Goal: Contribute content: Contribute content

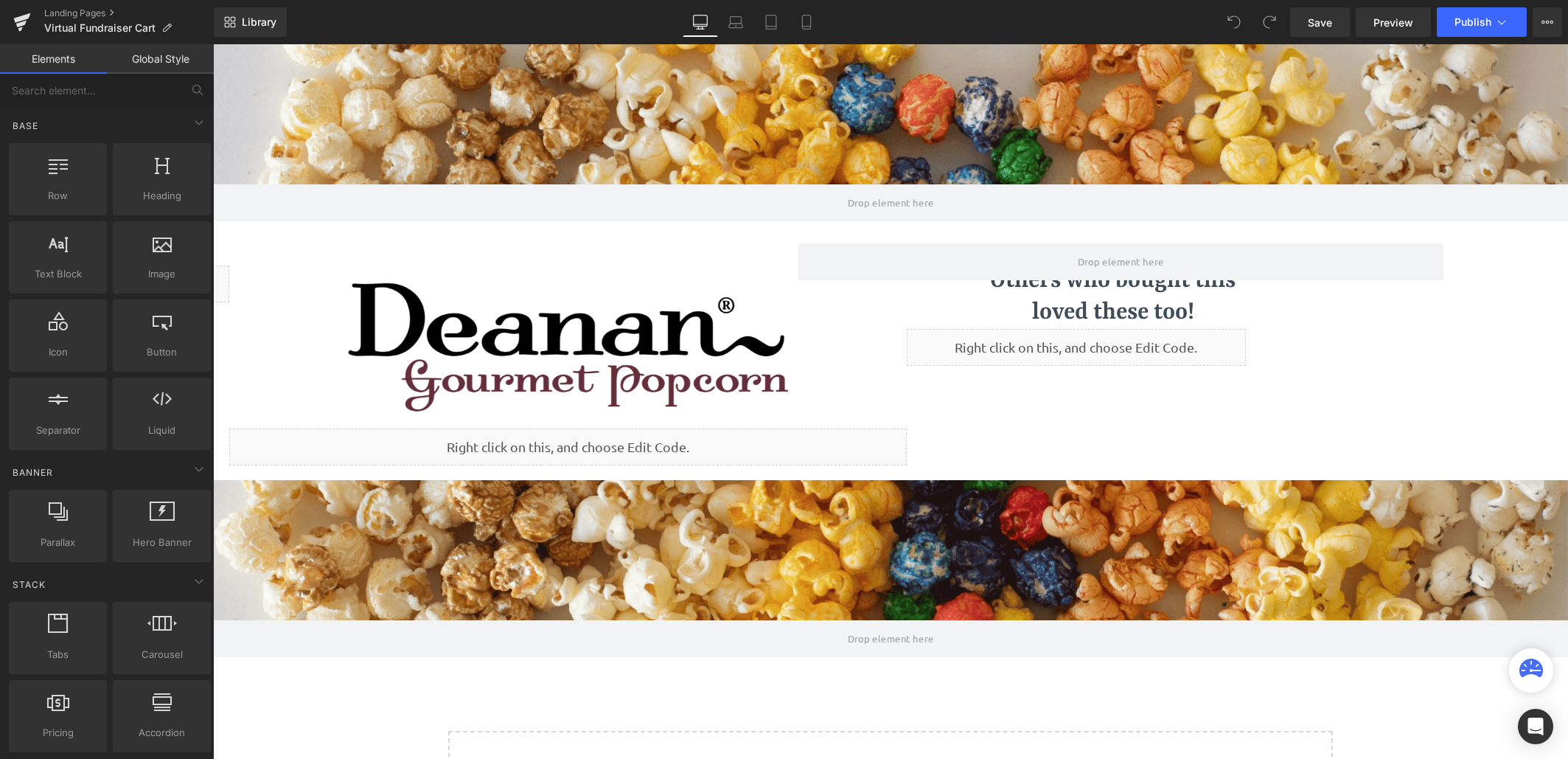
scroll to position [830, 1344]
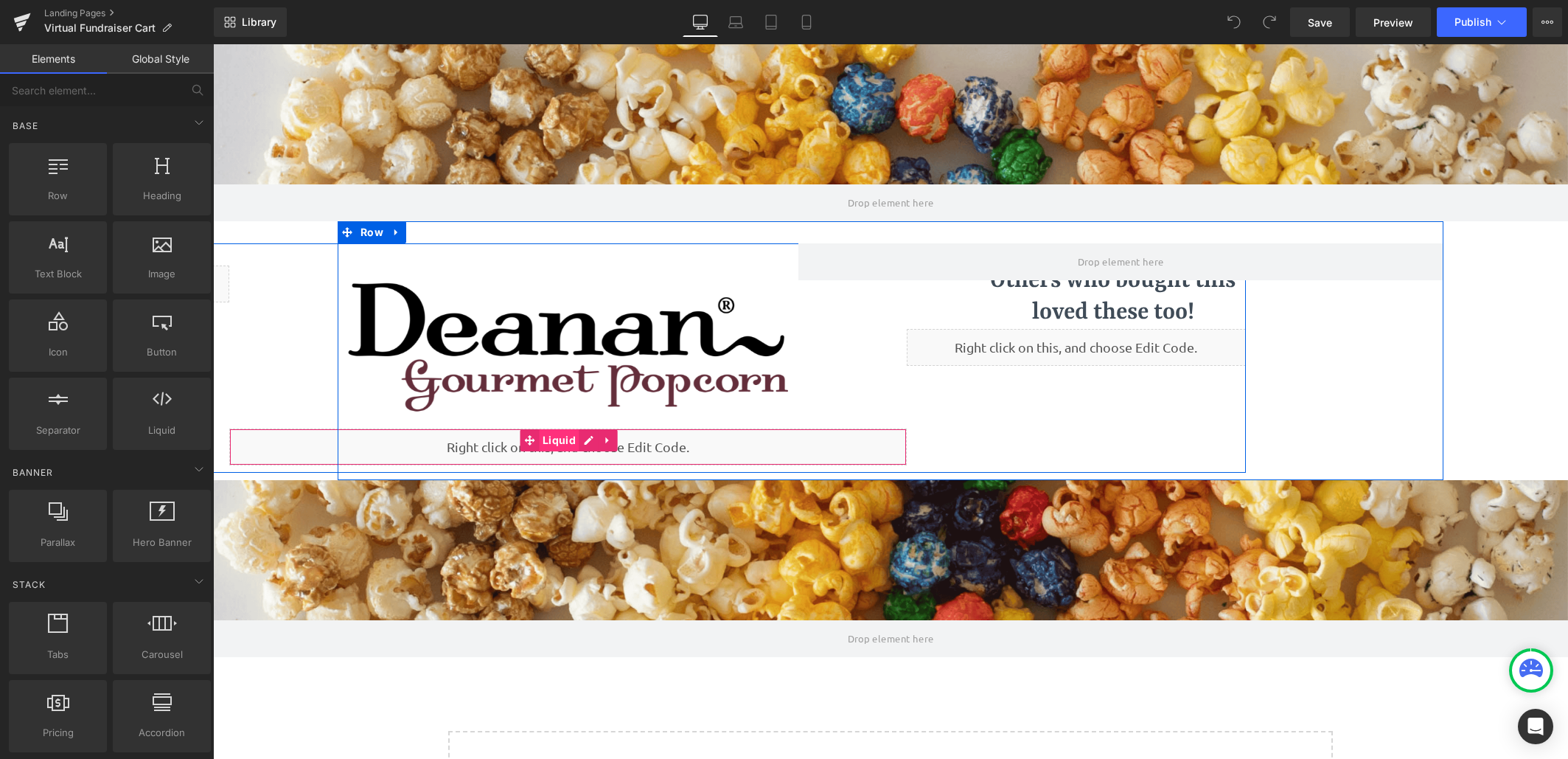
click at [565, 440] on span "Liquid" at bounding box center [559, 440] width 41 height 22
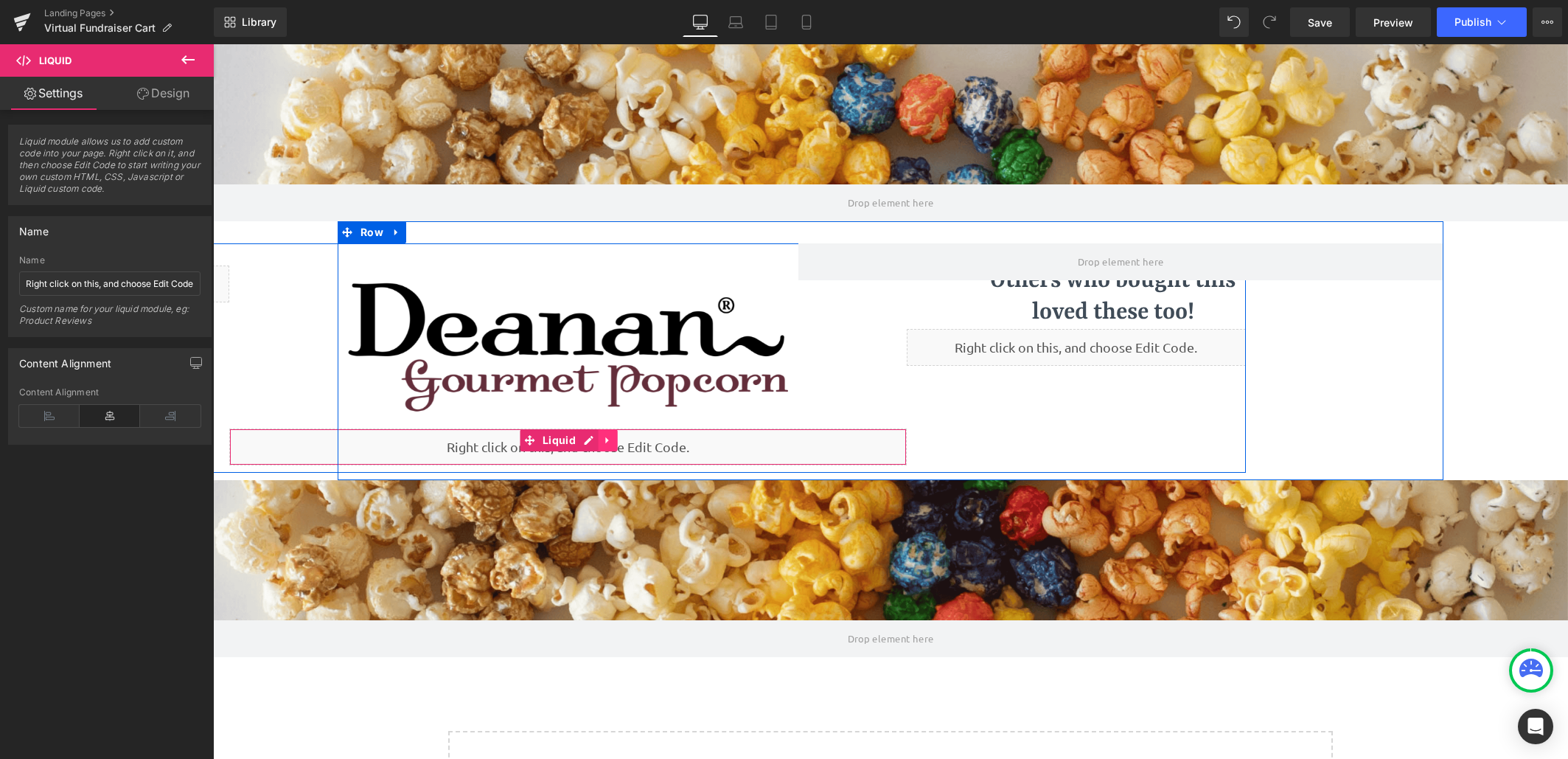
click at [610, 439] on link at bounding box center [608, 440] width 19 height 22
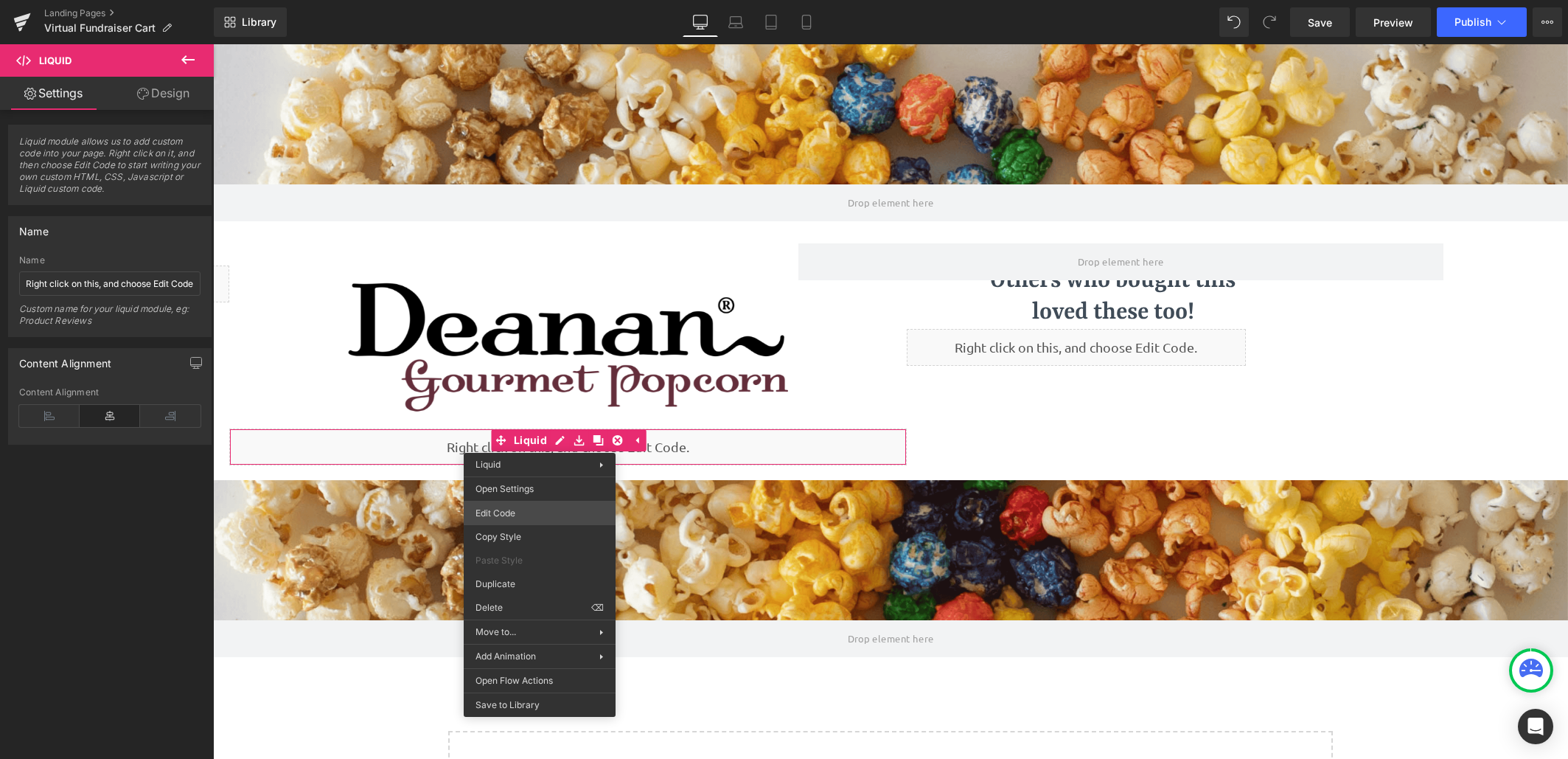
click at [533, 0] on div "Liquid You are previewing how the will restyle your page. You can not edit Elem…" at bounding box center [784, 0] width 1568 height 0
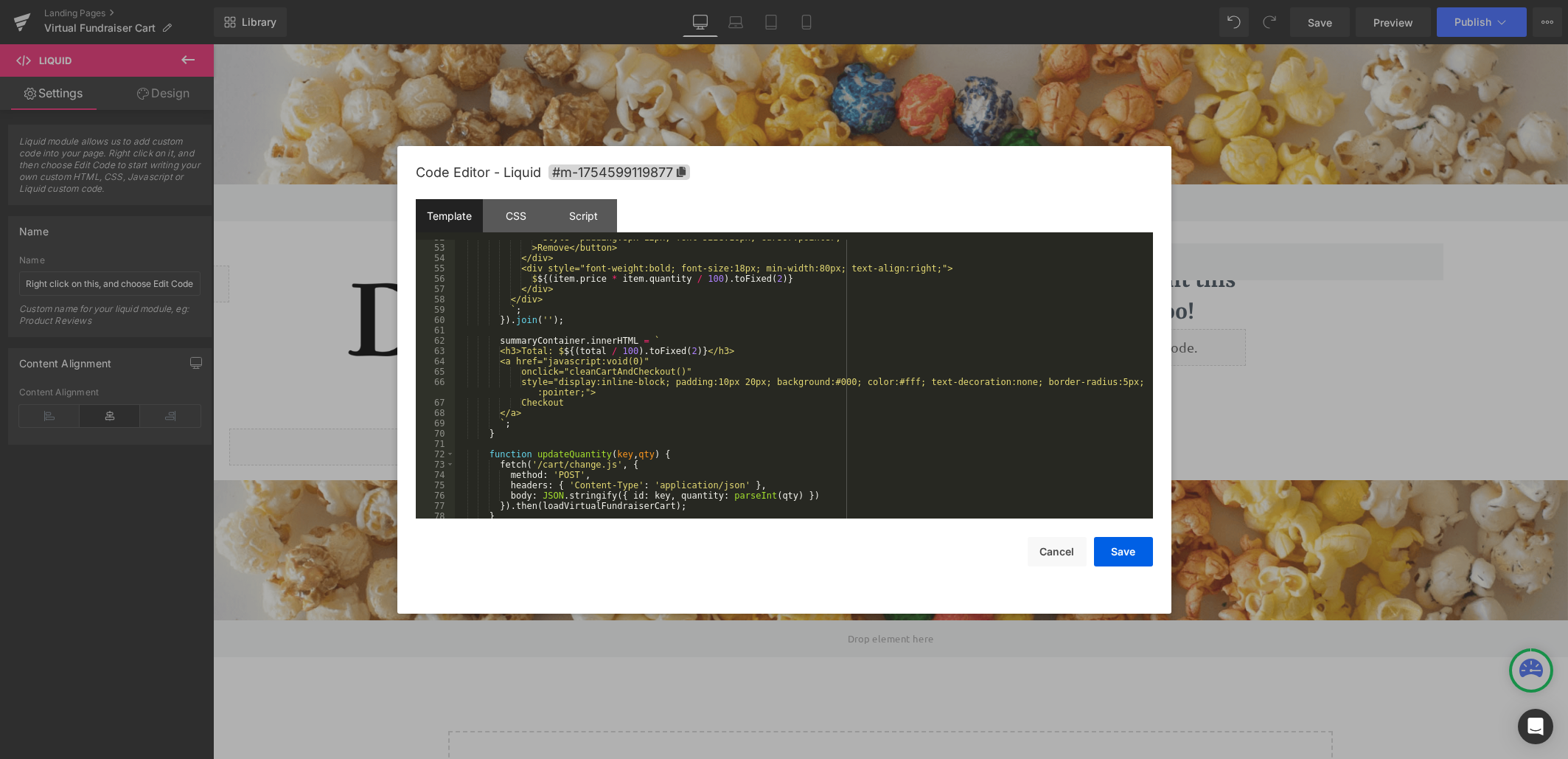
scroll to position [575, 0]
click at [1053, 560] on button "Cancel" at bounding box center [1058, 551] width 59 height 30
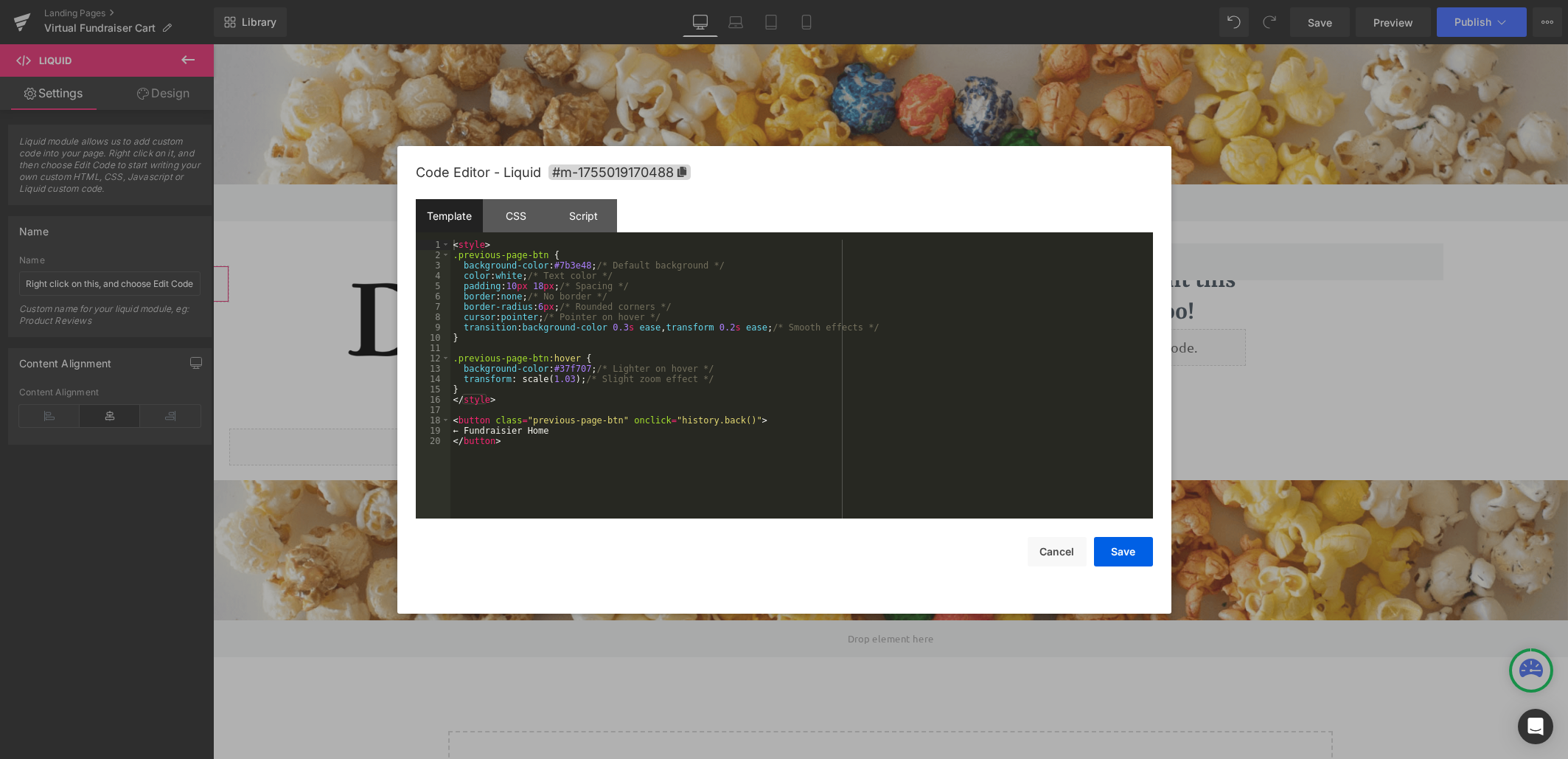
click at [223, 344] on body "Liquid You are previewing how the will restyle your page. You can not edit Elem…" at bounding box center [784, 380] width 1568 height 759
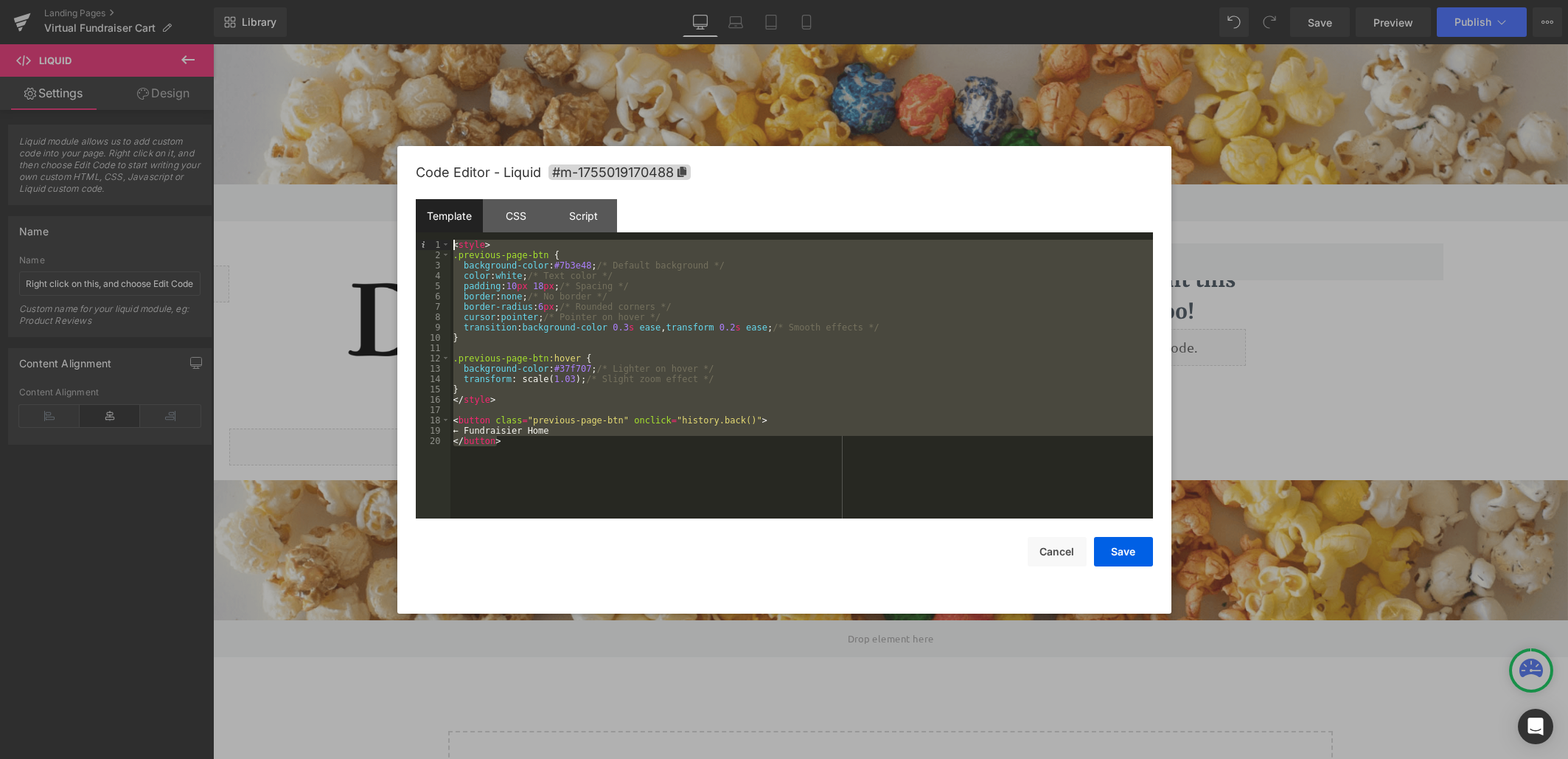
drag, startPoint x: 561, startPoint y: 450, endPoint x: 443, endPoint y: 236, distance: 244.4
click at [443, 236] on div "Template CSS Script Data 1 2 3 4 5 6 7 8 9 10 11 12 13 14 15 16 17 18 19 20 < s…" at bounding box center [784, 359] width 738 height 319
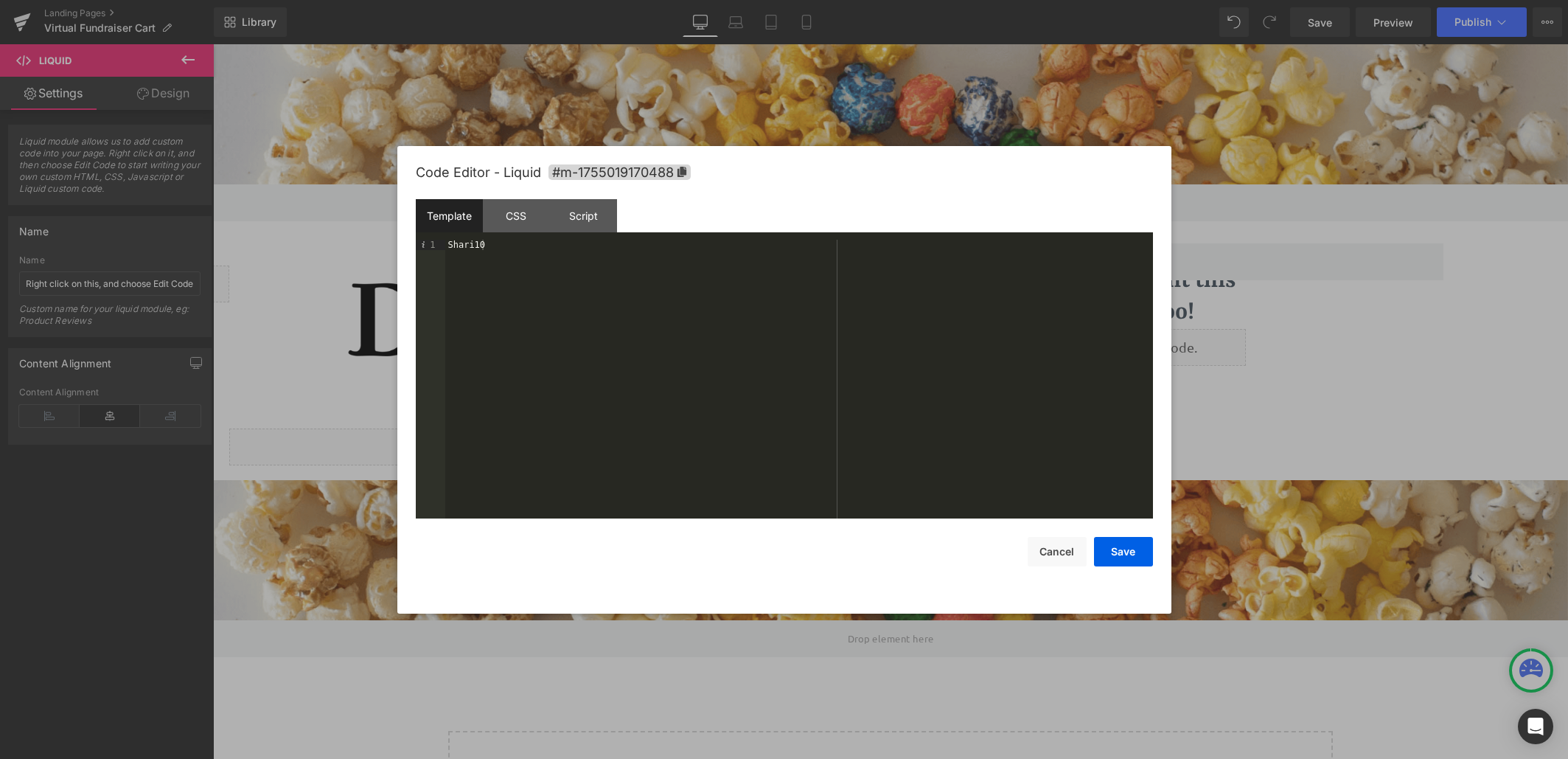
click at [508, 305] on div "Shari10" at bounding box center [799, 389] width 708 height 300
click at [1057, 549] on button "Cancel" at bounding box center [1058, 551] width 59 height 30
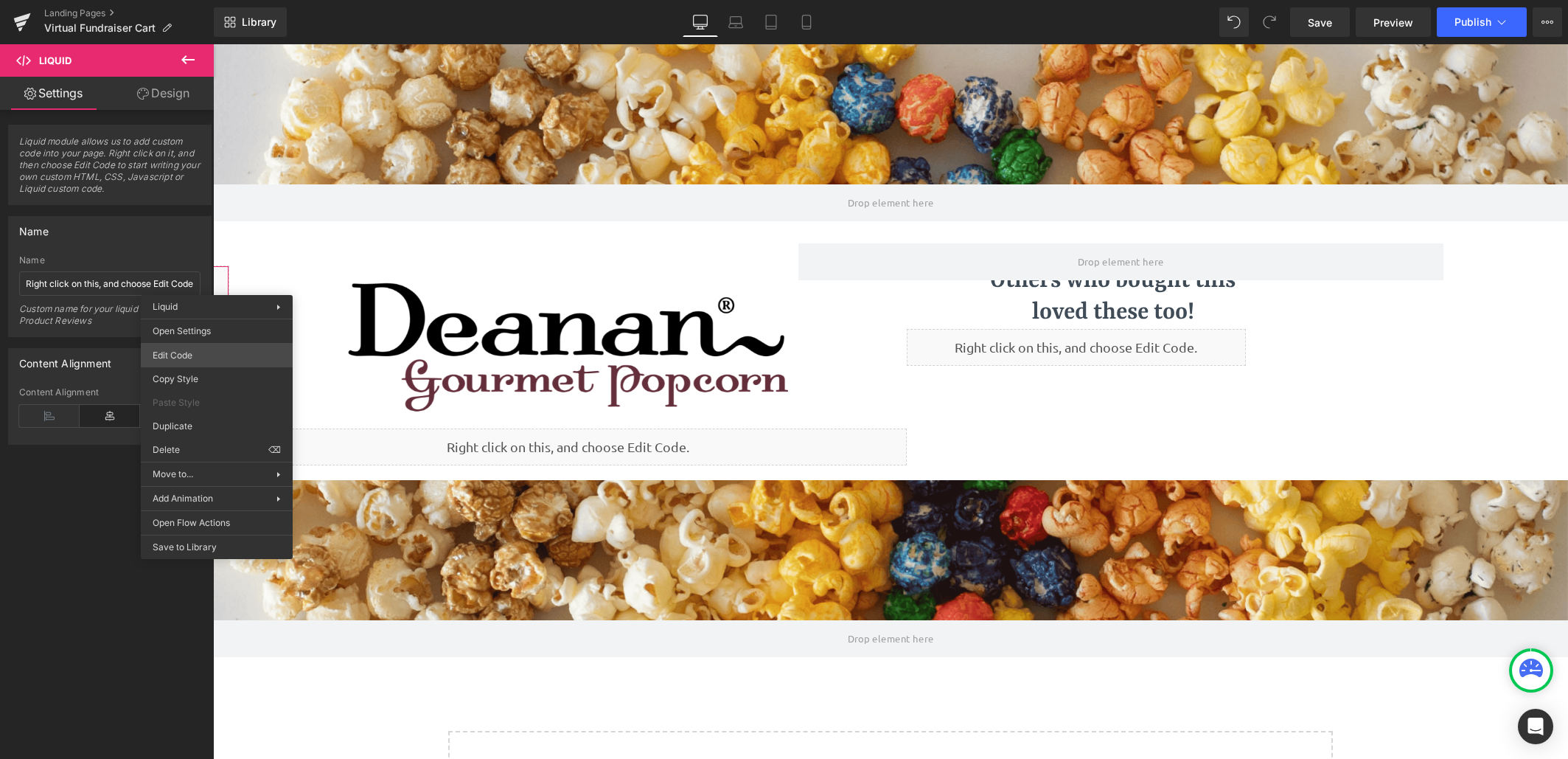
click at [225, 357] on body "Liquid You are previewing how the will restyle your page. You can not edit Elem…" at bounding box center [784, 380] width 1568 height 759
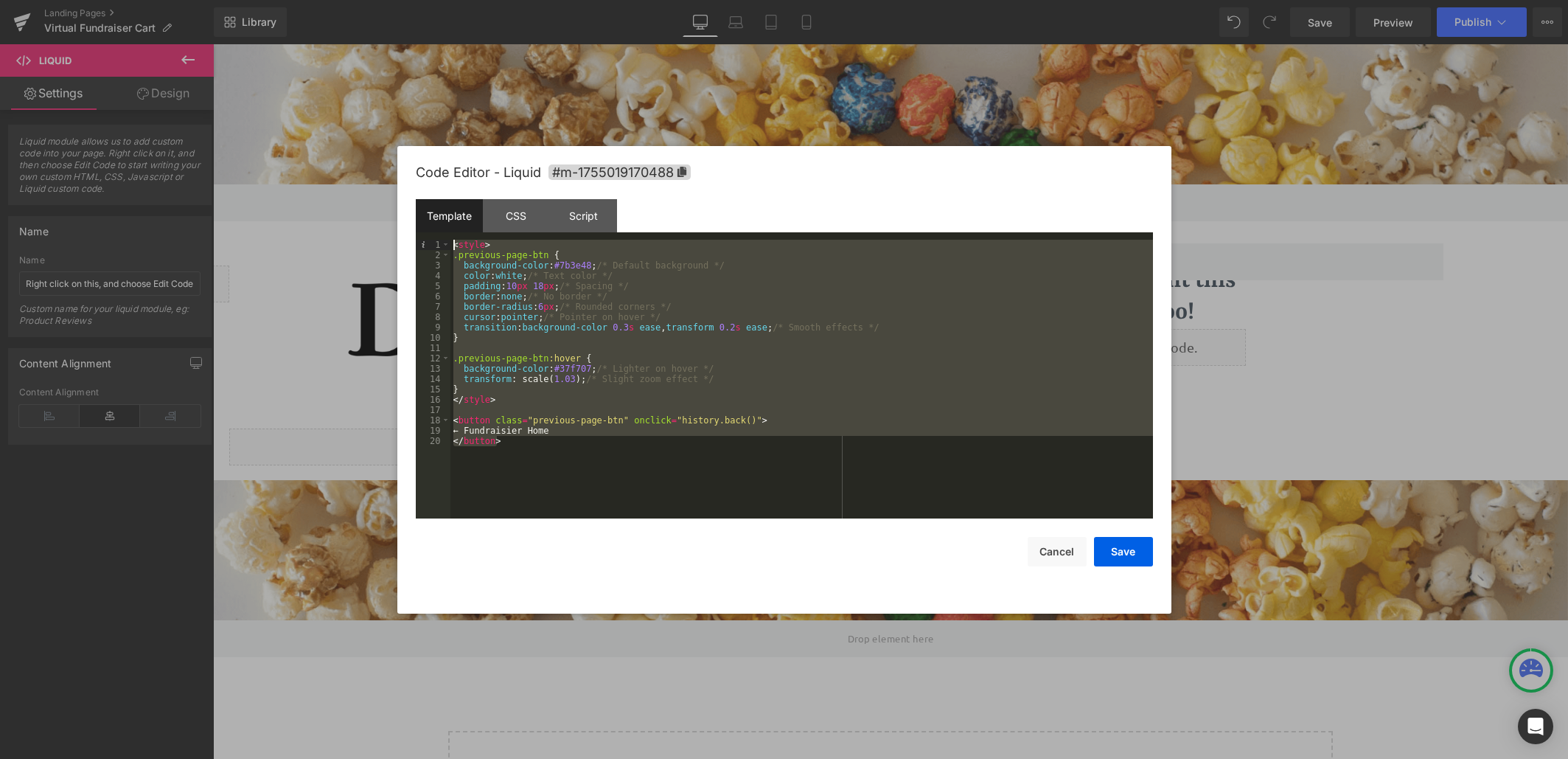
drag, startPoint x: 651, startPoint y: 475, endPoint x: 425, endPoint y: 238, distance: 327.5
click at [425, 238] on div "Template CSS Script Data 1 2 3 4 5 6 7 8 9 10 11 12 13 14 15 16 17 18 19 20 < s…" at bounding box center [784, 359] width 738 height 319
drag, startPoint x: 533, startPoint y: 444, endPoint x: 448, endPoint y: 236, distance: 224.7
click at [448, 236] on div "Template CSS Script Data 1 2 3 4 5 6 7 8 9 10 11 12 13 14 15 16 17 18 19 20 < s…" at bounding box center [784, 359] width 738 height 319
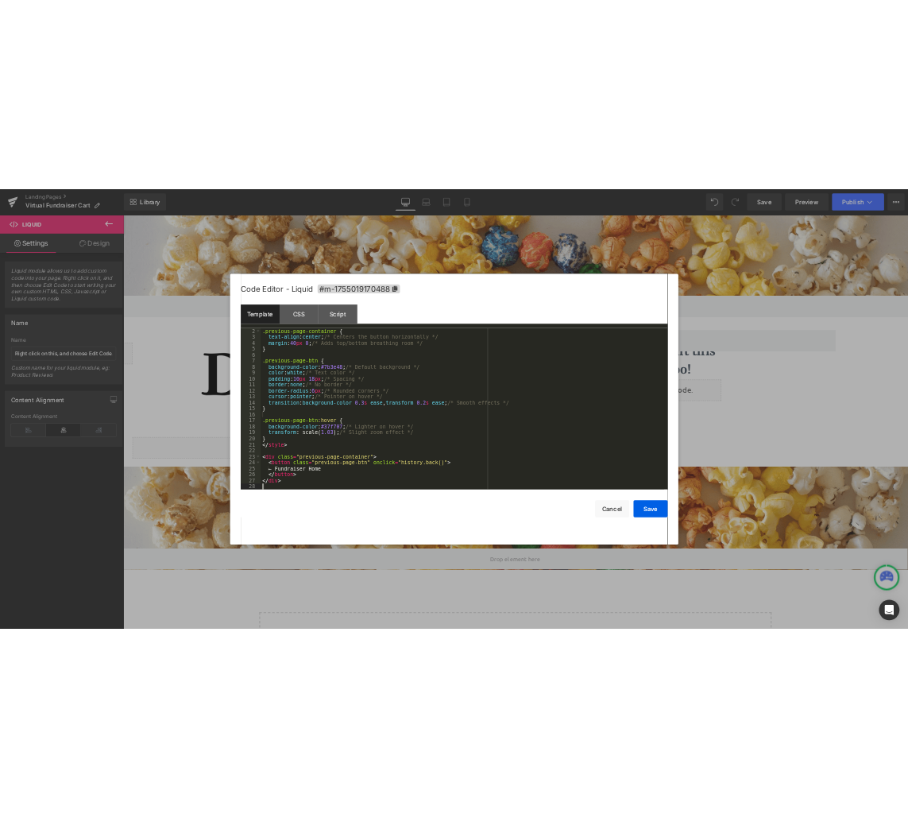
scroll to position [11, 0]
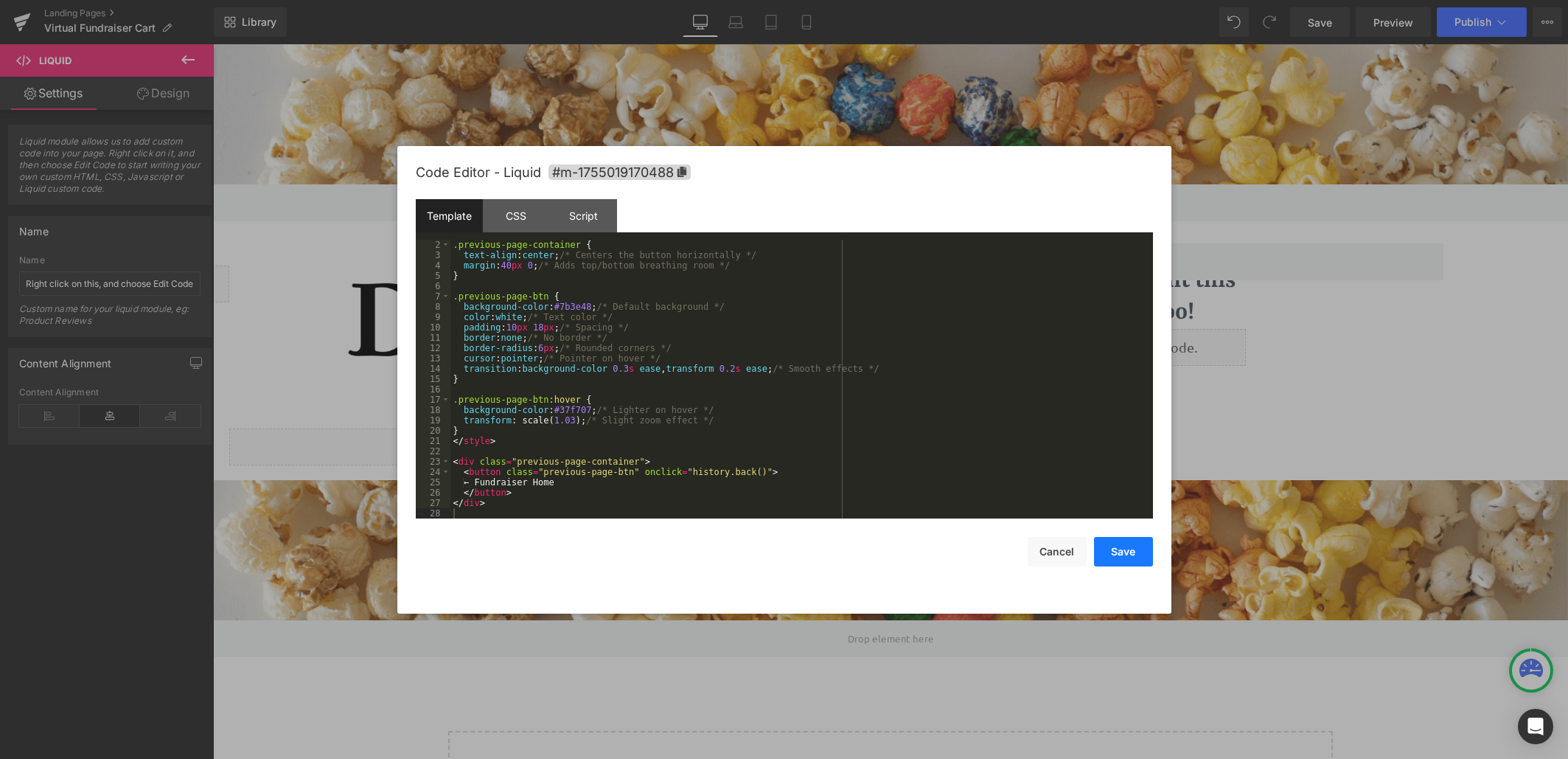
click at [1136, 559] on button "Save" at bounding box center [1124, 551] width 59 height 30
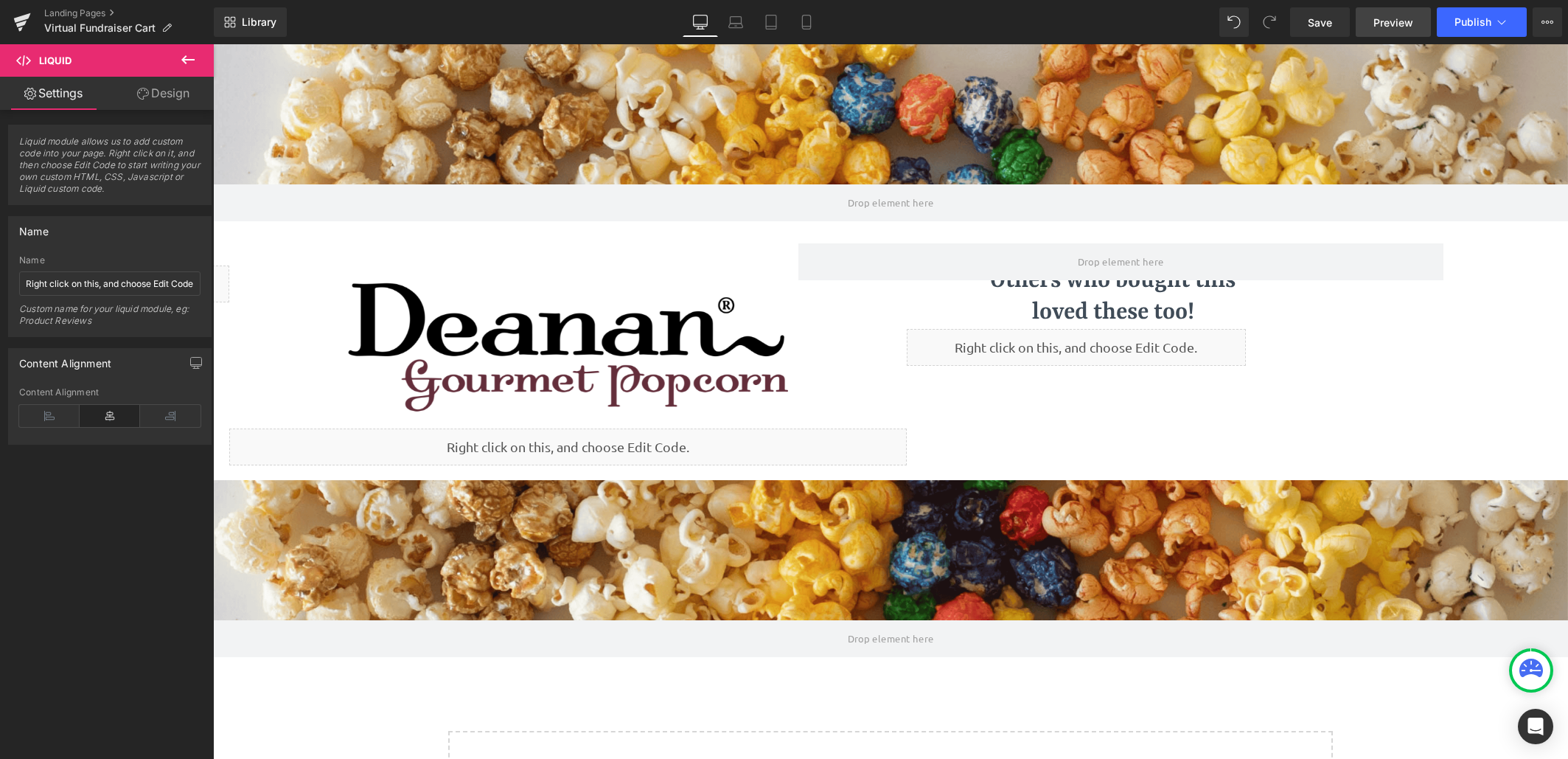
click at [1394, 23] on span "Preview" at bounding box center [1393, 22] width 40 height 16
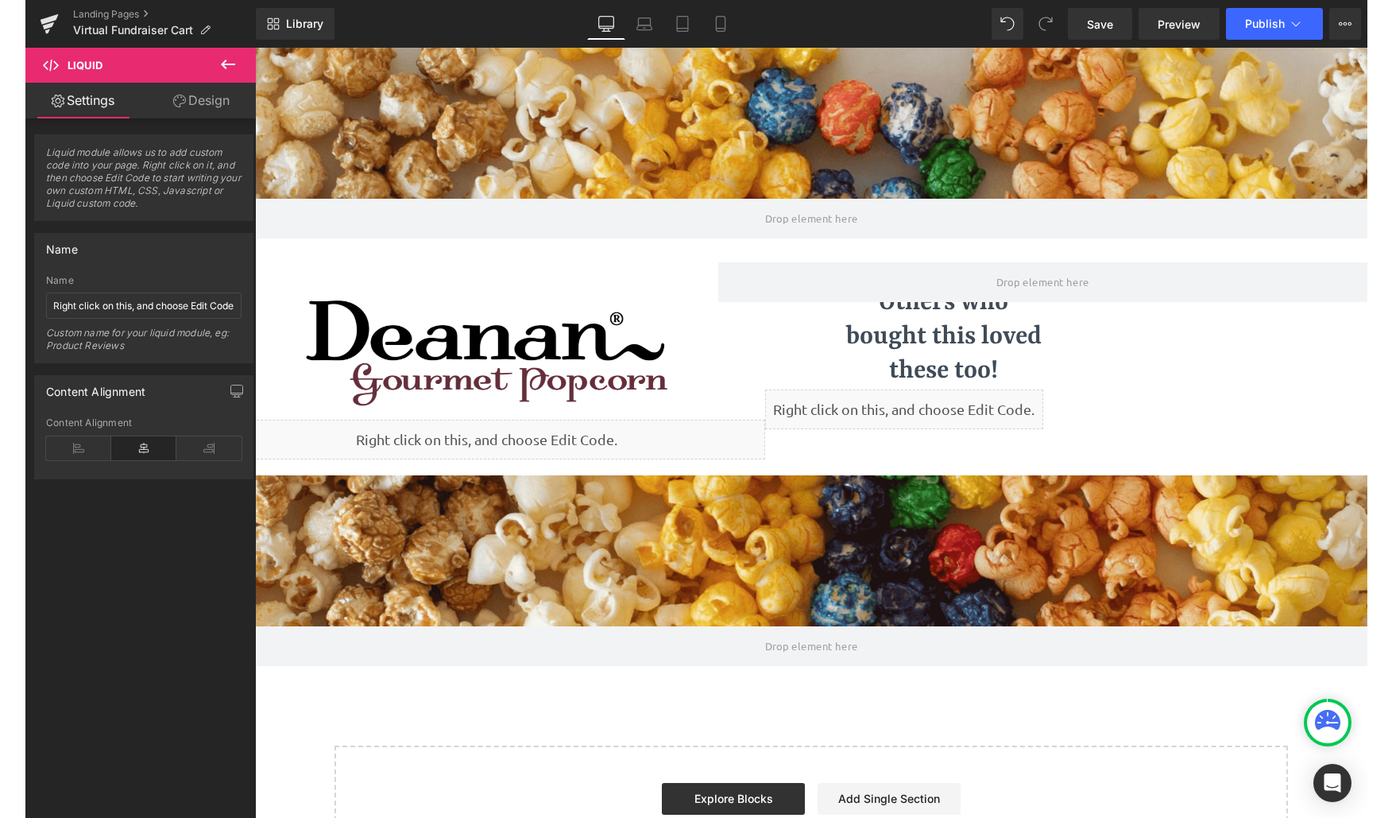
scroll to position [858, 1151]
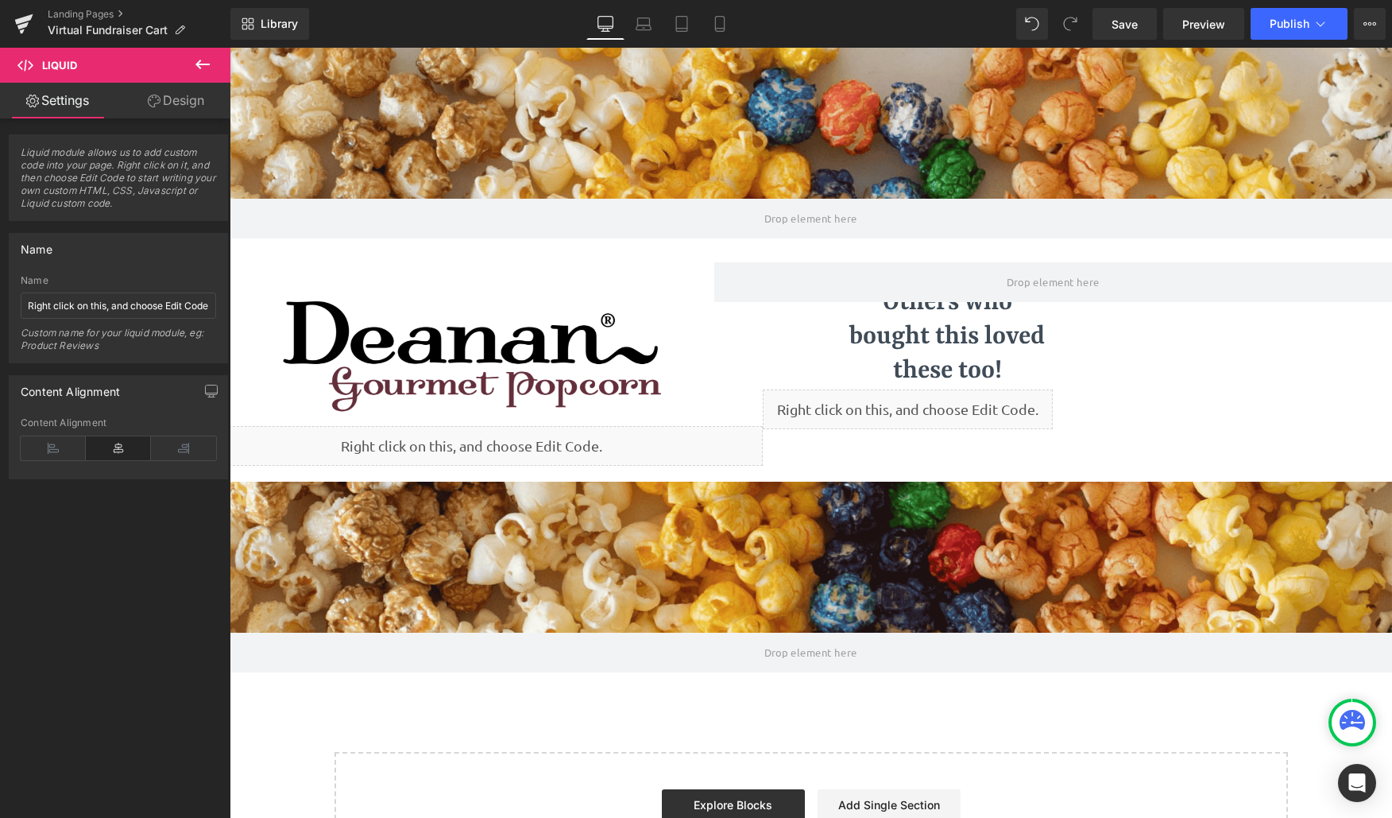
click at [207, 61] on icon at bounding box center [202, 64] width 19 height 19
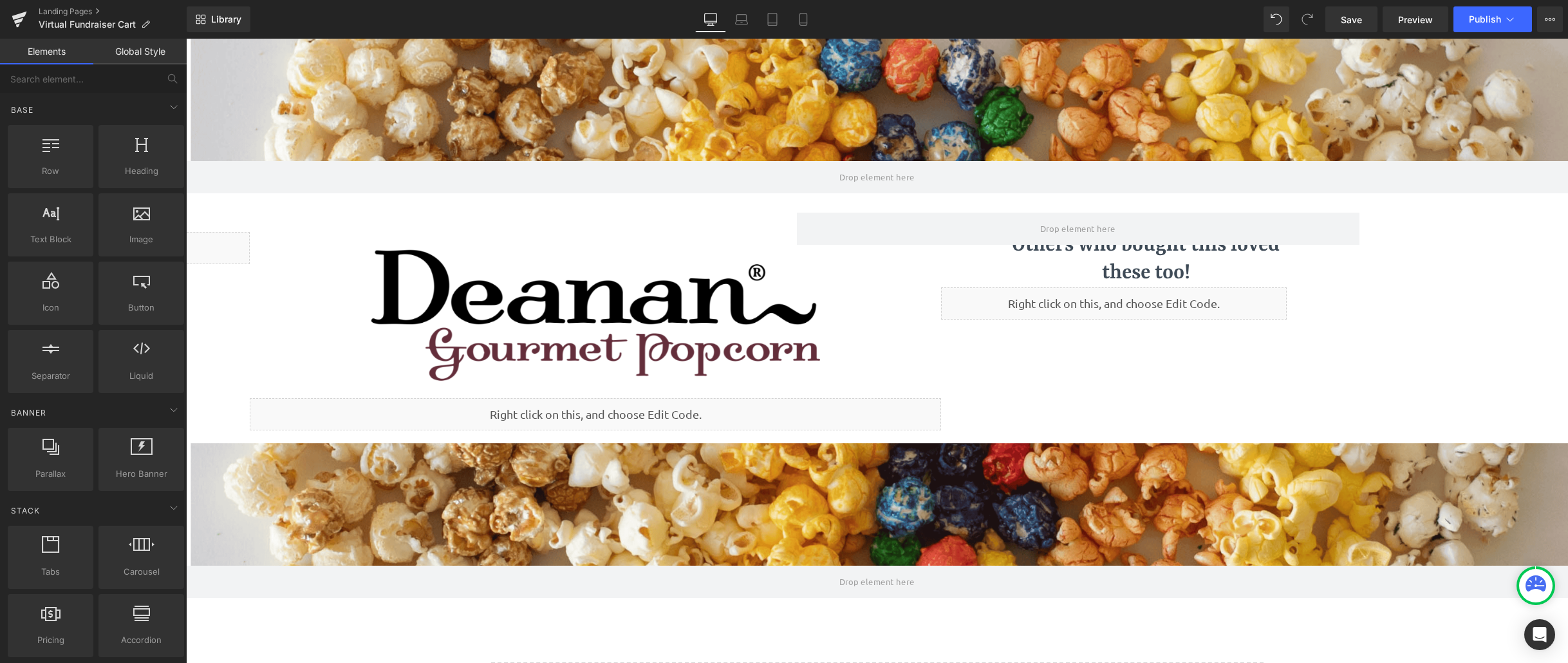
scroll to position [0, 0]
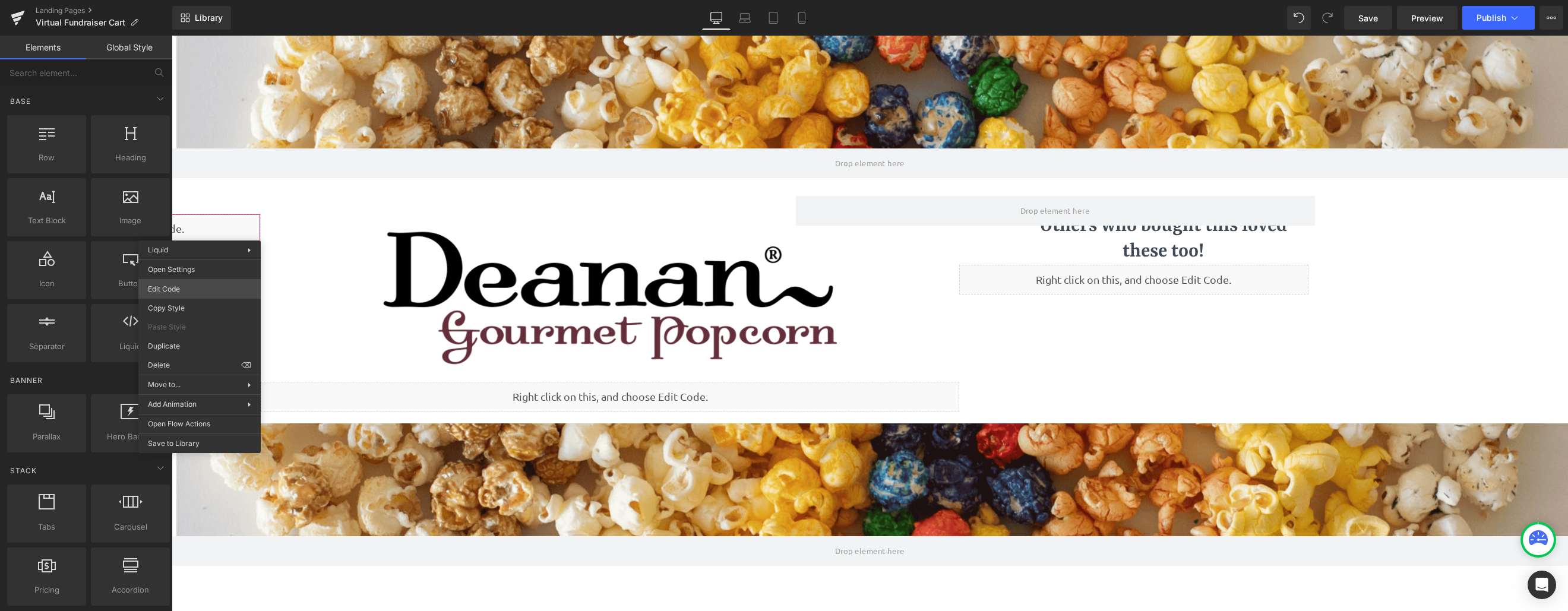
click at [188, 289] on body "Liquid You are previewing how the will restyle your page. You can not edit Elem…" at bounding box center [784, 306] width 1568 height 611
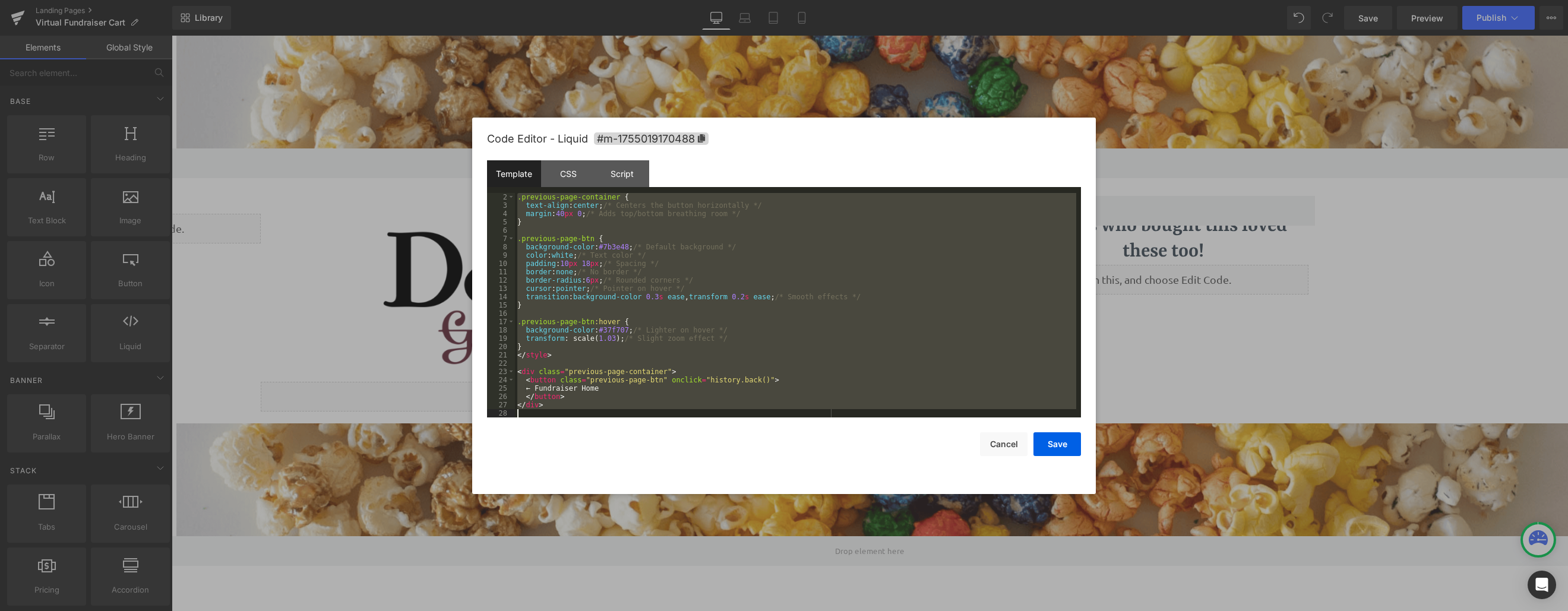
drag, startPoint x: 517, startPoint y: 198, endPoint x: 678, endPoint y: 453, distance: 301.6
click at [704, 515] on body "Liquid You are previewing how the will restyle your page. You can not edit Elem…" at bounding box center [784, 306] width 1568 height 611
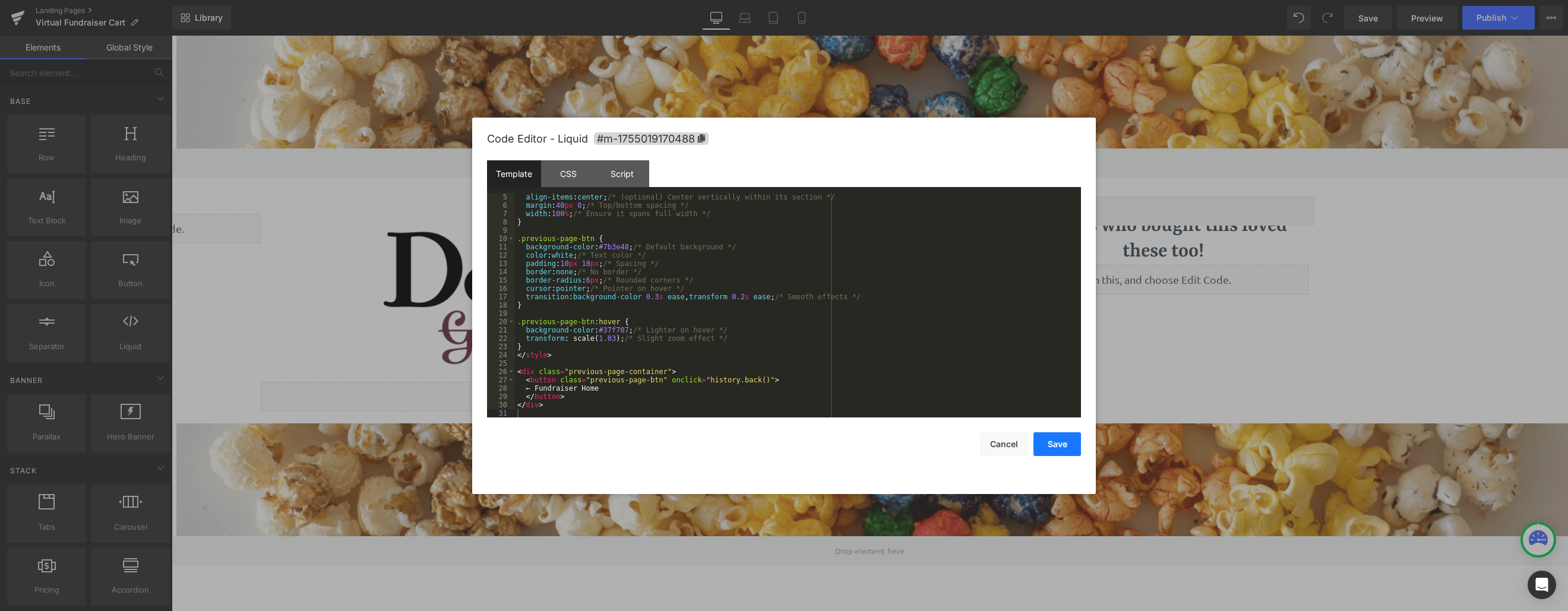
click at [1064, 444] on button "Save" at bounding box center [1058, 444] width 48 height 24
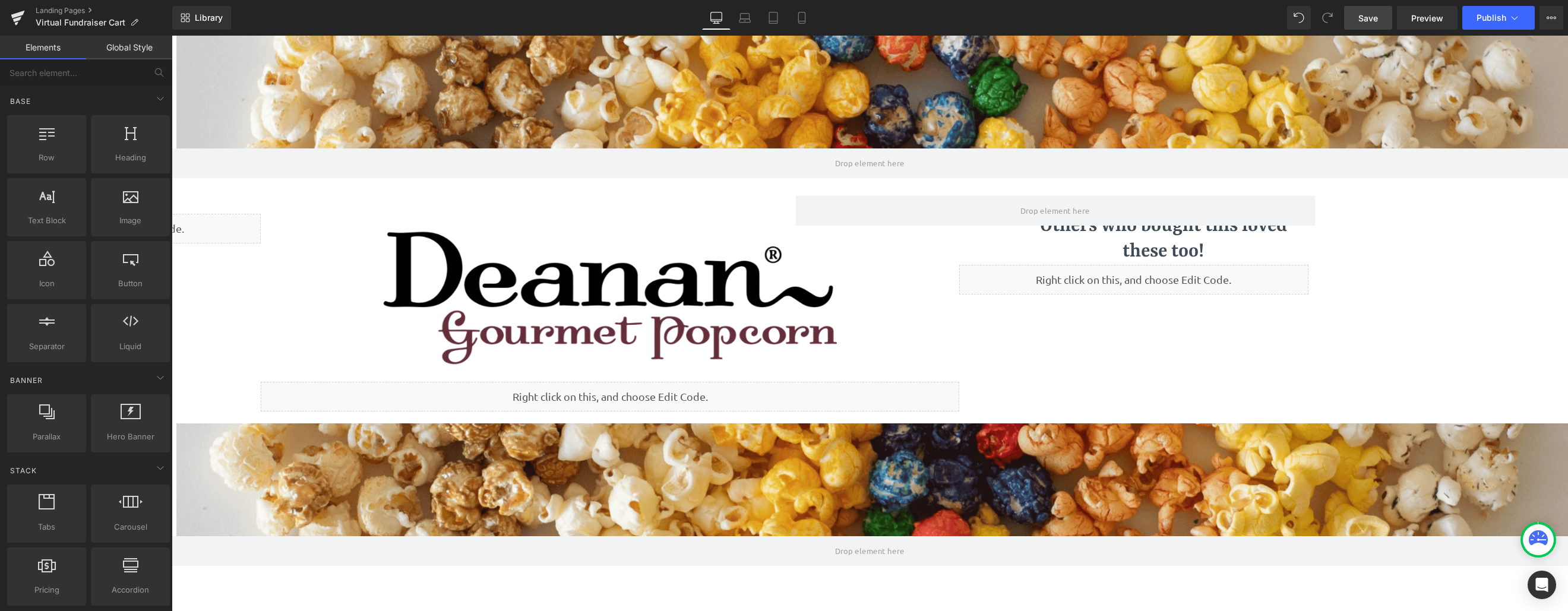
click at [1262, 16] on span "Save" at bounding box center [1368, 18] width 19 height 13
click at [1262, 17] on span "Preview" at bounding box center [1427, 18] width 32 height 13
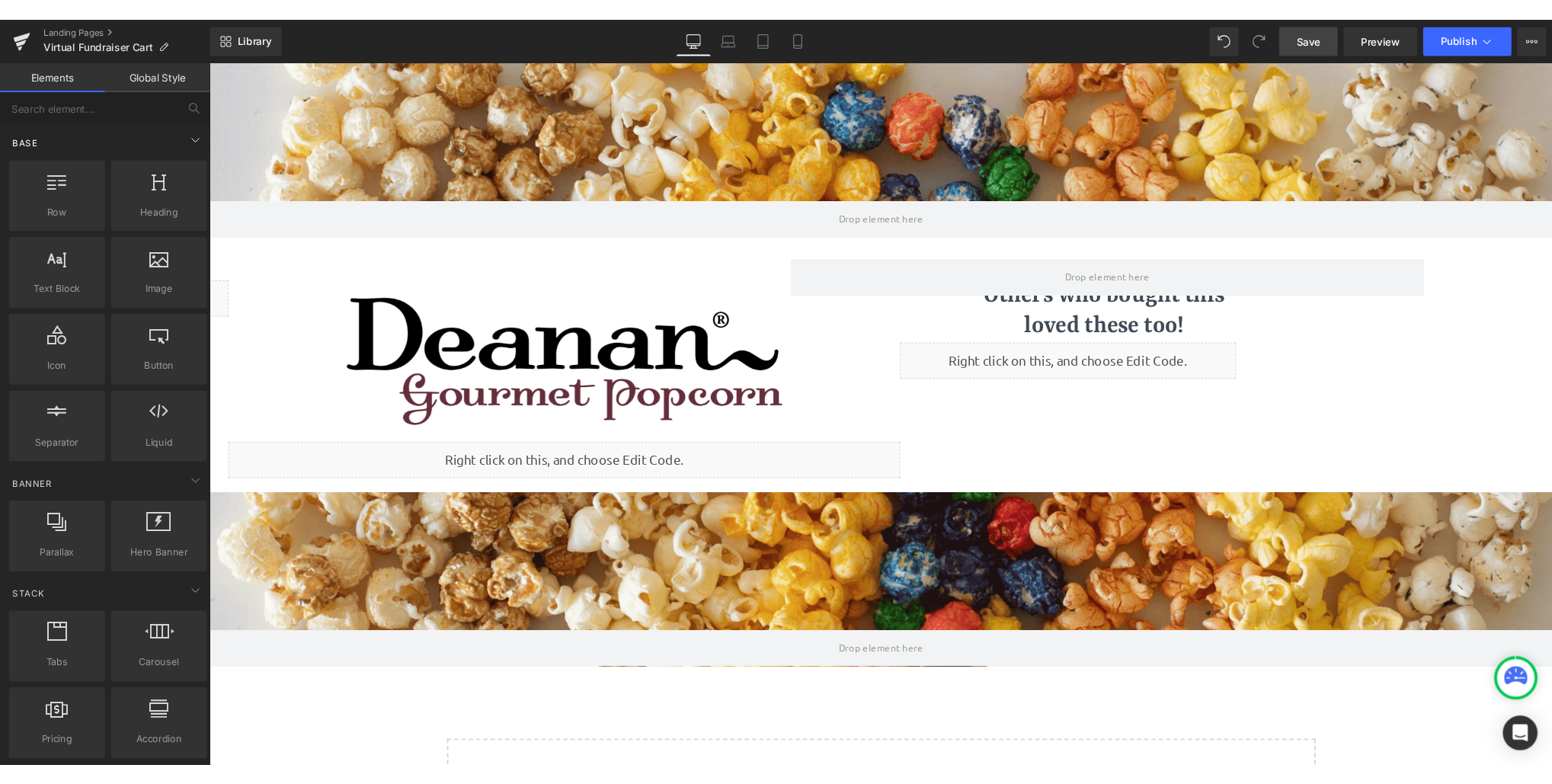
scroll to position [858, 1401]
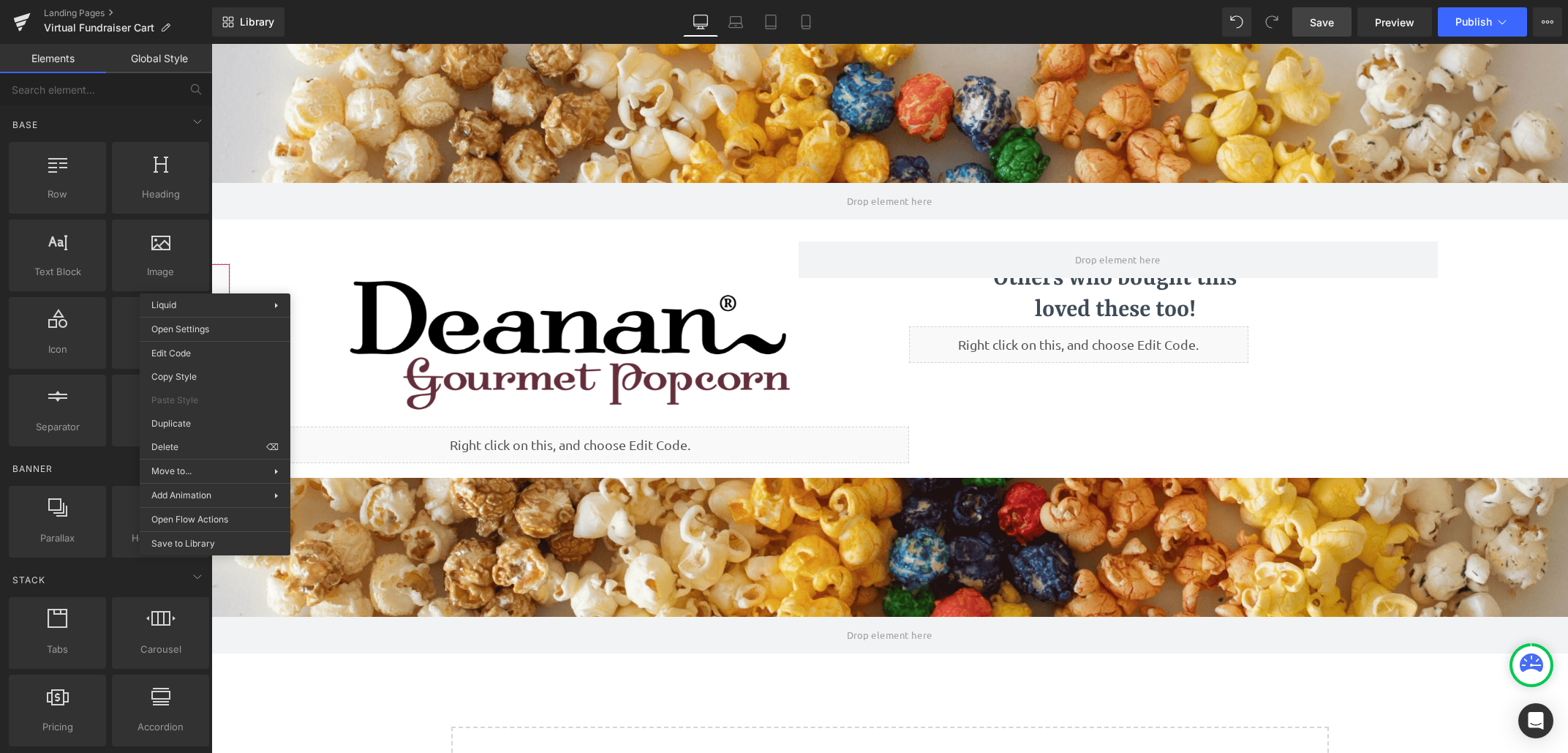
click at [214, 282] on div "Liquid" at bounding box center [61, 282] width 340 height 37
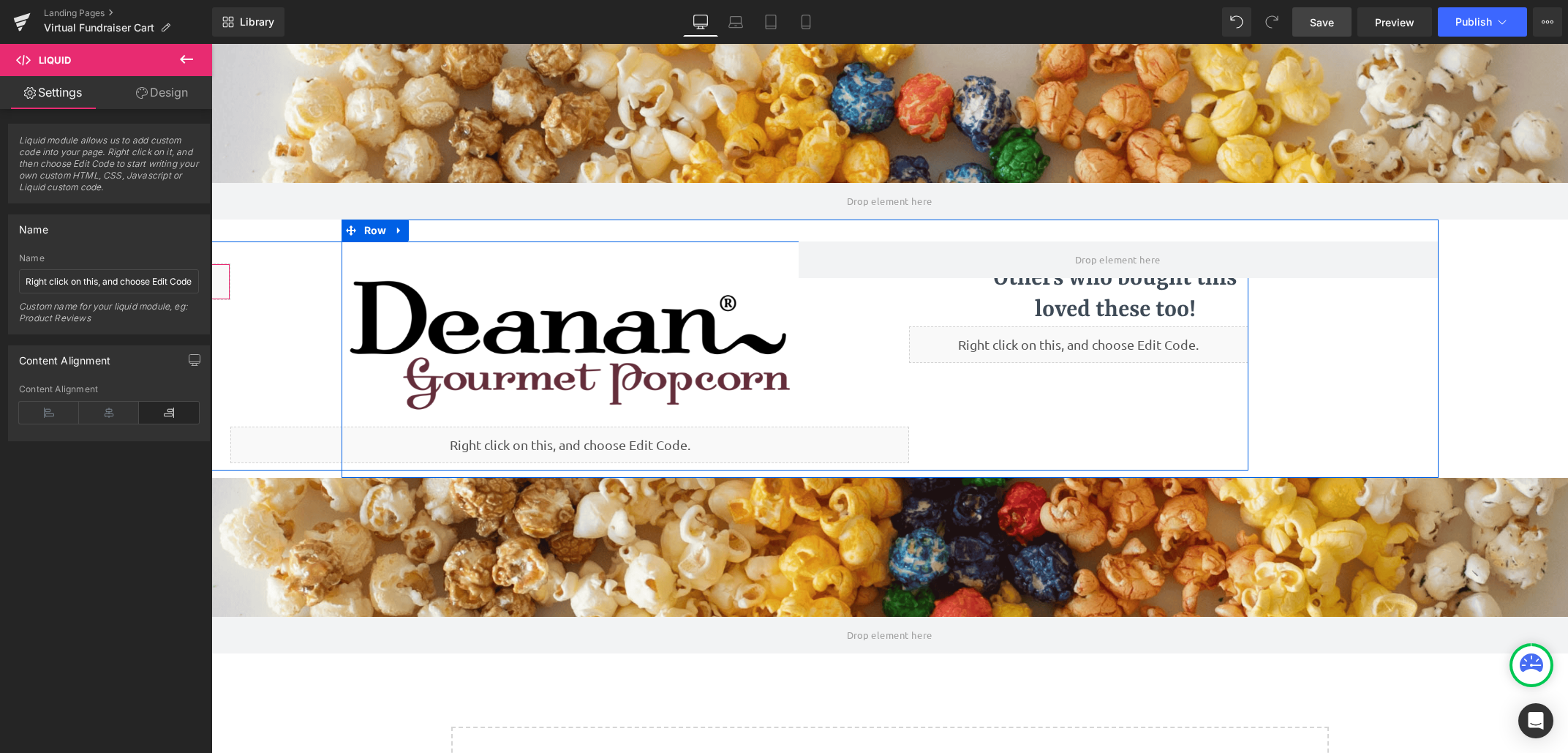
click at [218, 284] on div "Liquid" at bounding box center [61, 282] width 340 height 37
drag, startPoint x: 219, startPoint y: 283, endPoint x: 244, endPoint y: 269, distance: 28.7
click at [244, 269] on div "Liquid Image Liquid 35px Others who bought this loved these too! Heading Others…" at bounding box center [570, 355] width 1356 height 229
click at [218, 274] on div "Liquid" at bounding box center [61, 282] width 340 height 37
click at [274, 329] on div at bounding box center [569, 344] width 678 height 163
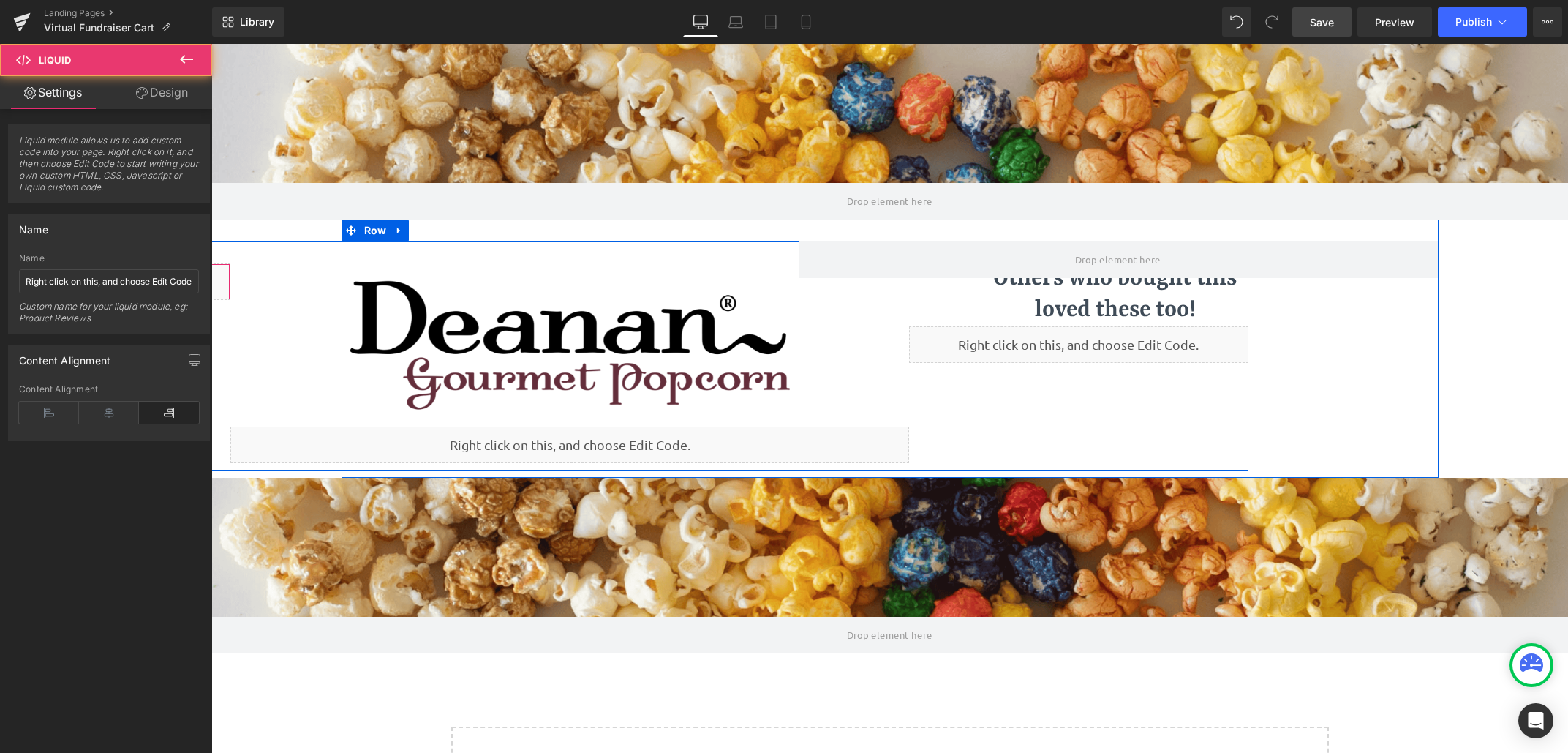
click at [213, 284] on div "Liquid" at bounding box center [61, 282] width 340 height 37
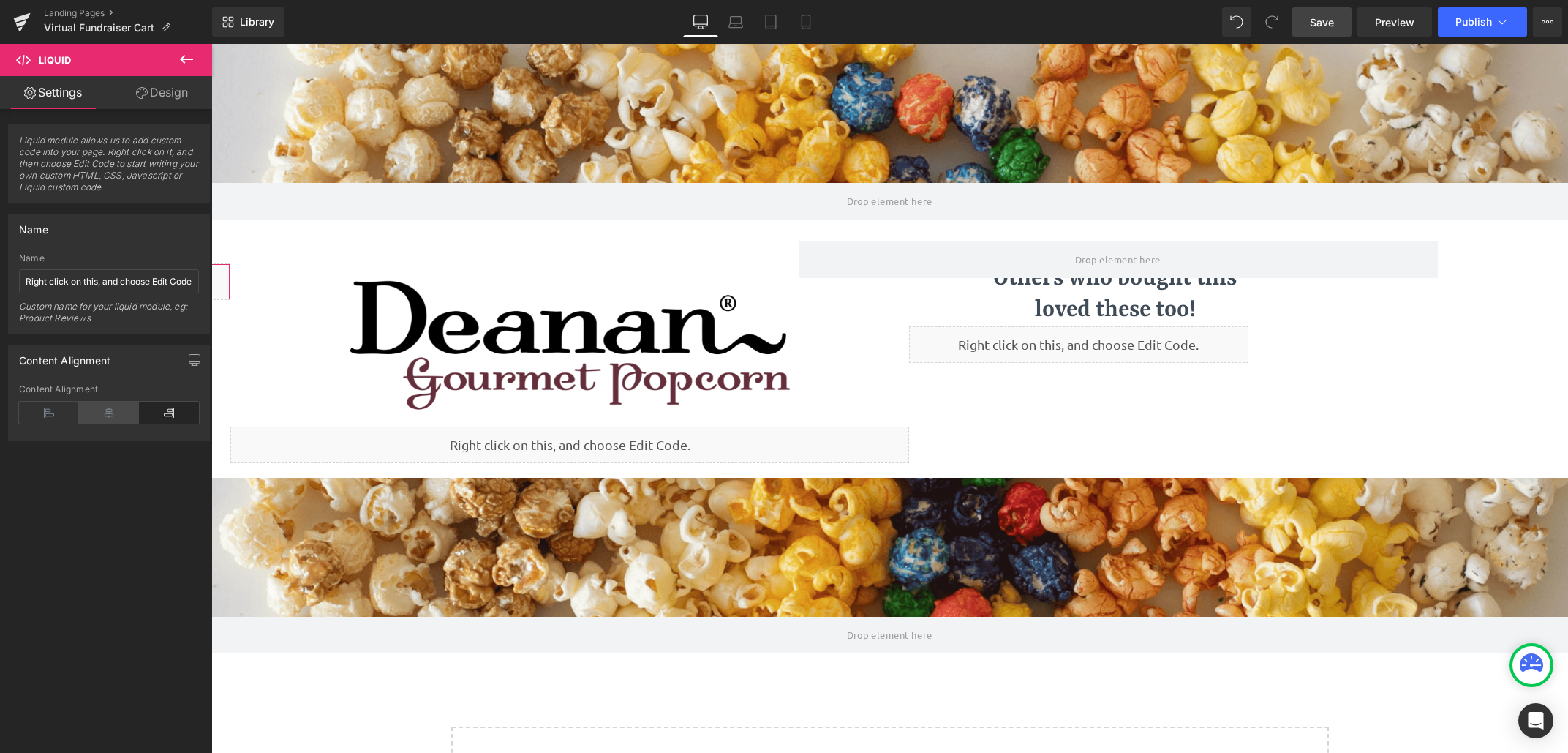
click at [108, 409] on icon at bounding box center [109, 412] width 60 height 22
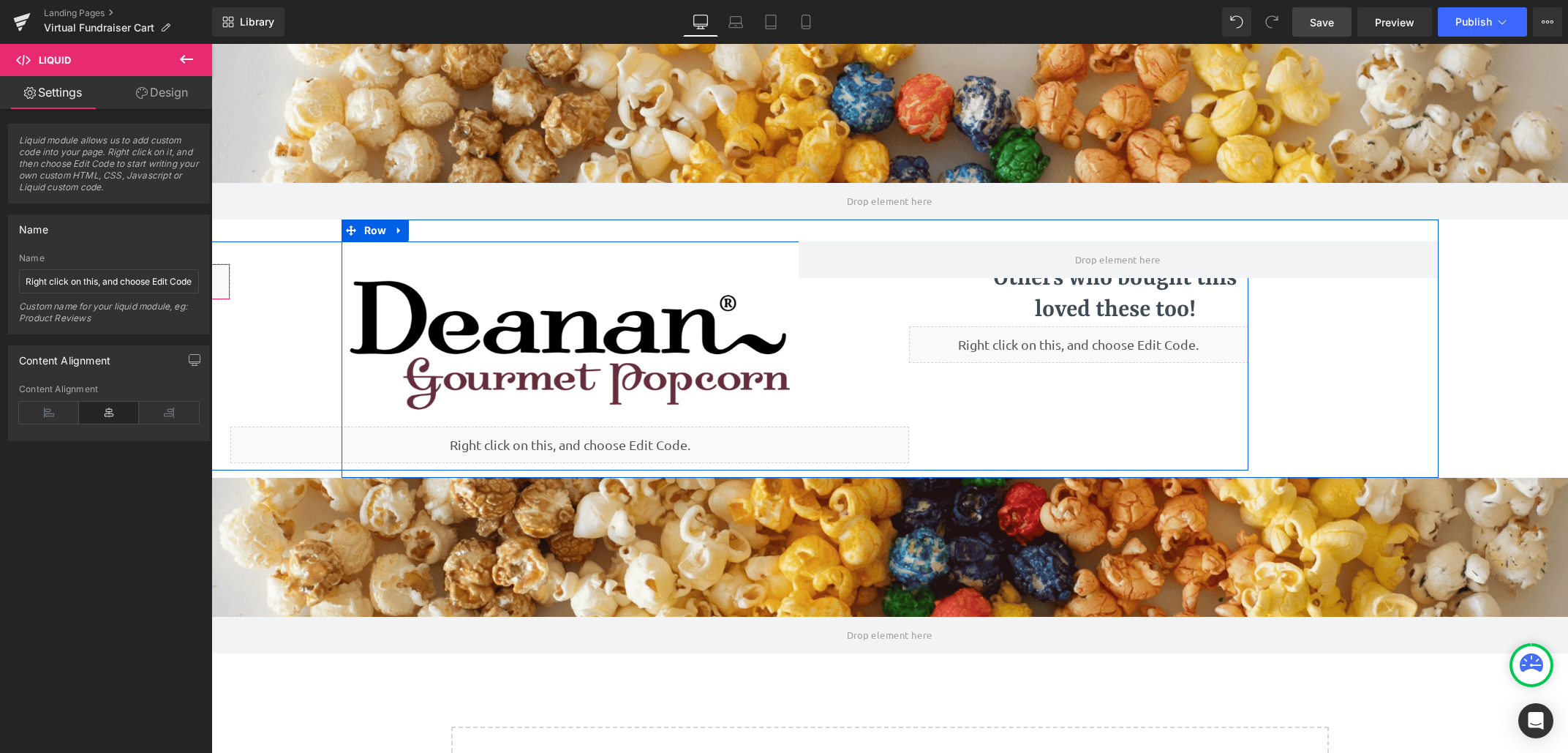
click at [215, 285] on div "Liquid" at bounding box center [61, 282] width 340 height 37
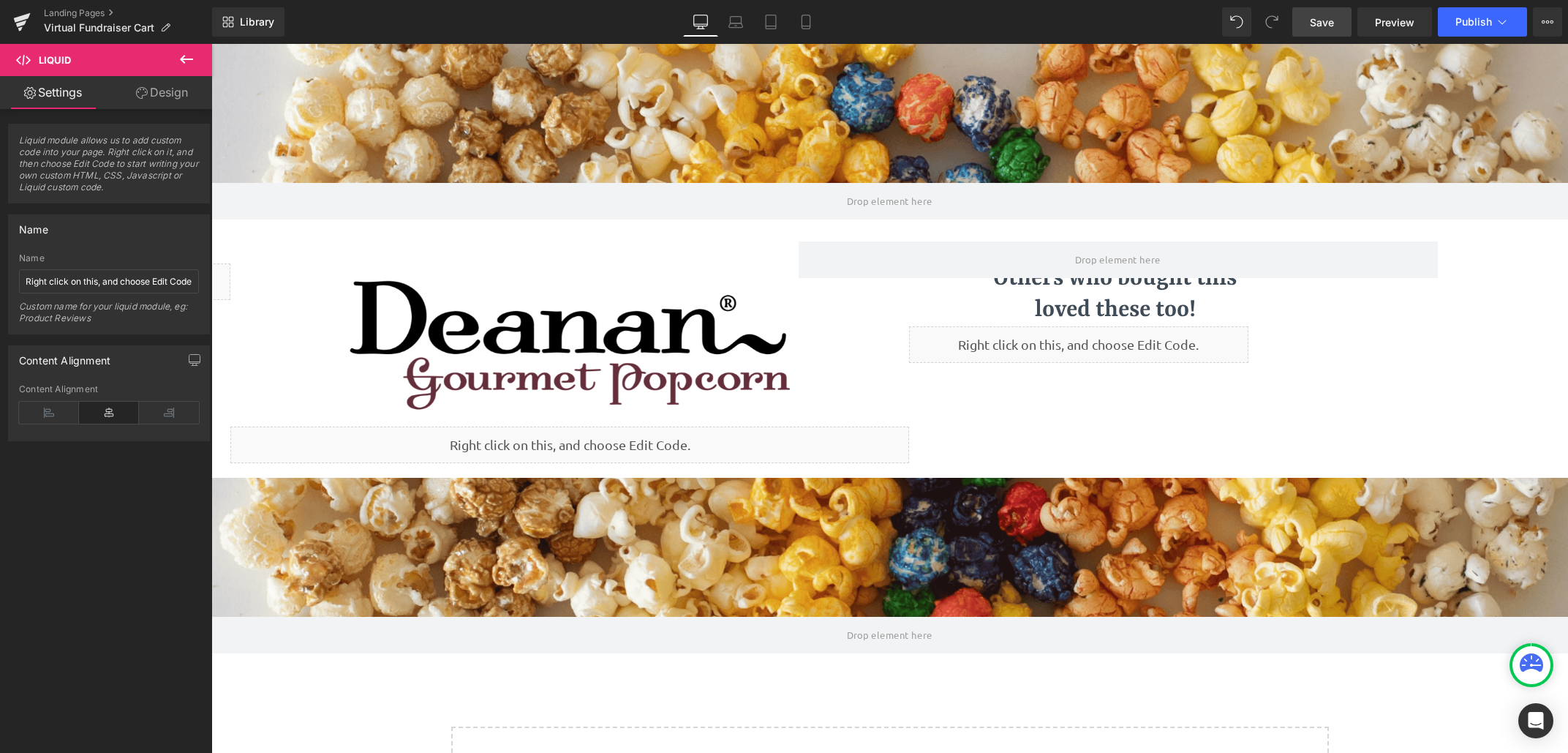
click at [1317, 17] on span "Save" at bounding box center [1321, 22] width 24 height 16
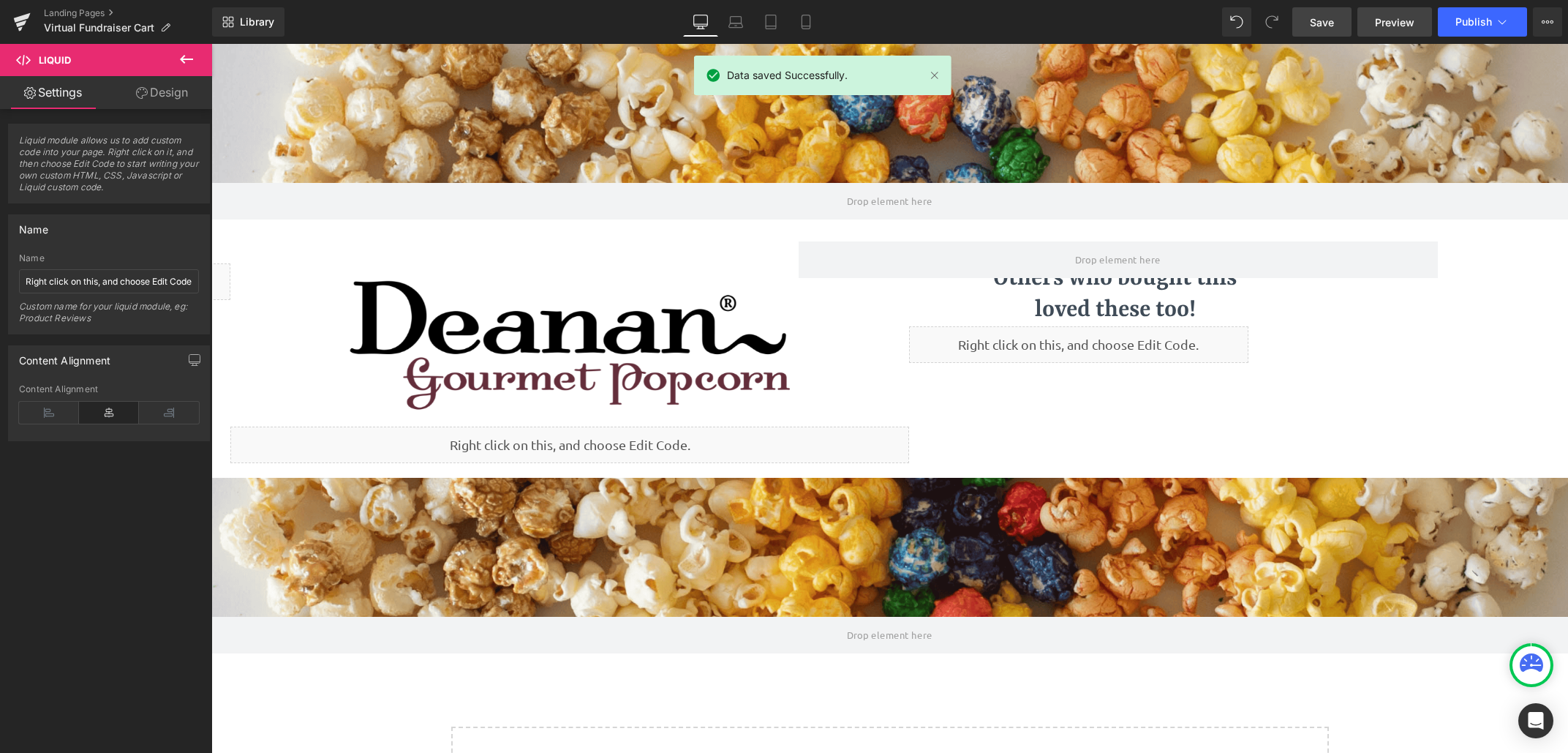
click at [1386, 25] on span "Preview" at bounding box center [1394, 22] width 40 height 16
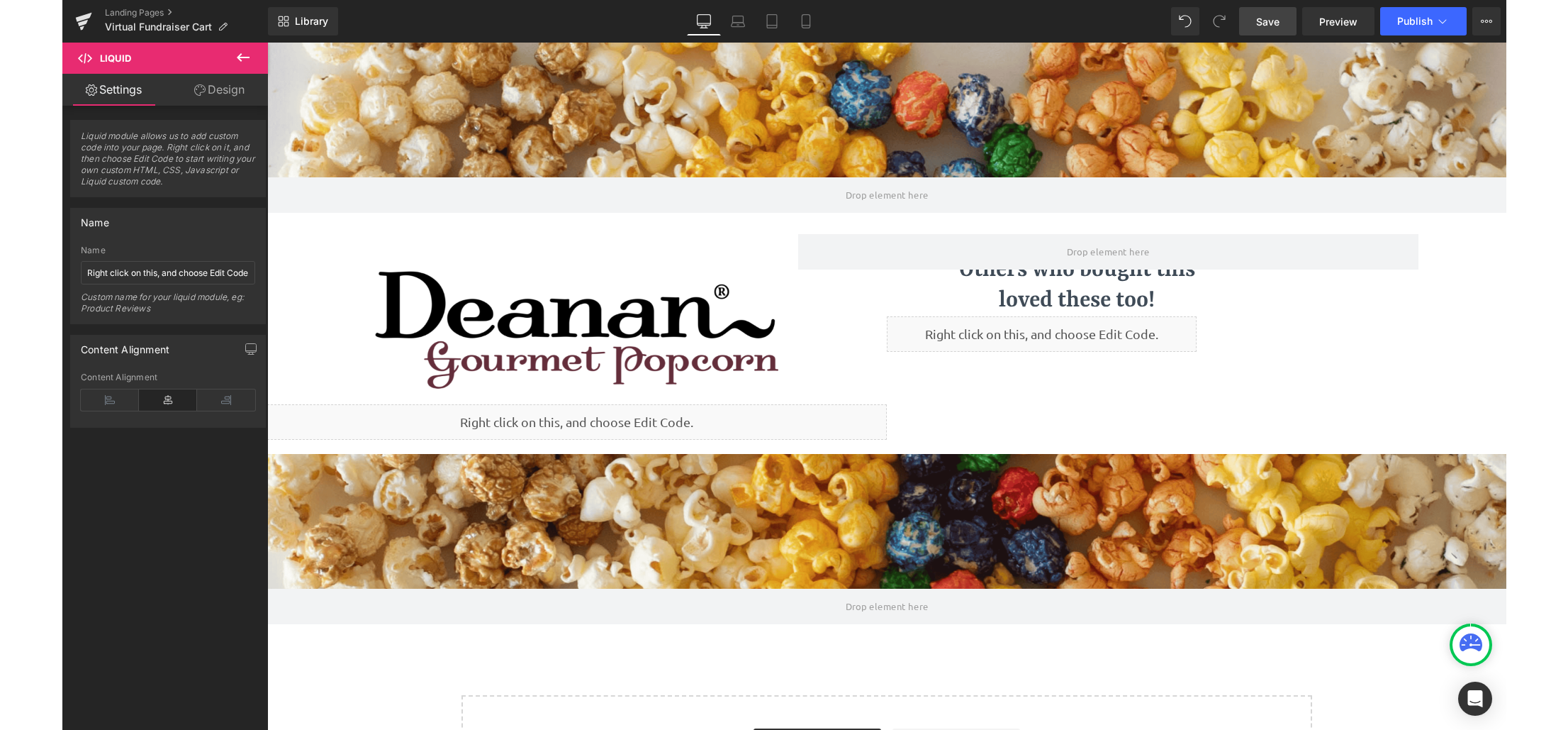
scroll to position [791, 1228]
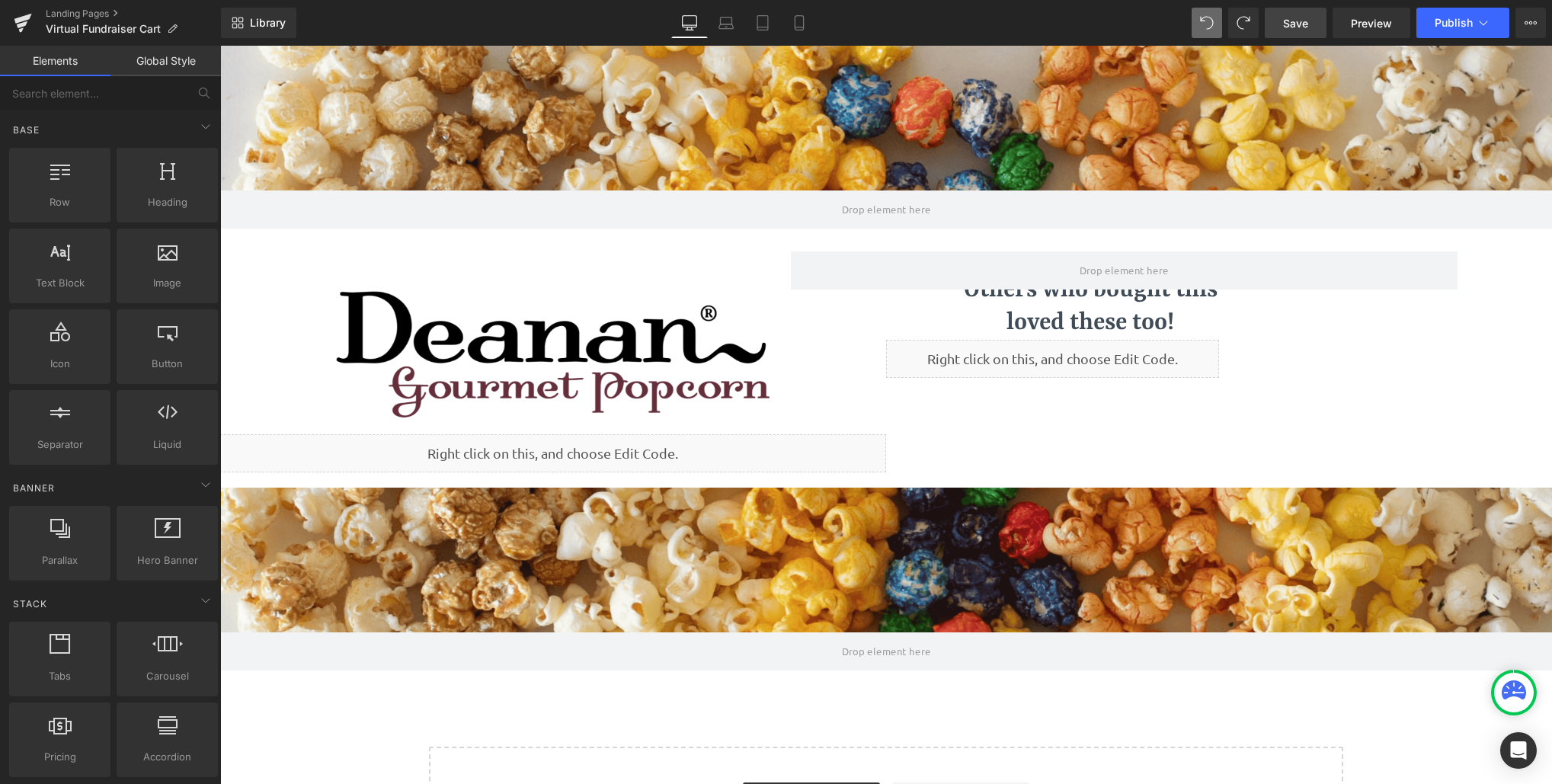
click at [1504, 335] on div "Parallax Row Liquid Image Liquid 35px Others who bought this loved these too! H…" at bounding box center [886, 458] width 1332 height 825
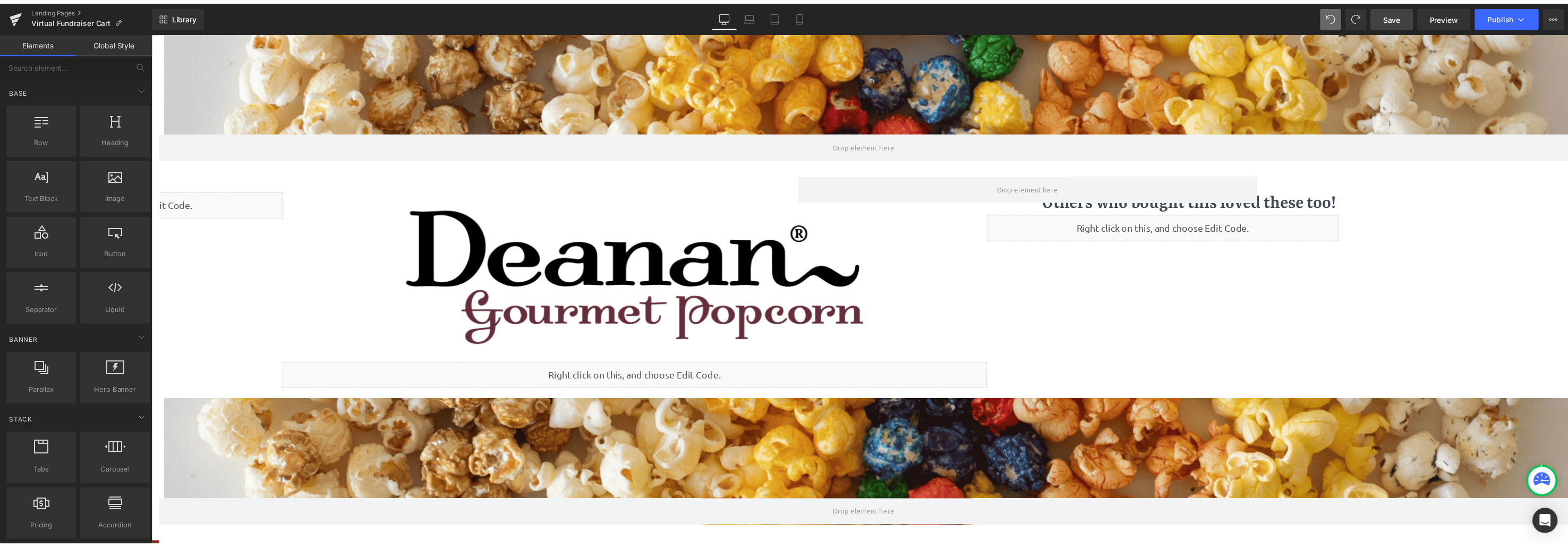
scroll to position [5, 5]
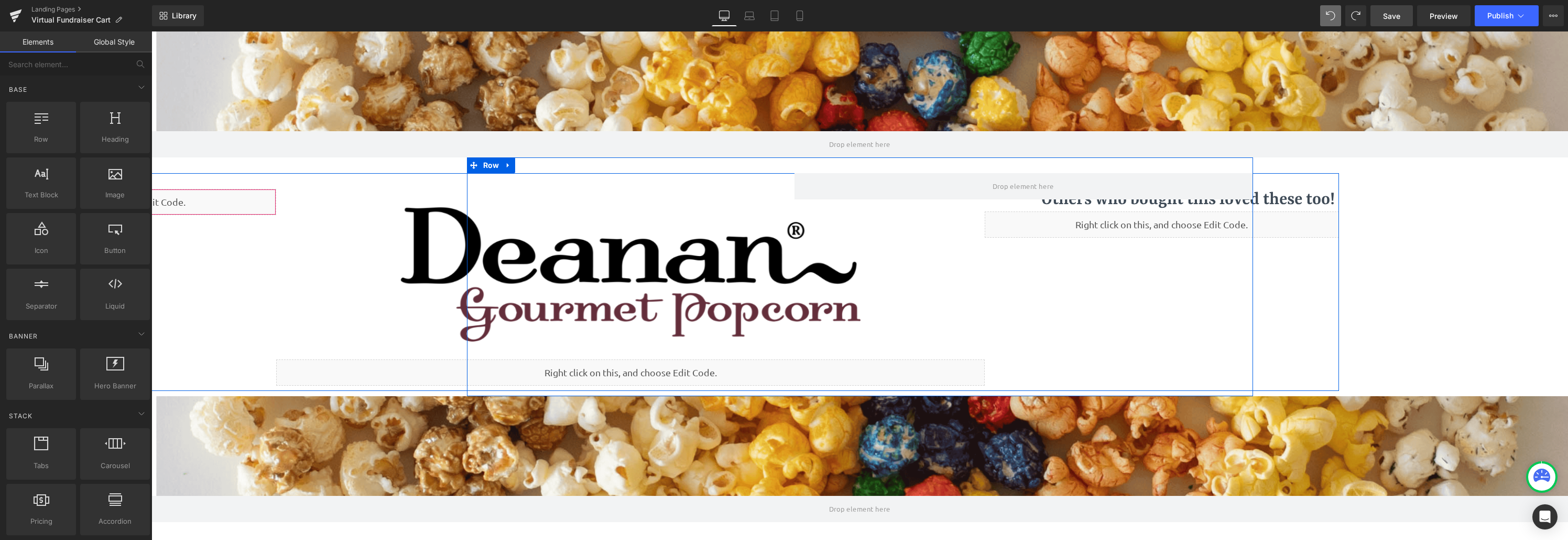
click at [166, 203] on div "Liquid" at bounding box center [99, 202] width 354 height 26
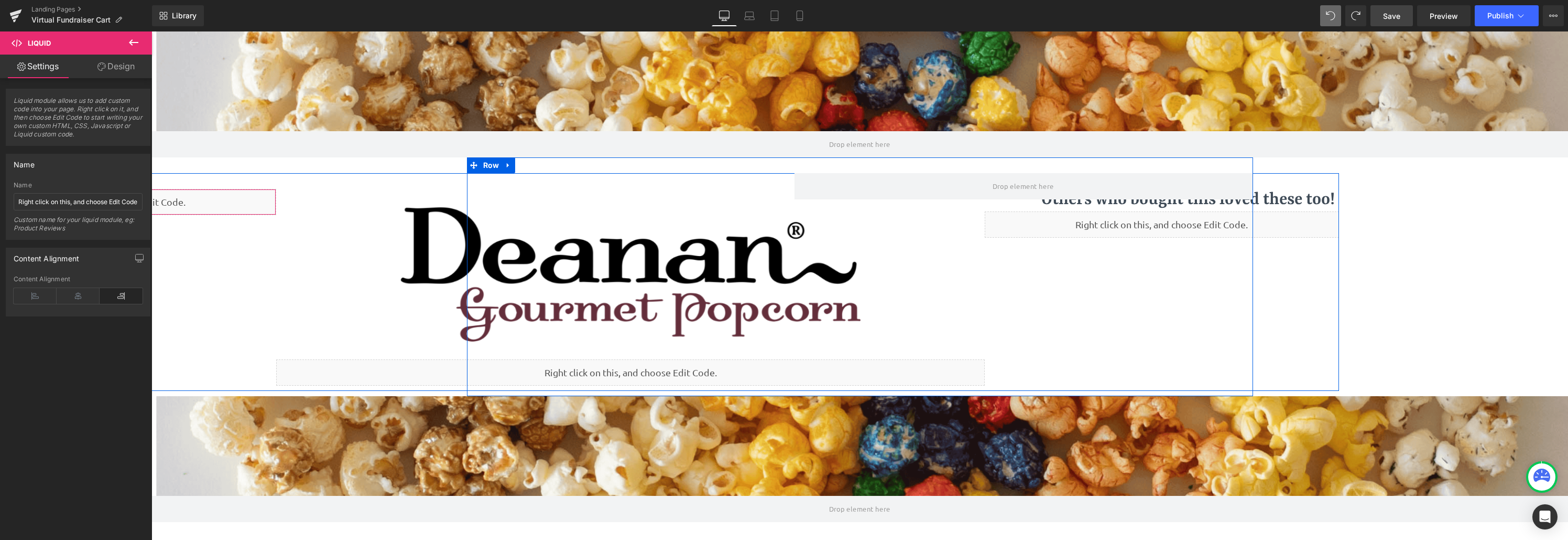
drag, startPoint x: 164, startPoint y: 201, endPoint x: 232, endPoint y: 199, distance: 68.0
click at [232, 199] on div "Liquid" at bounding box center [99, 202] width 354 height 26
drag, startPoint x: 163, startPoint y: 201, endPoint x: 164, endPoint y: 208, distance: 7.1
click at [164, 208] on div "Liquid" at bounding box center [99, 202] width 354 height 26
click at [160, 205] on div "Liquid" at bounding box center [99, 202] width 354 height 26
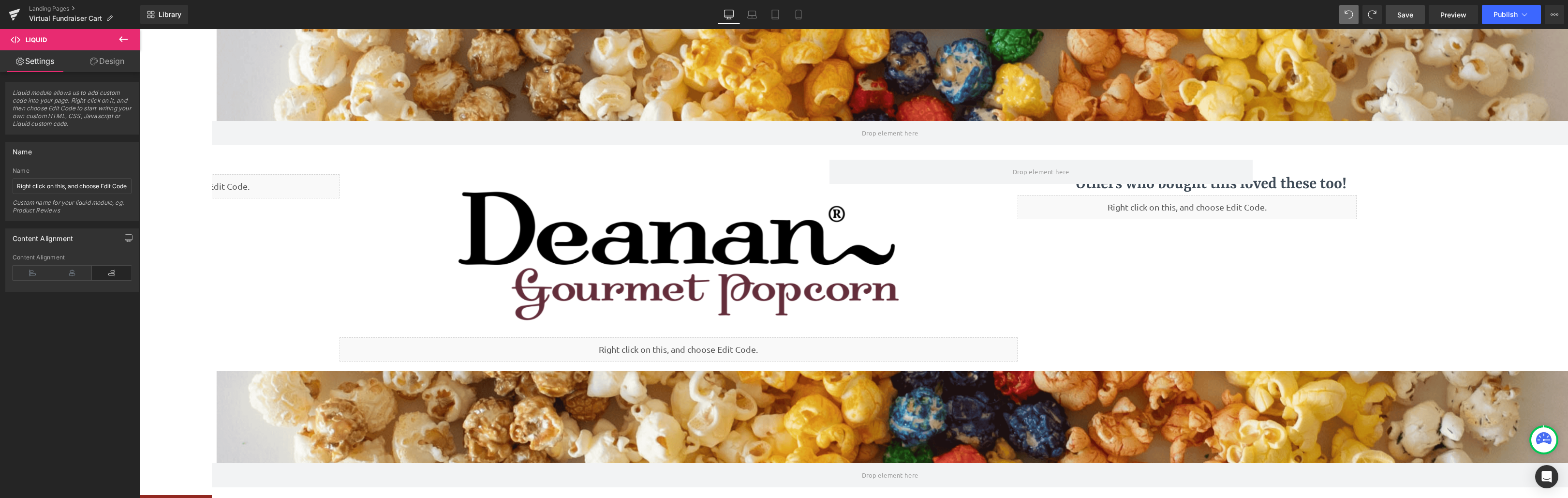
scroll to position [609, 1421]
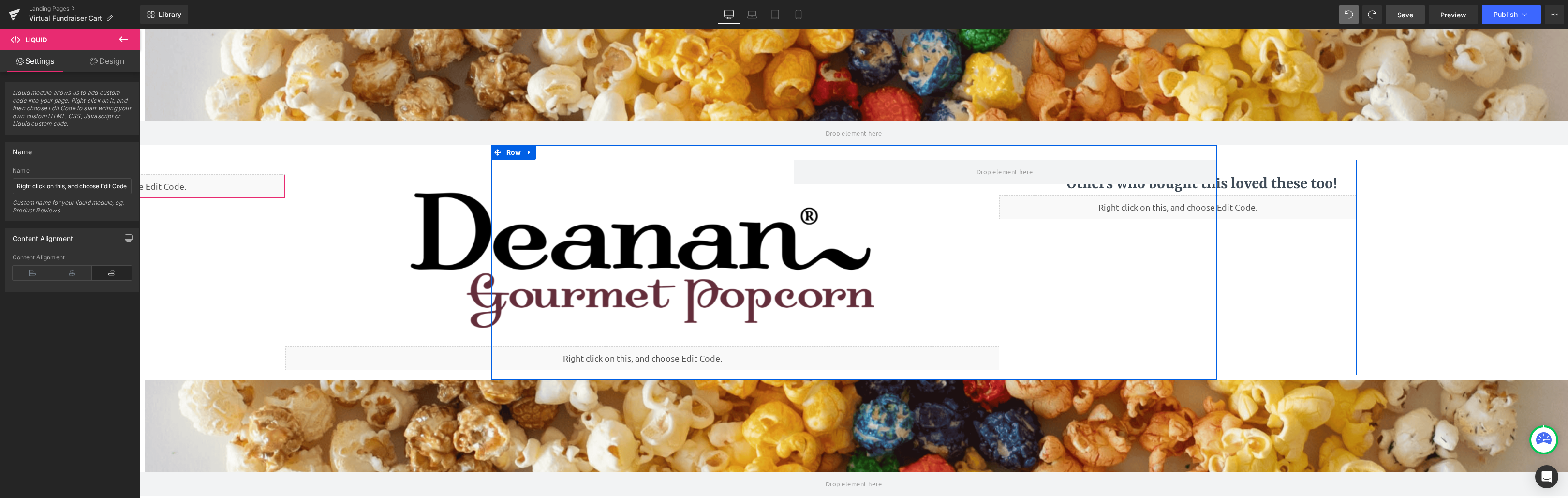
click at [182, 187] on div "Liquid" at bounding box center [107, 186] width 357 height 24
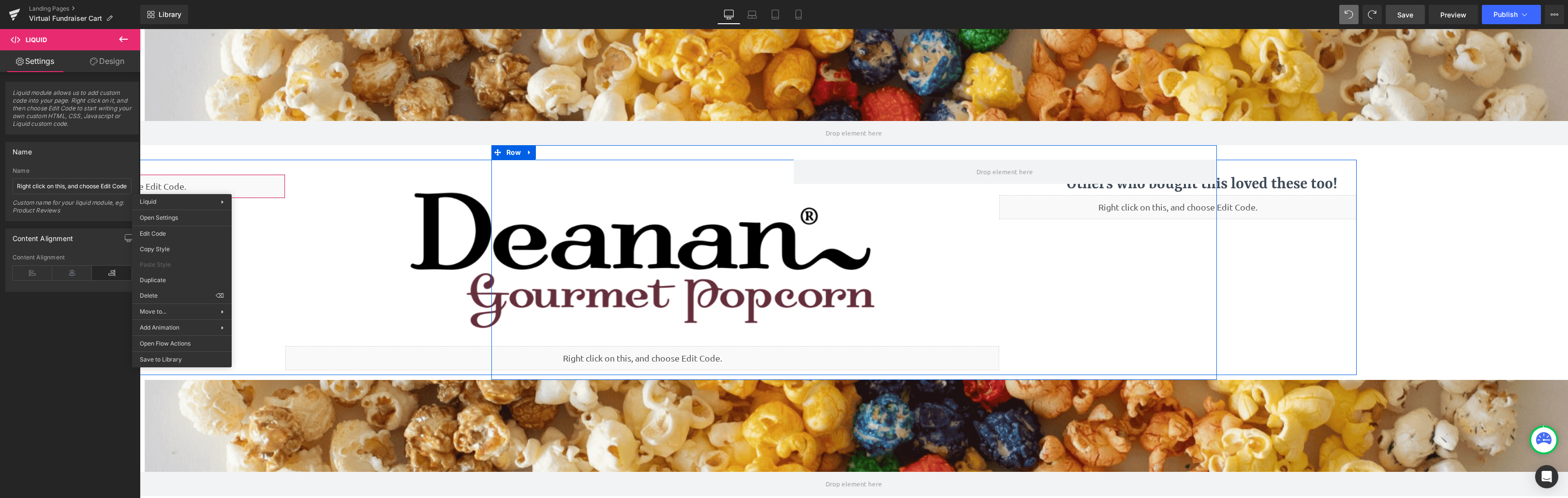
click at [152, 180] on div "Liquid" at bounding box center [107, 186] width 357 height 24
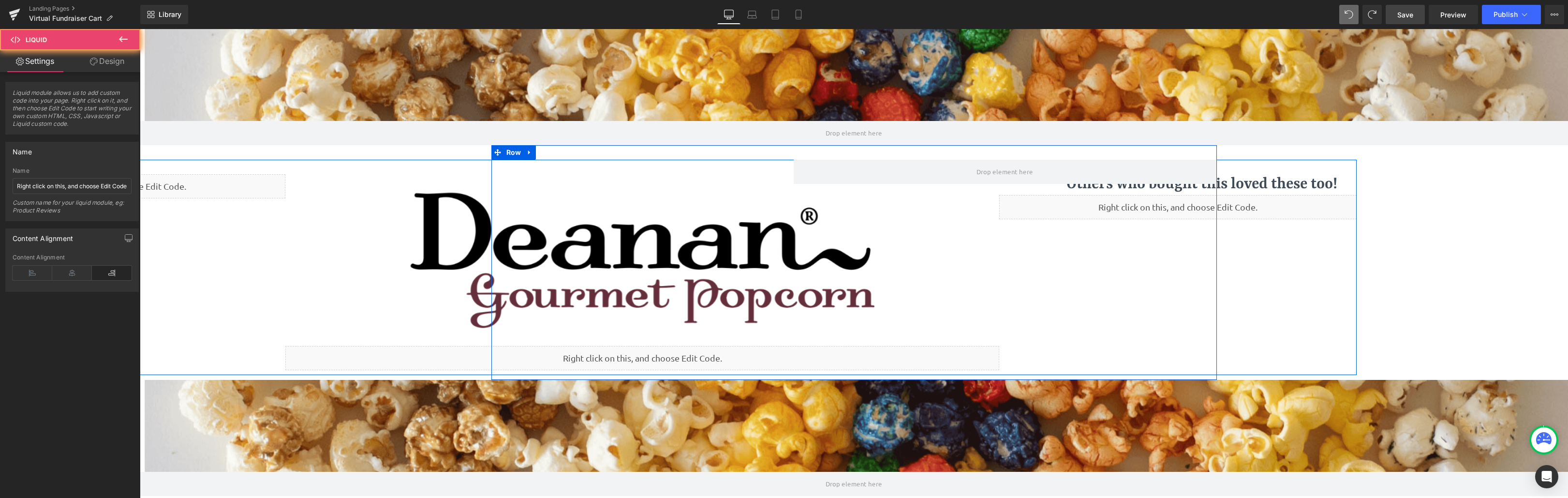
click at [140, 189] on div "Liquid" at bounding box center [107, 186] width 357 height 24
click at [145, 185] on div "Liquid" at bounding box center [107, 186] width 357 height 24
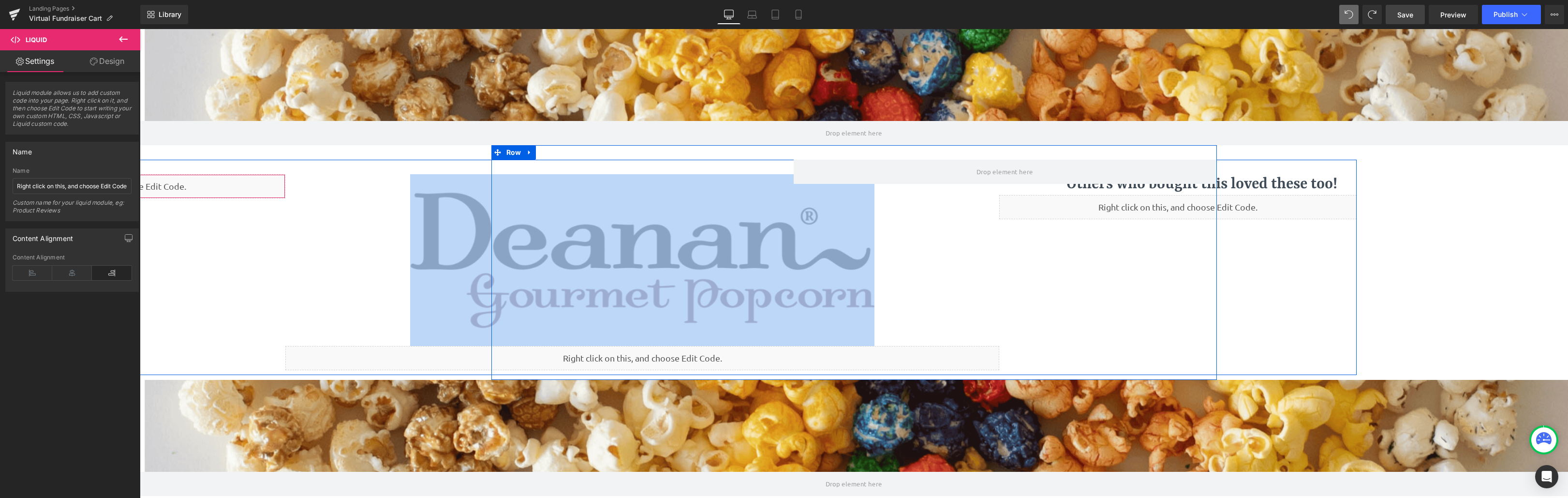
click at [145, 185] on div "Liquid" at bounding box center [107, 186] width 357 height 24
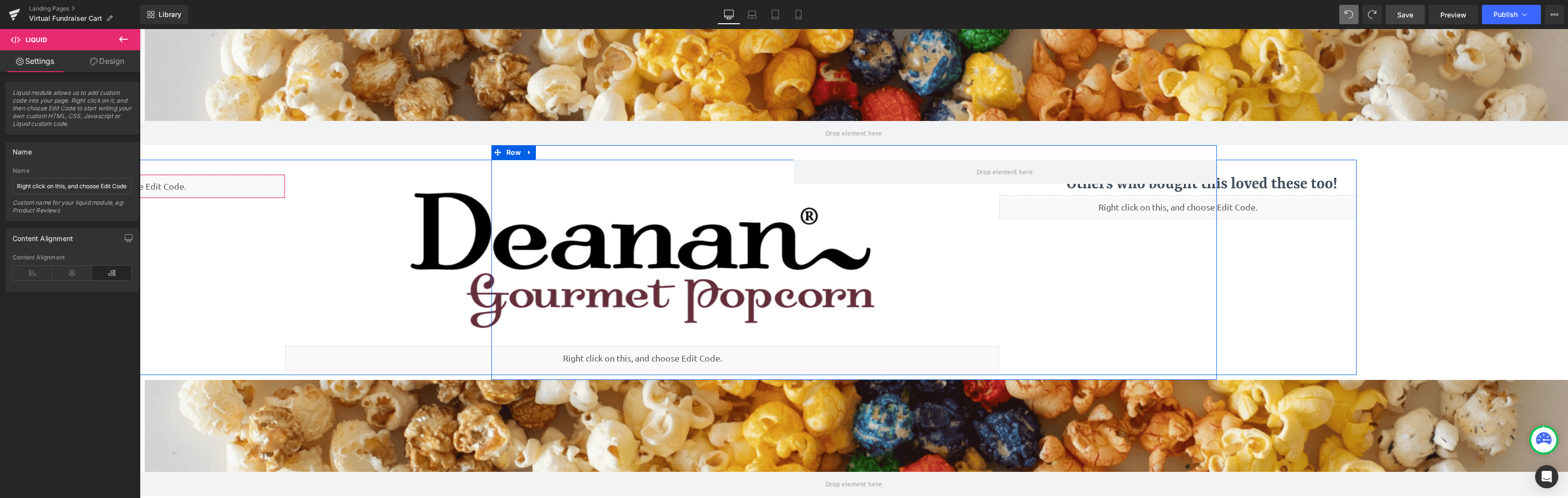
click at [166, 187] on div "Liquid" at bounding box center [107, 186] width 357 height 24
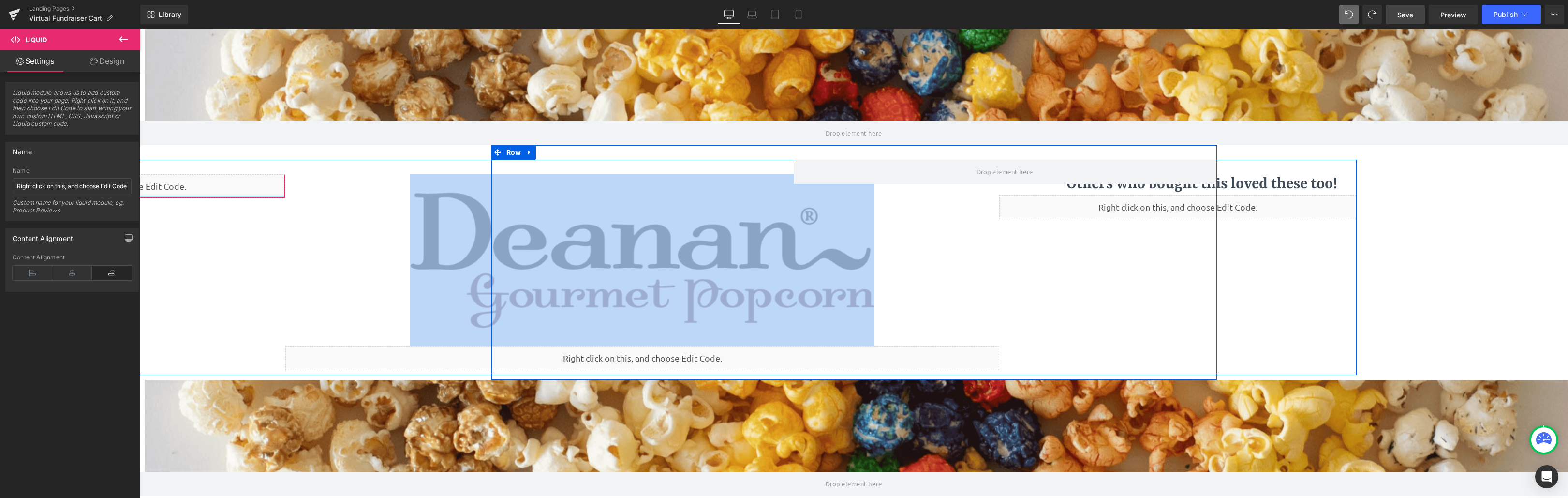
drag, startPoint x: 167, startPoint y: 188, endPoint x: 260, endPoint y: 197, distance: 93.4
click at [260, 197] on div "Liquid" at bounding box center [107, 186] width 357 height 24
click at [165, 232] on div "Liquid Image Liquid 35px Others who bought this loved these too! Heading Others…" at bounding box center [642, 267] width 1428 height 216
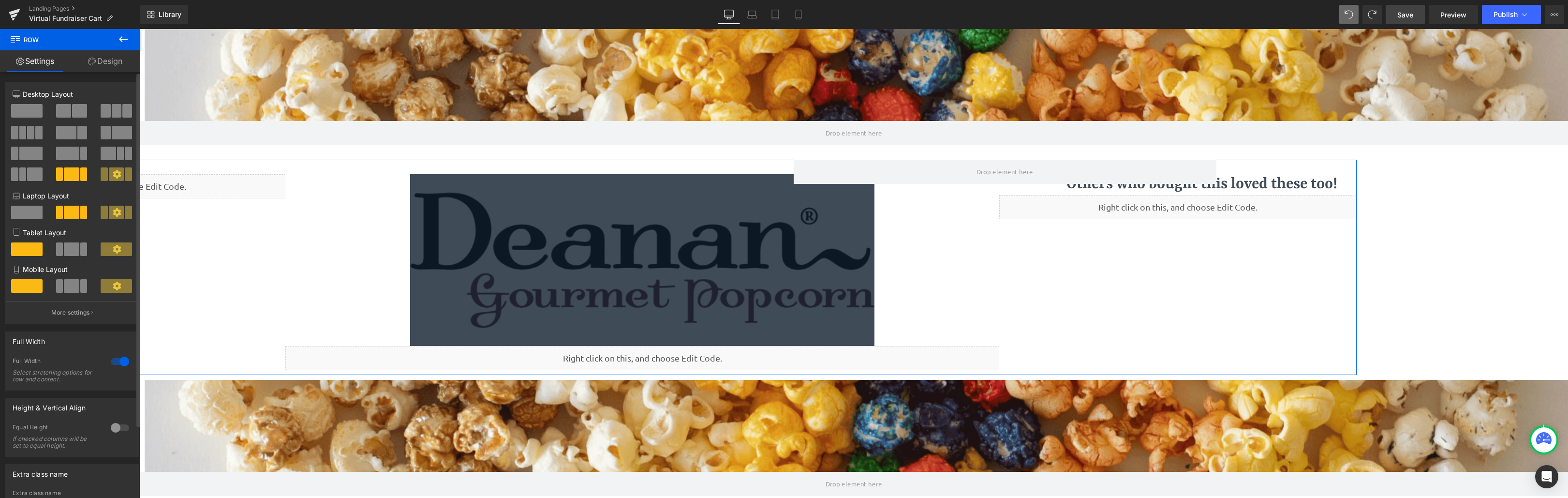
click at [68, 135] on span at bounding box center [66, 133] width 20 height 13
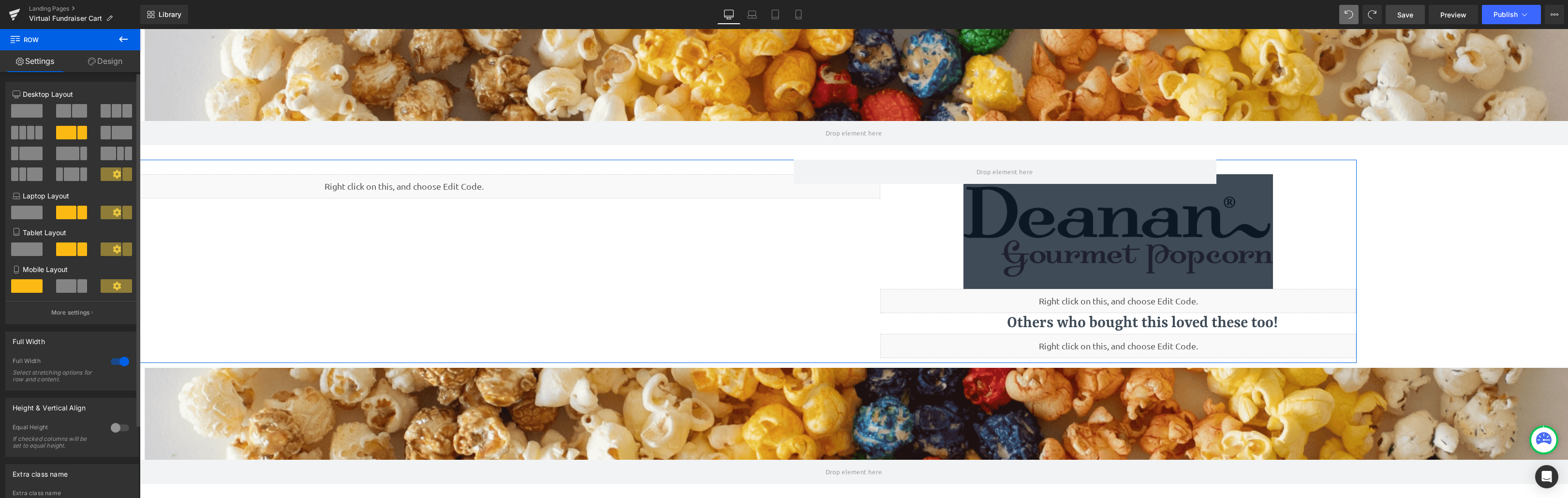
scroll to position [597, 1421]
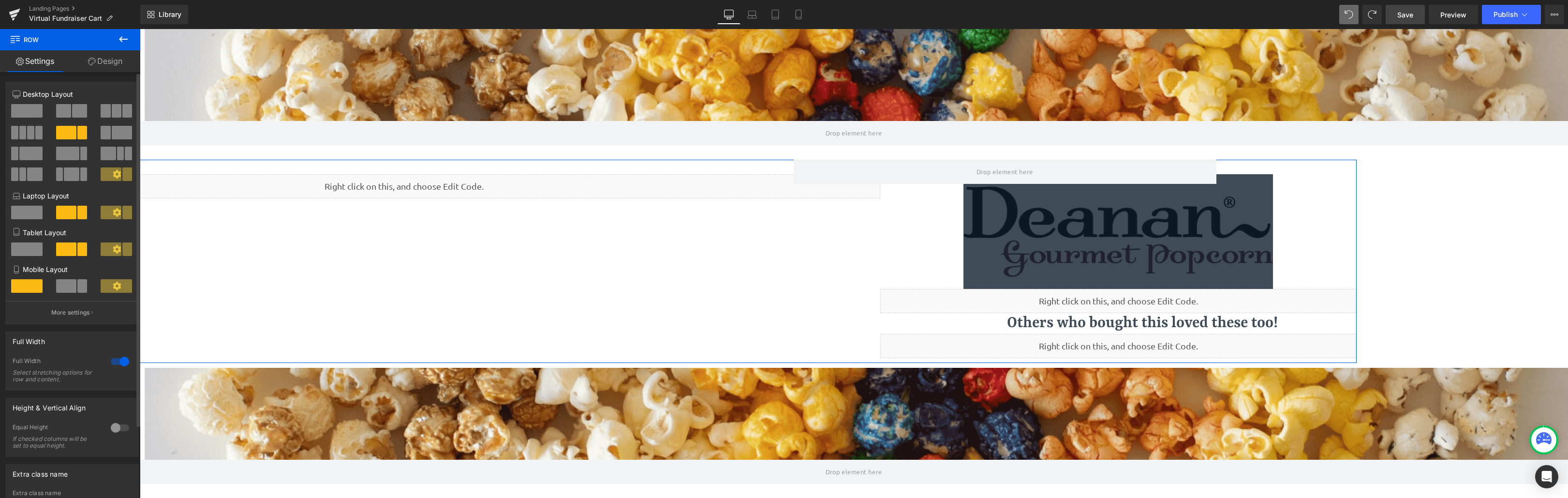
click at [72, 113] on span at bounding box center [79, 111] width 15 height 13
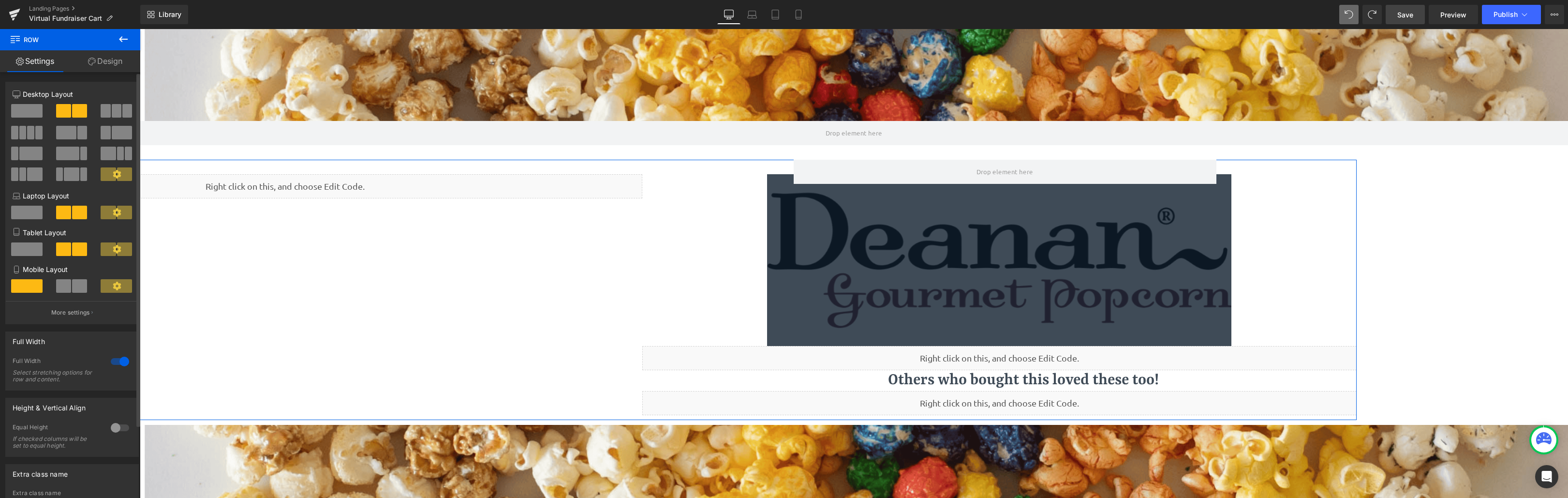
scroll to position [654, 1421]
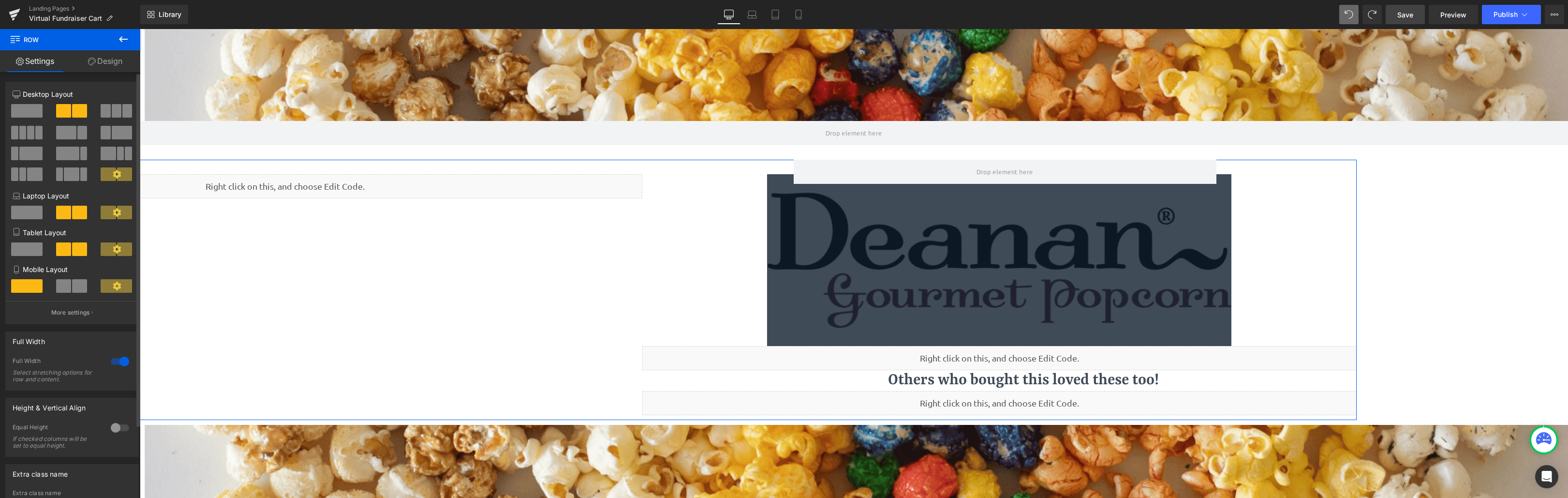
click at [65, 152] on span at bounding box center [68, 153] width 23 height 13
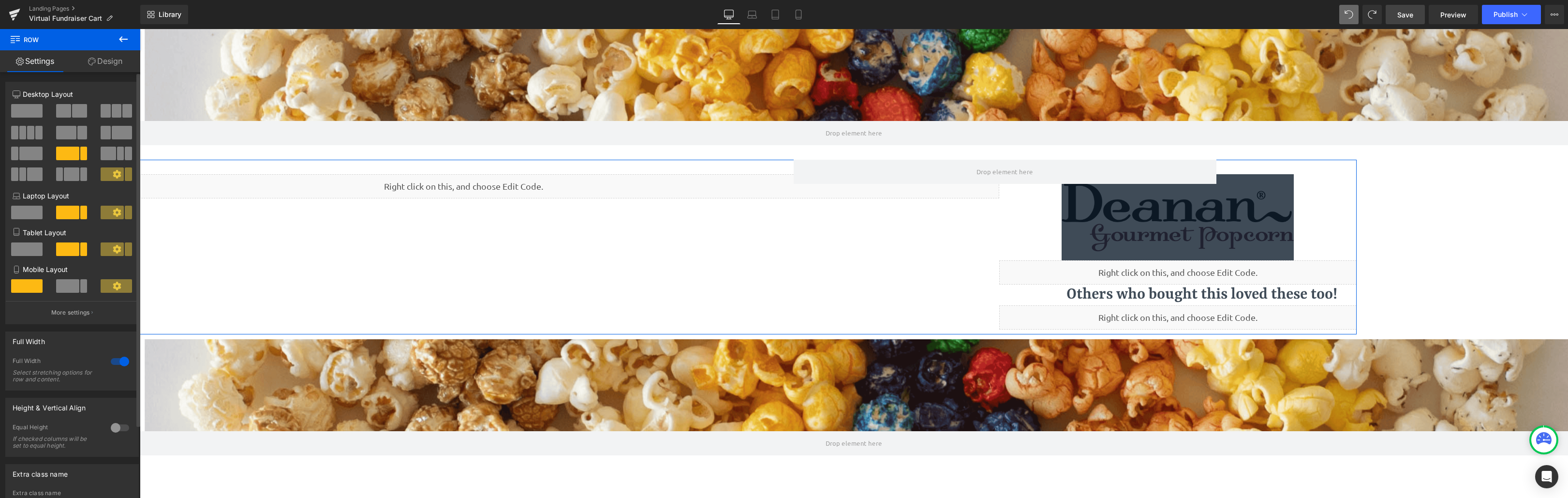
click at [71, 170] on span at bounding box center [71, 174] width 15 height 13
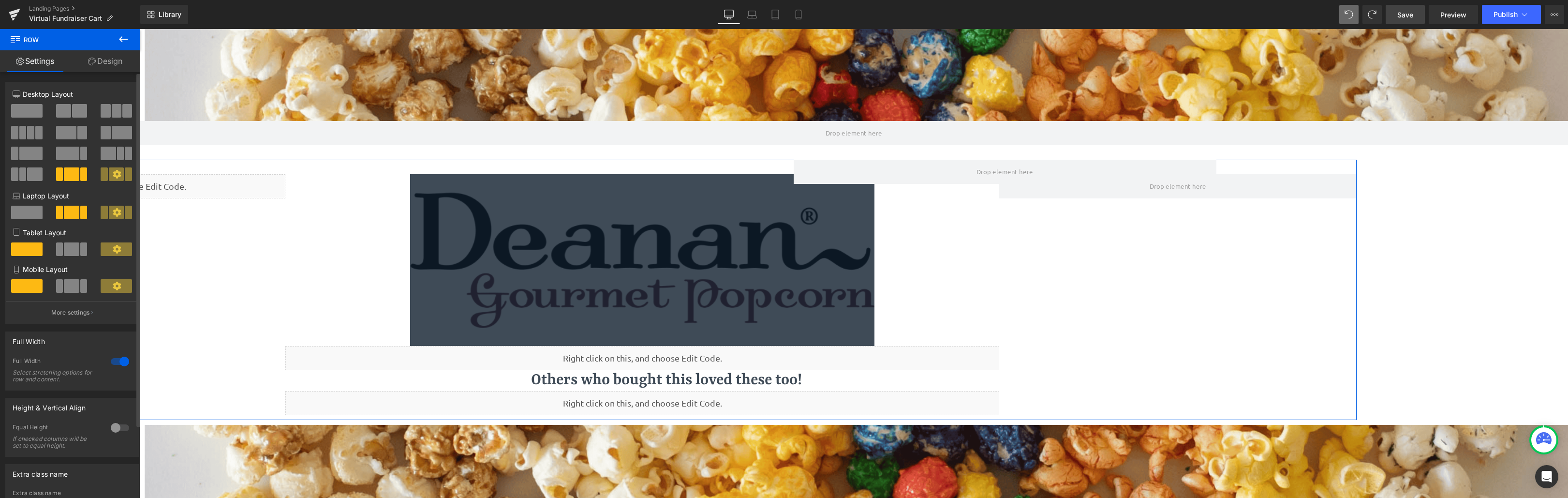
scroll to position [654, 1421]
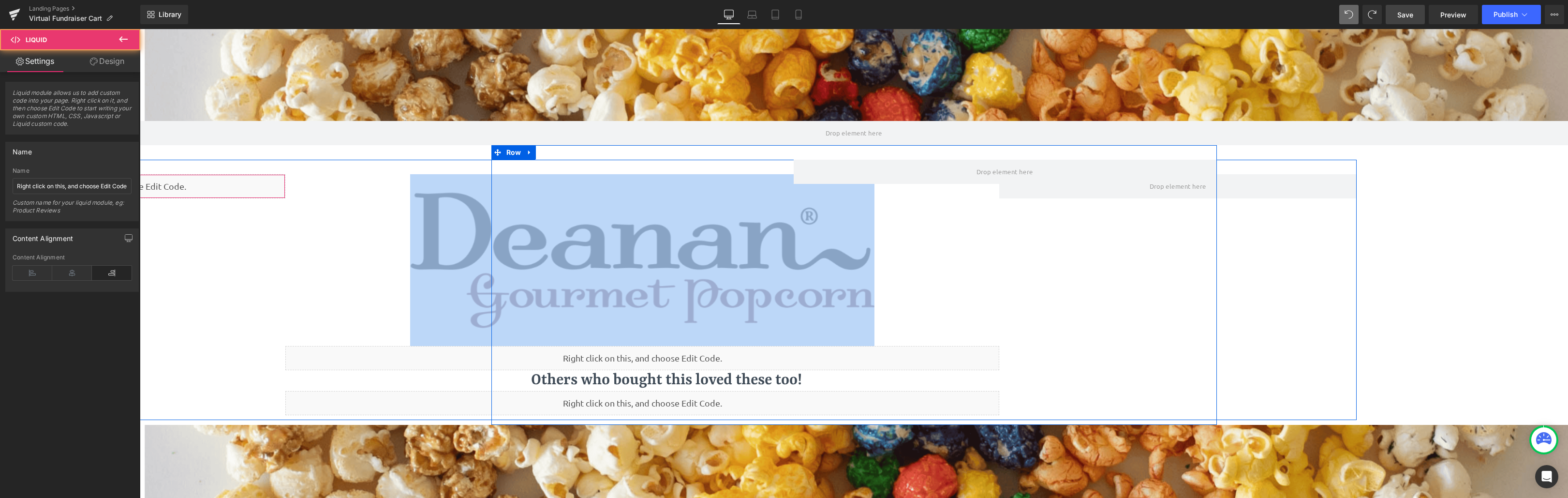
click at [150, 189] on div "Liquid" at bounding box center [107, 186] width 357 height 24
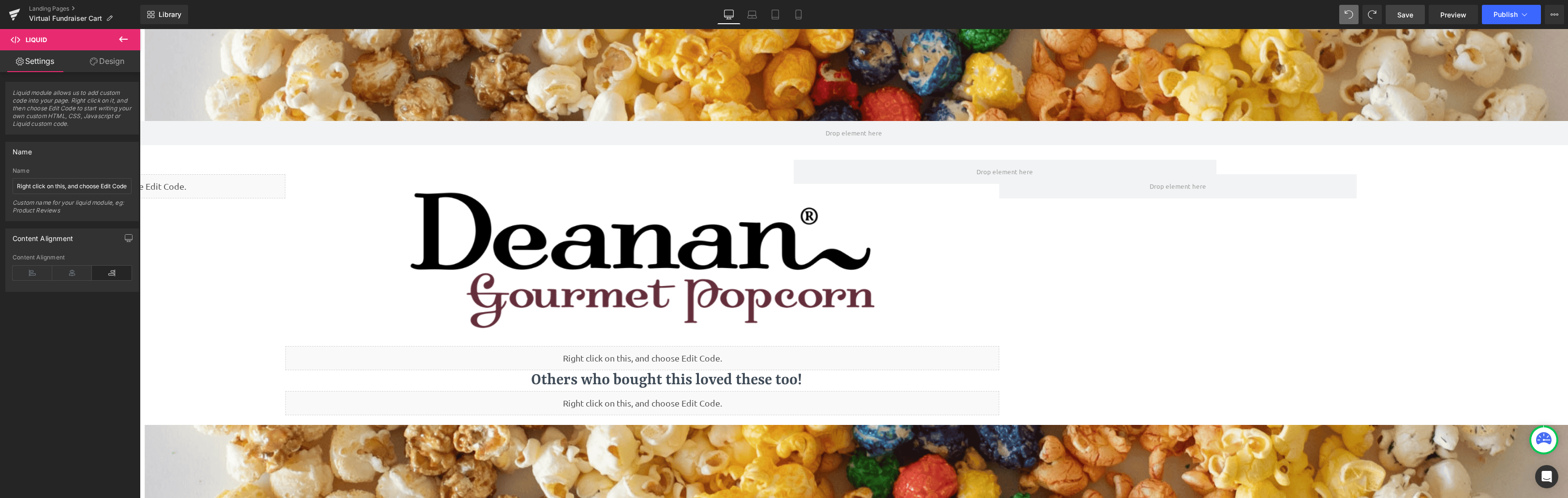
click at [122, 41] on icon at bounding box center [123, 39] width 12 height 12
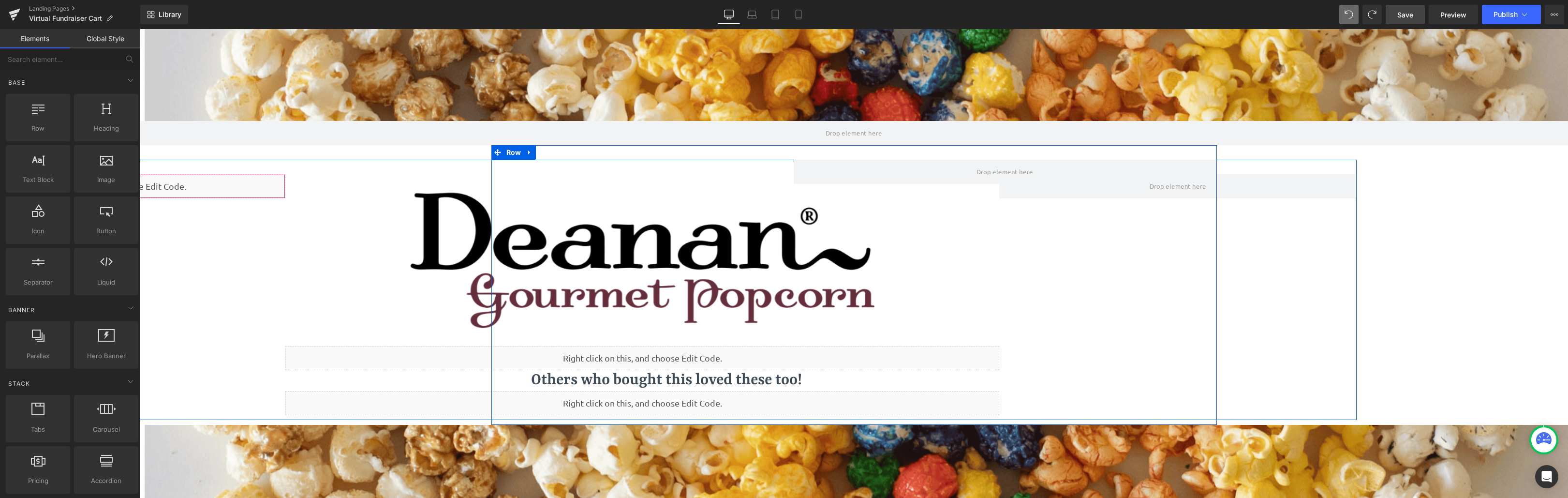
click at [187, 190] on div "Liquid" at bounding box center [107, 186] width 357 height 24
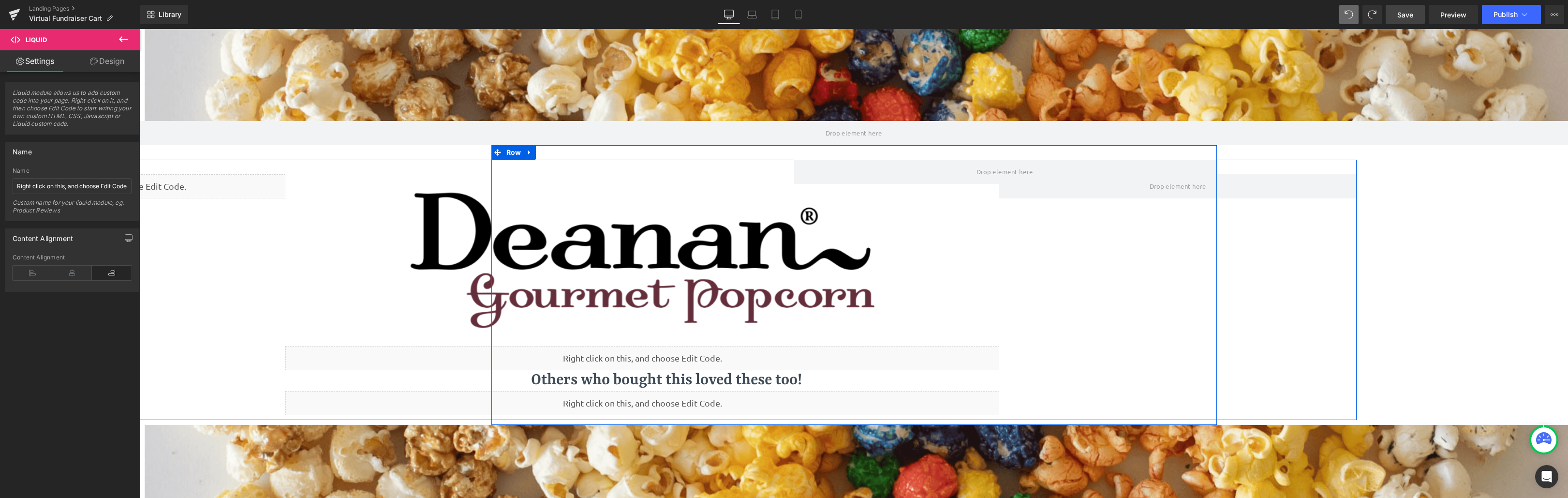
click at [257, 260] on div "Liquid Image Liquid Others who bought this loved these too! Heading Others who …" at bounding box center [642, 289] width 1428 height 260
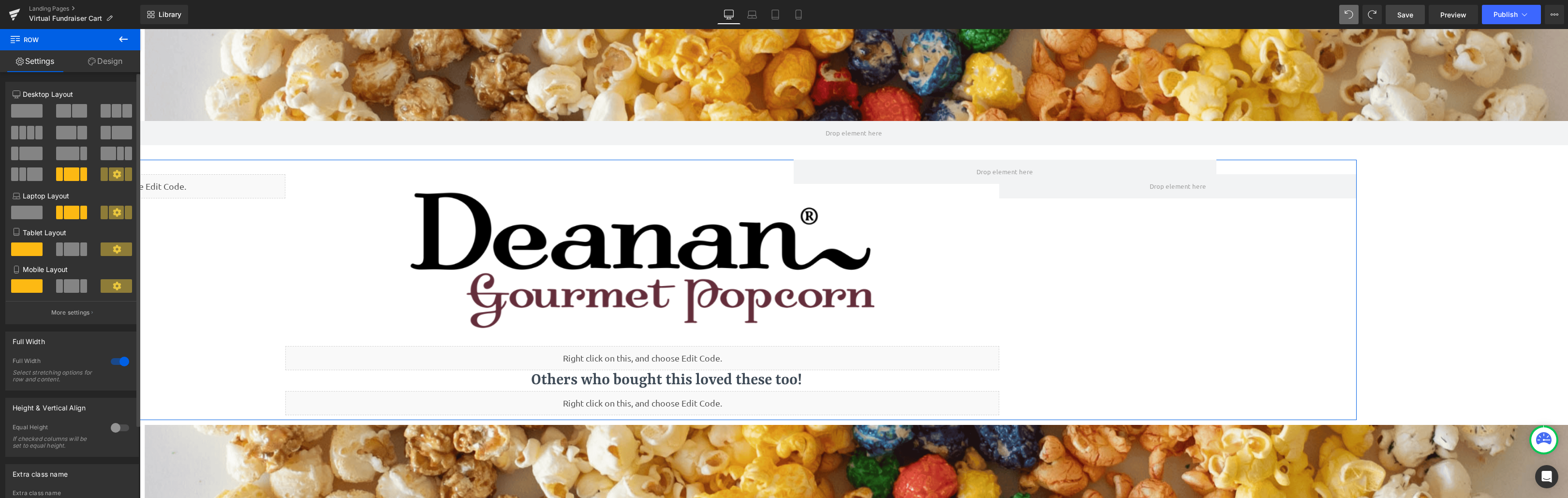
click at [68, 154] on span at bounding box center [68, 153] width 23 height 13
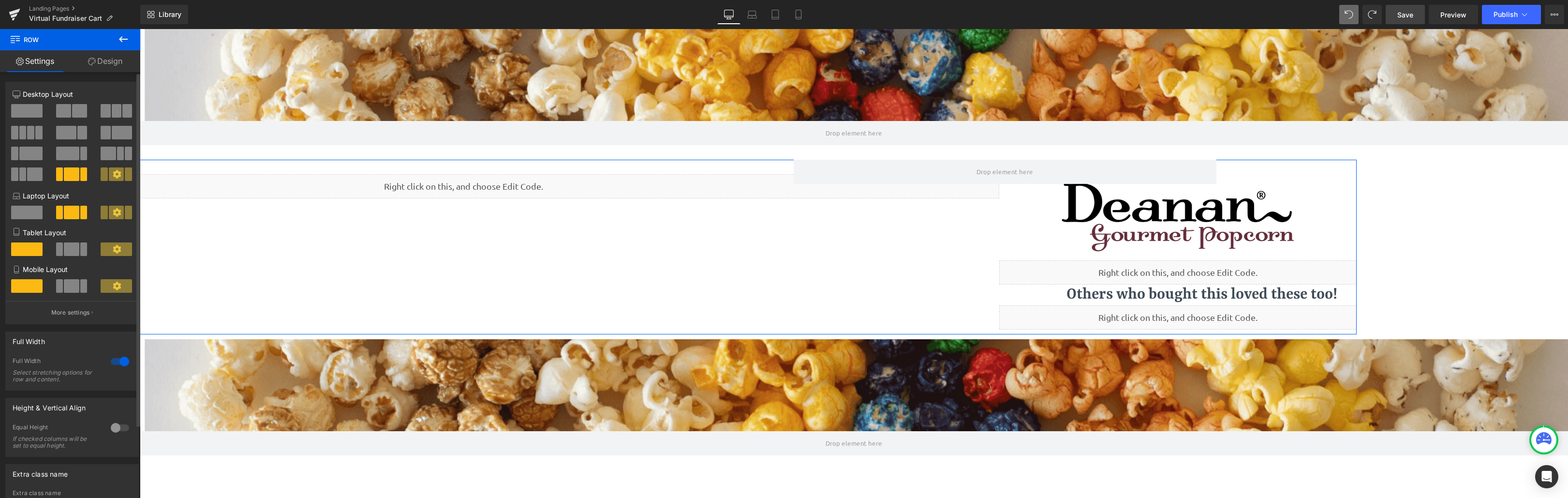
scroll to position [569, 1421]
click at [67, 114] on span at bounding box center [63, 111] width 15 height 13
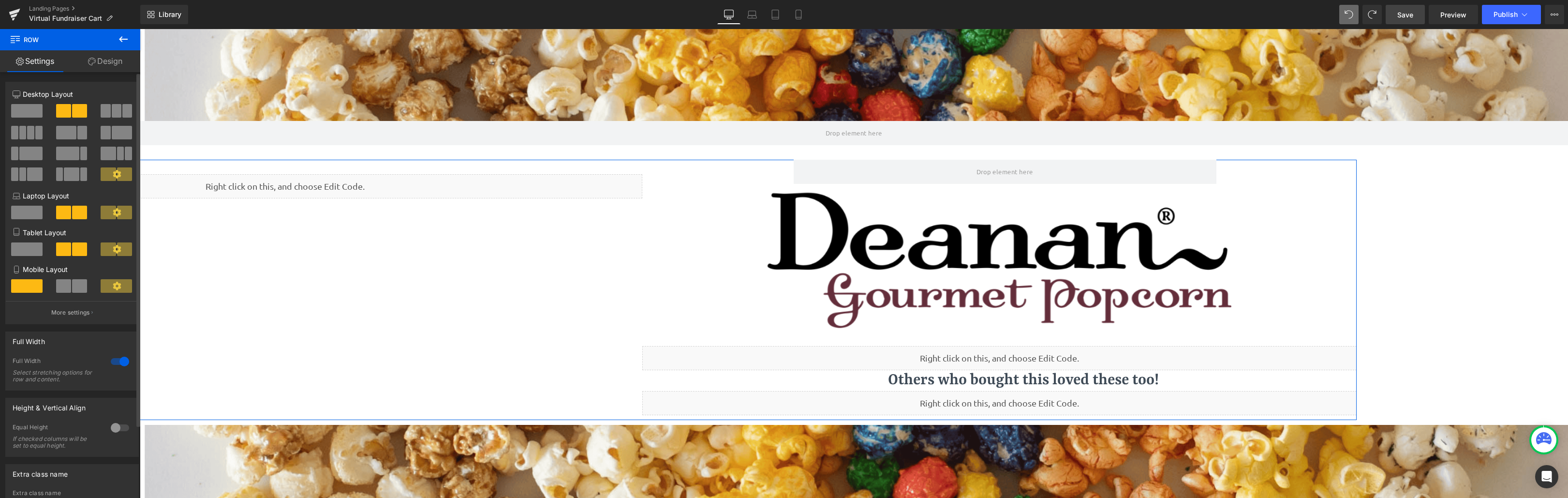
scroll to position [654, 1421]
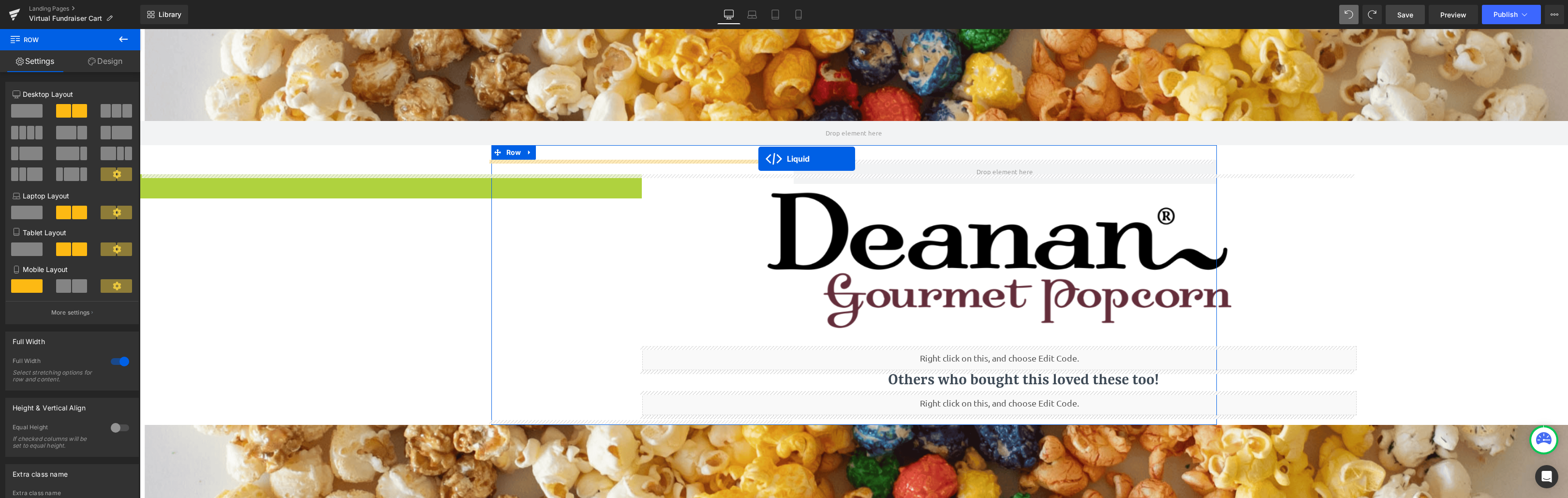
drag, startPoint x: 253, startPoint y: 180, endPoint x: 758, endPoint y: 159, distance: 505.4
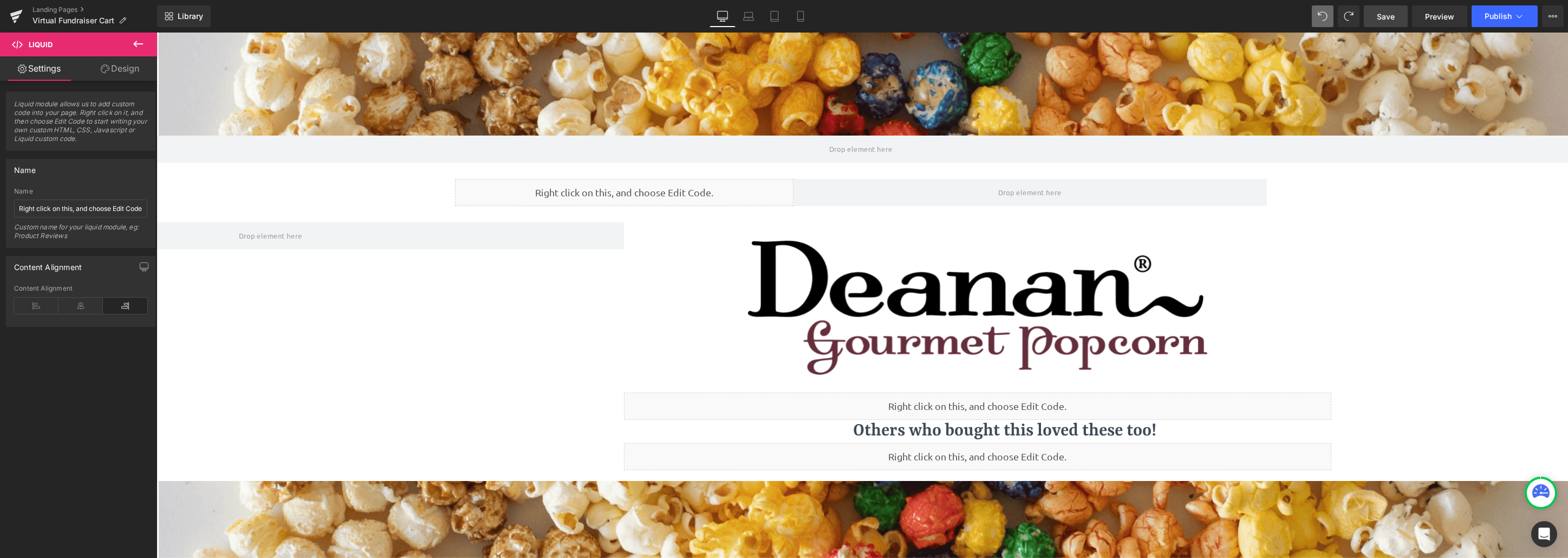
scroll to position [737, 1404]
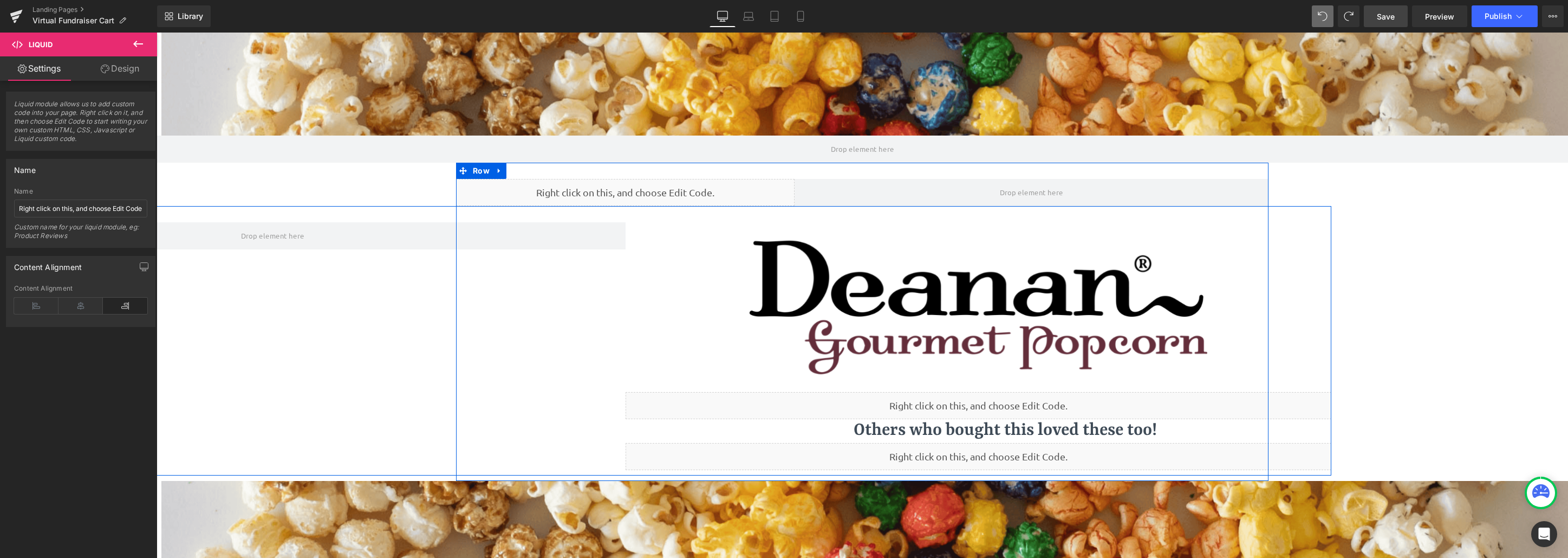
click at [343, 354] on div "Image Liquid Others who bought this loved these too! Heading Others who bought …" at bounding box center [625, 340] width 1412 height 269
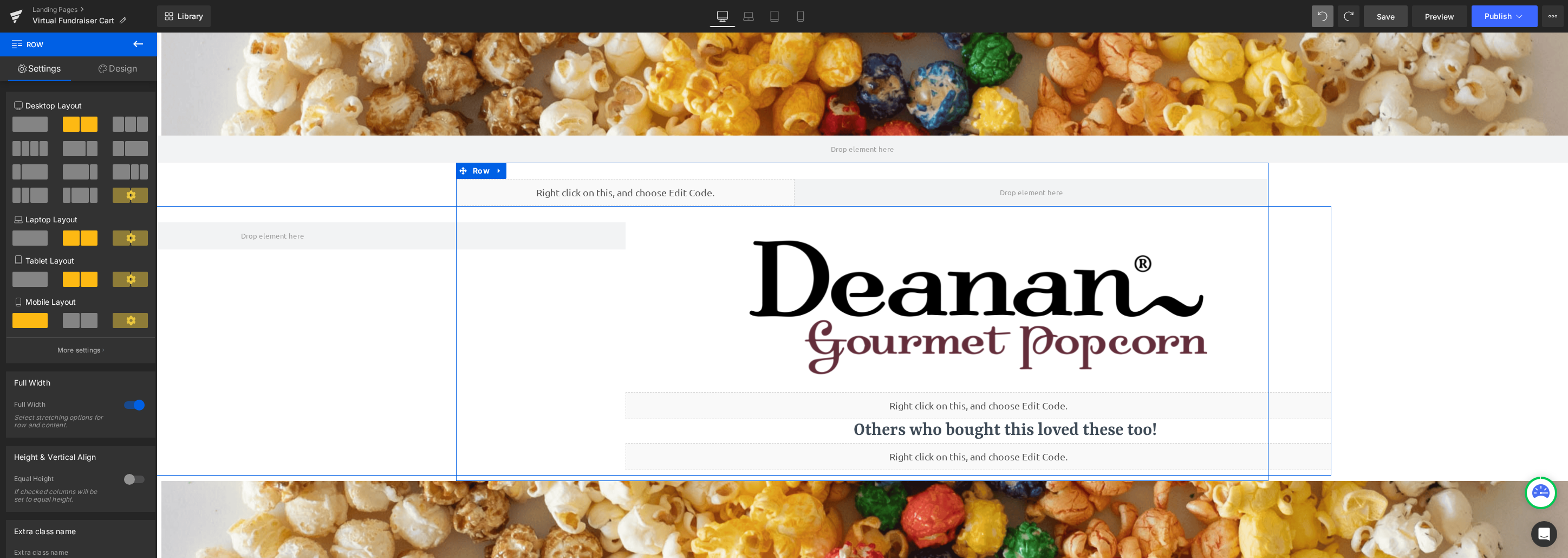
click at [361, 299] on div "Image Liquid Others who bought this loved these too! Heading Others who bought …" at bounding box center [625, 340] width 1412 height 269
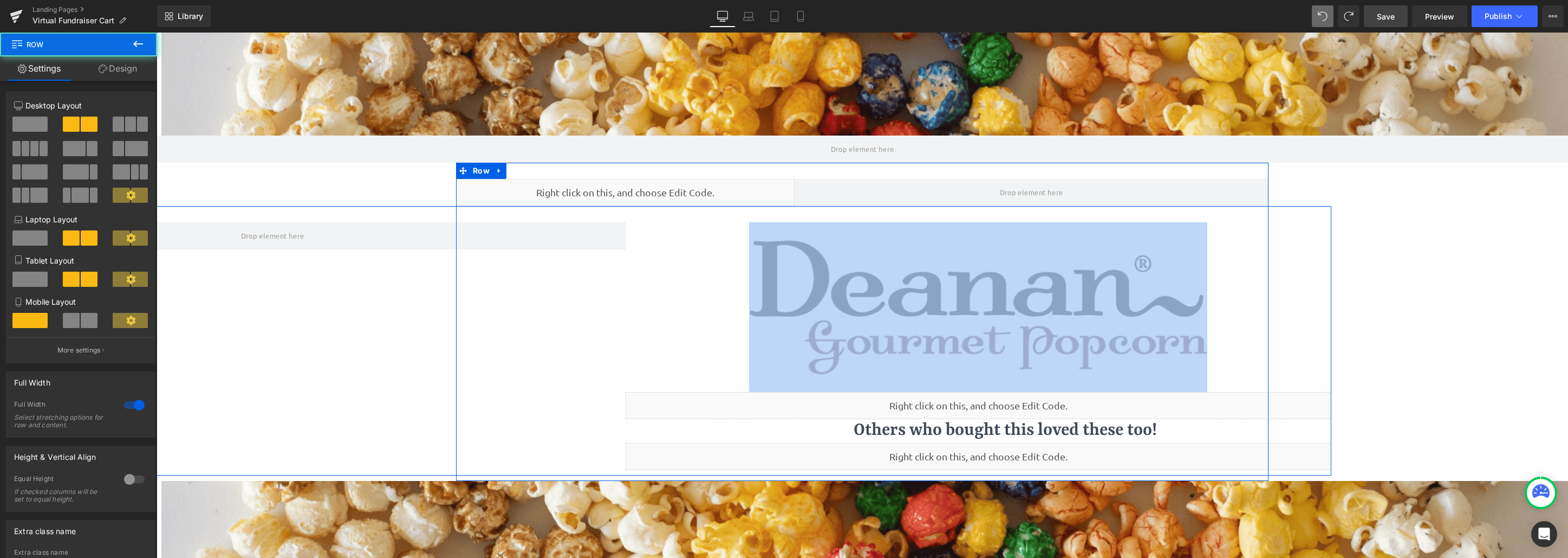
click at [361, 299] on div "Image Liquid Others who bought this loved these too! Heading Others who bought …" at bounding box center [625, 340] width 1412 height 269
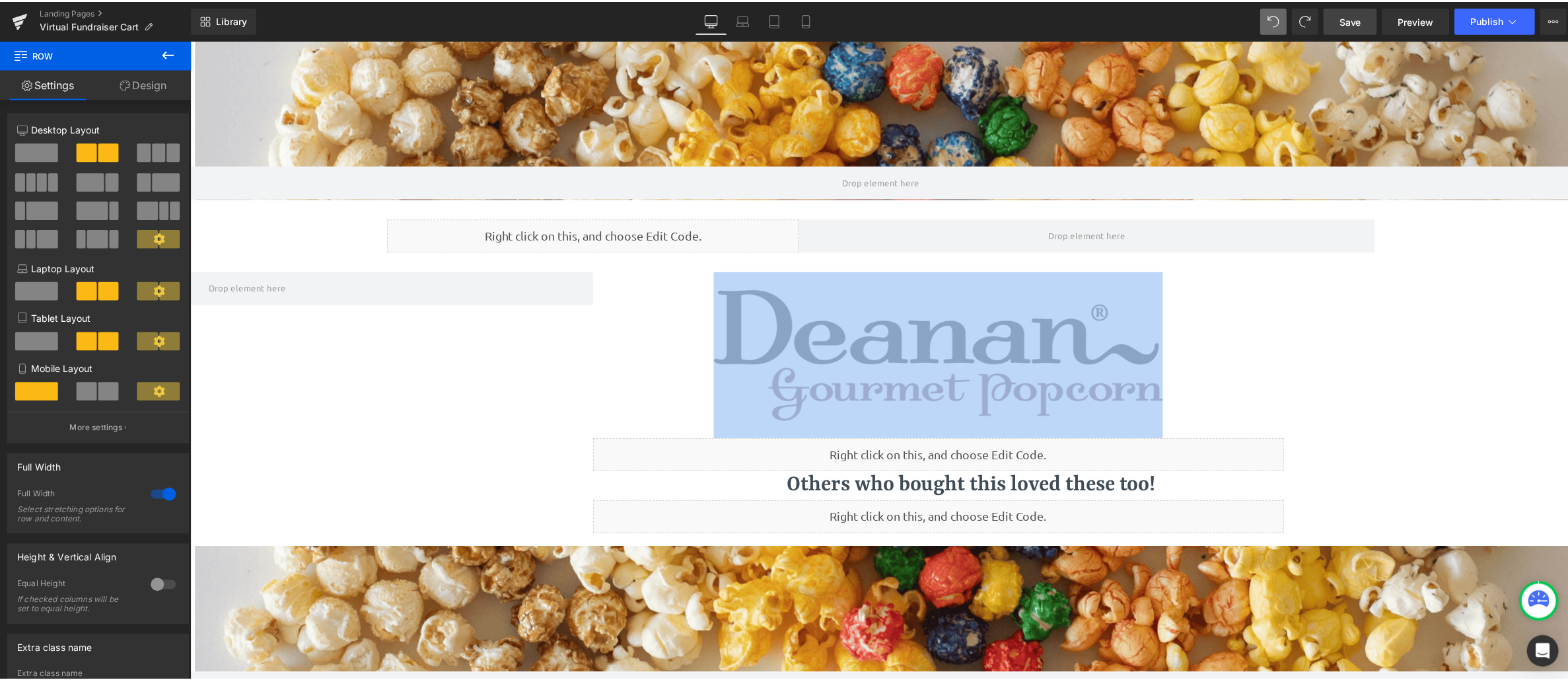
scroll to position [857, 1368]
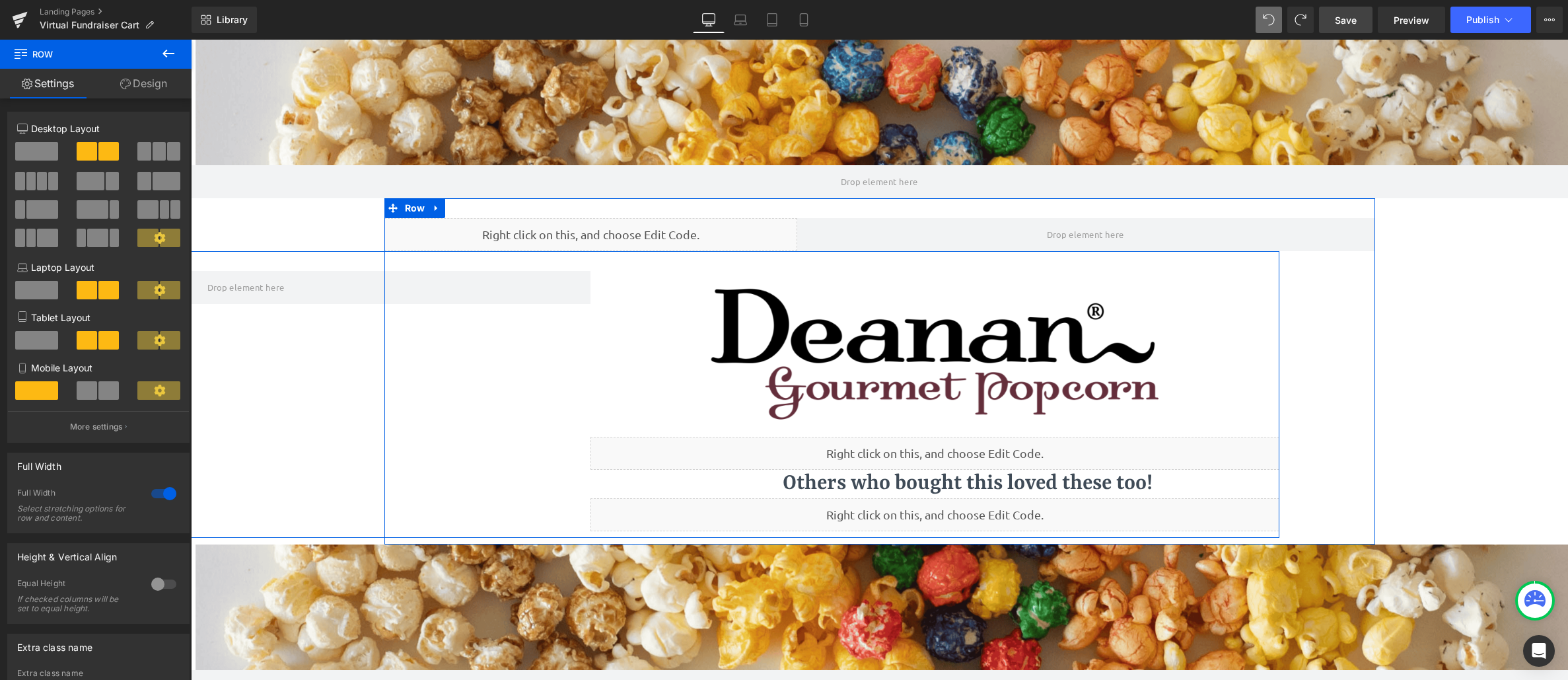
click at [323, 362] on div "Image Liquid Others who bought this loved these too! Heading Others who bought …" at bounding box center [590, 394] width 1378 height 287
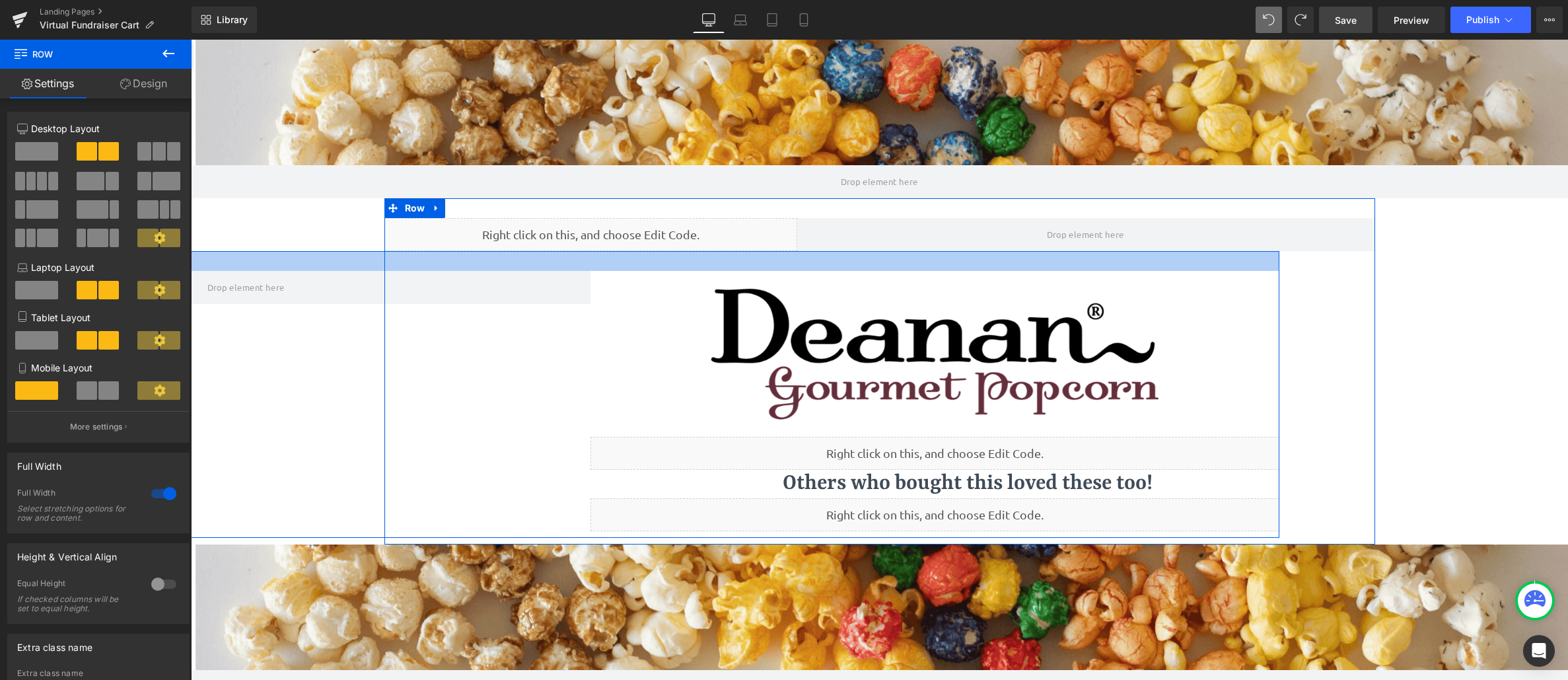
click at [243, 257] on div at bounding box center [590, 261] width 1378 height 20
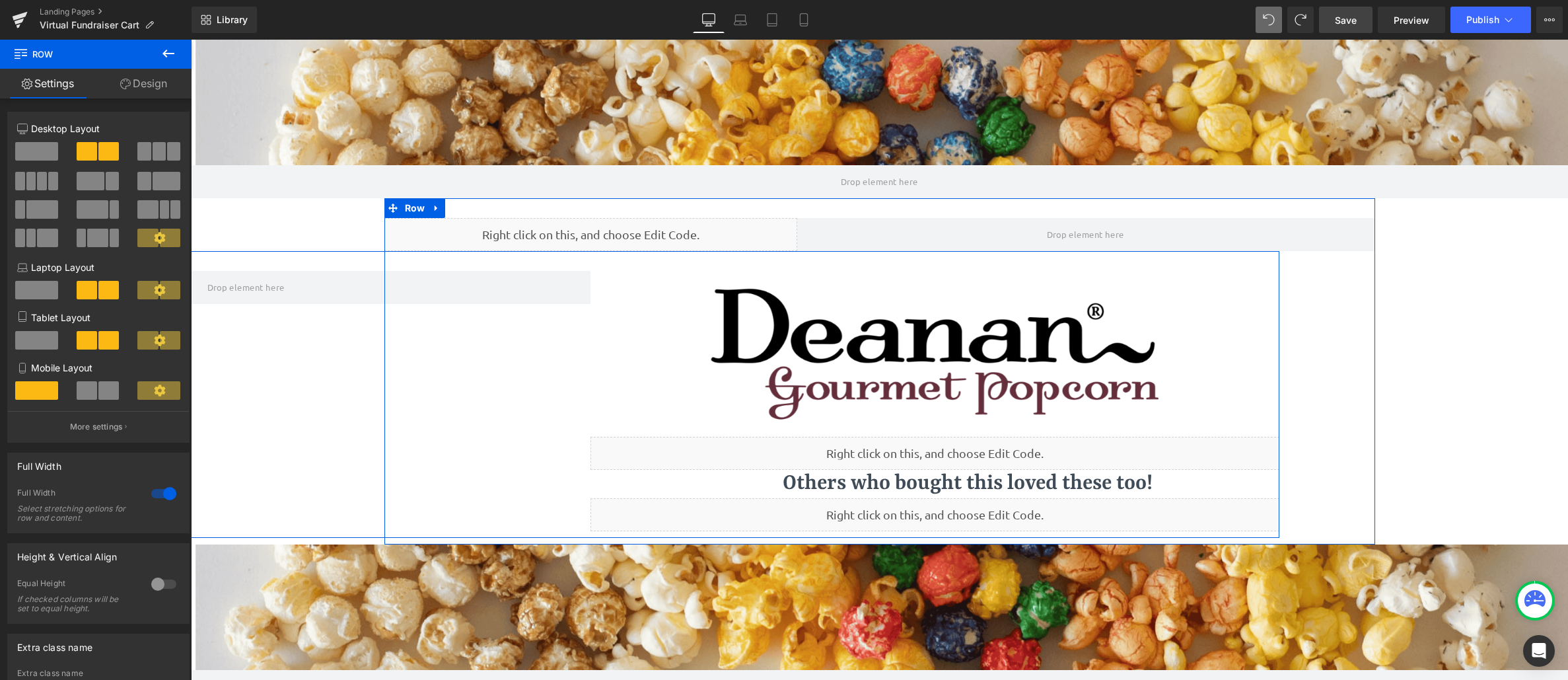
click at [243, 257] on div at bounding box center [590, 261] width 1378 height 20
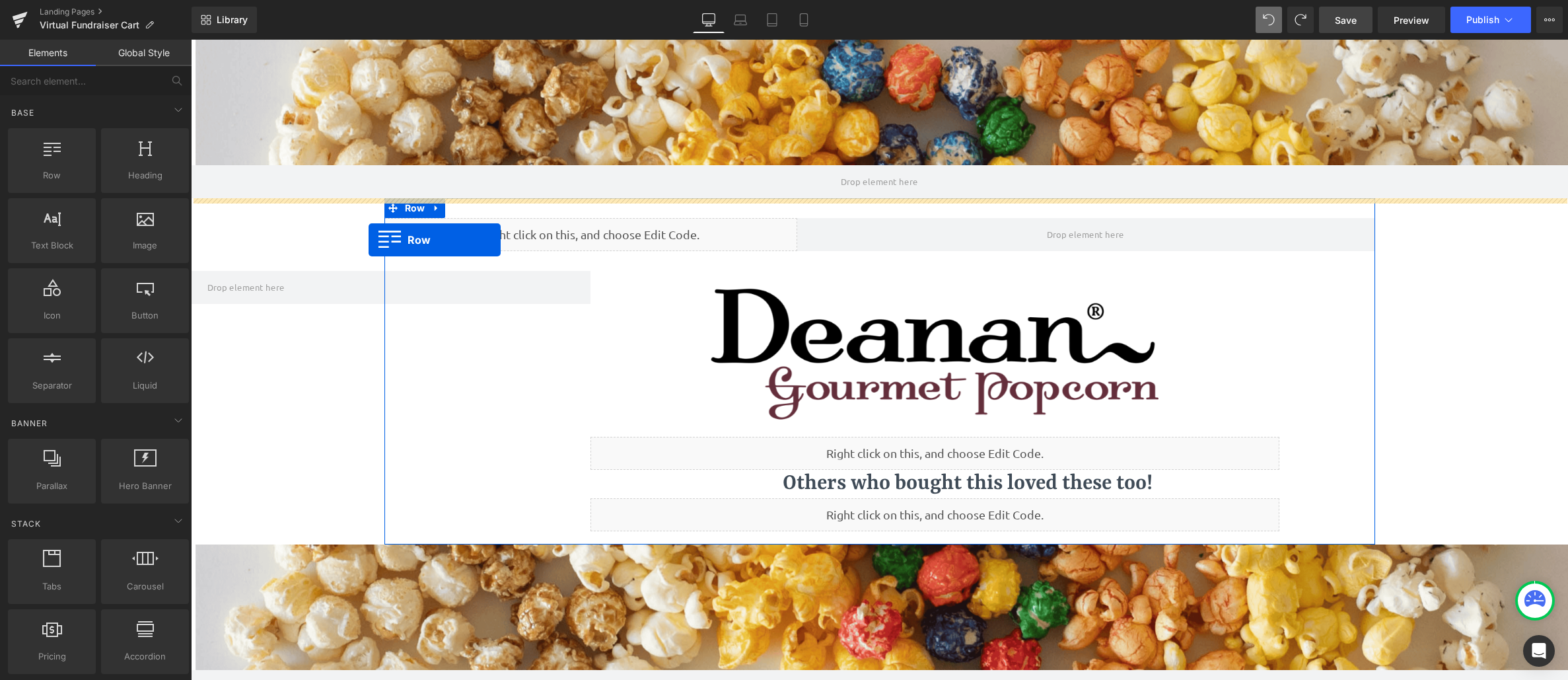
scroll to position [7, 7]
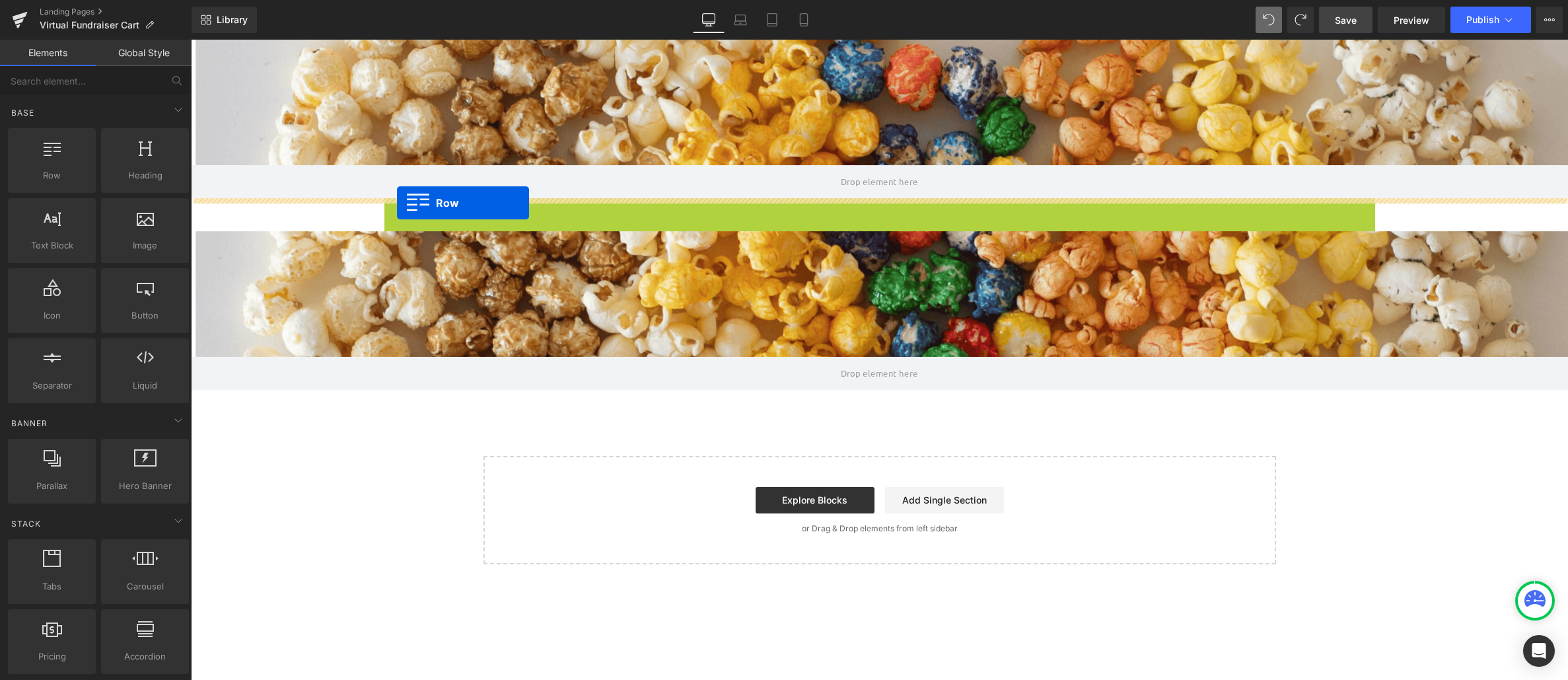
drag, startPoint x: 385, startPoint y: 207, endPoint x: 397, endPoint y: 203, distance: 12.6
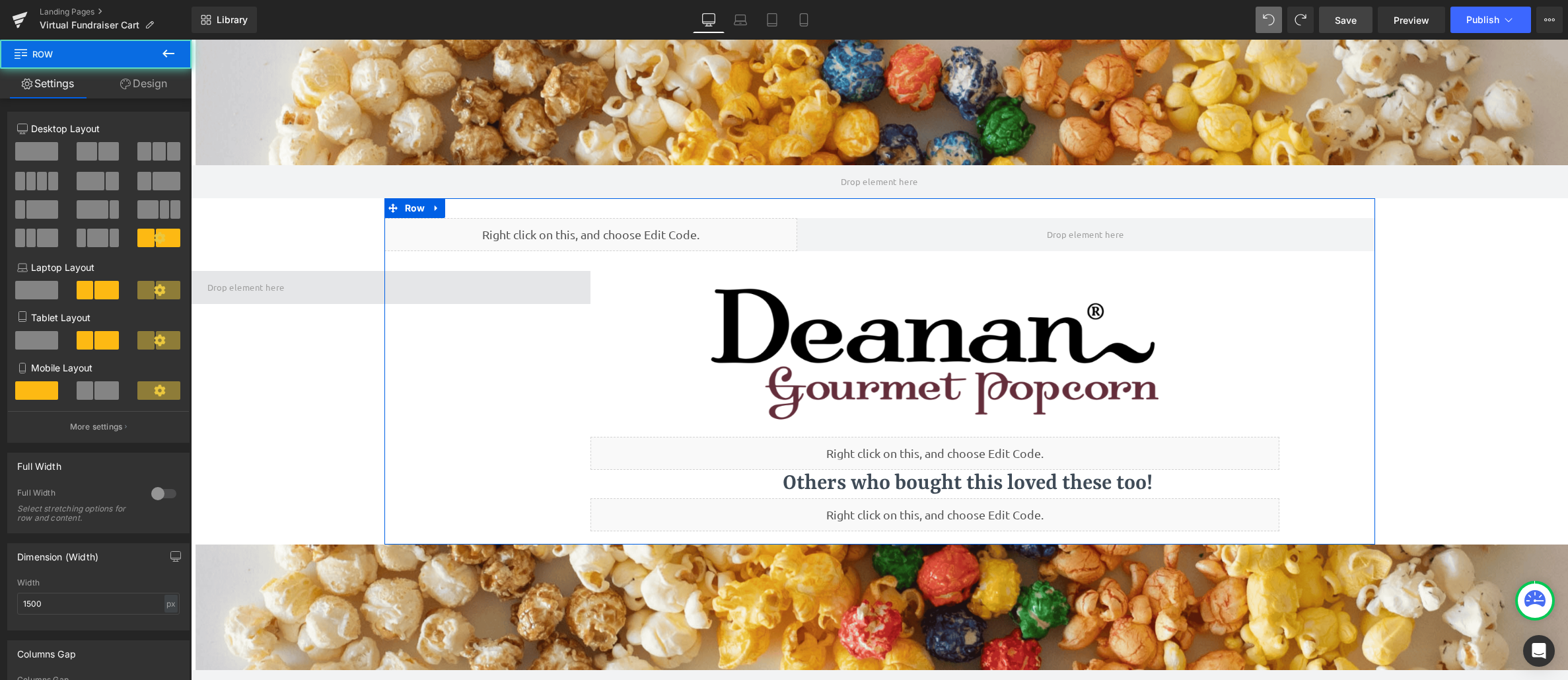
scroll to position [857, 1368]
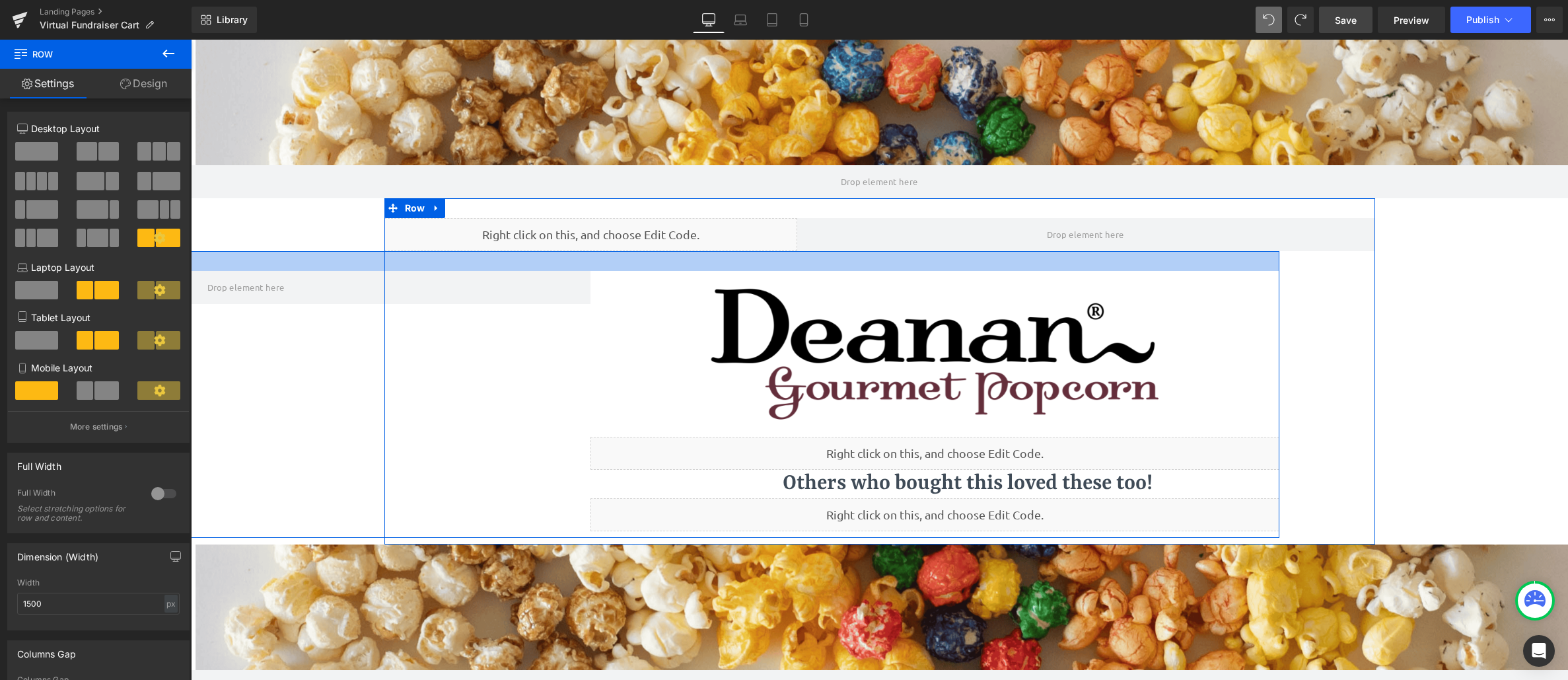
click at [234, 261] on div at bounding box center [590, 261] width 1378 height 20
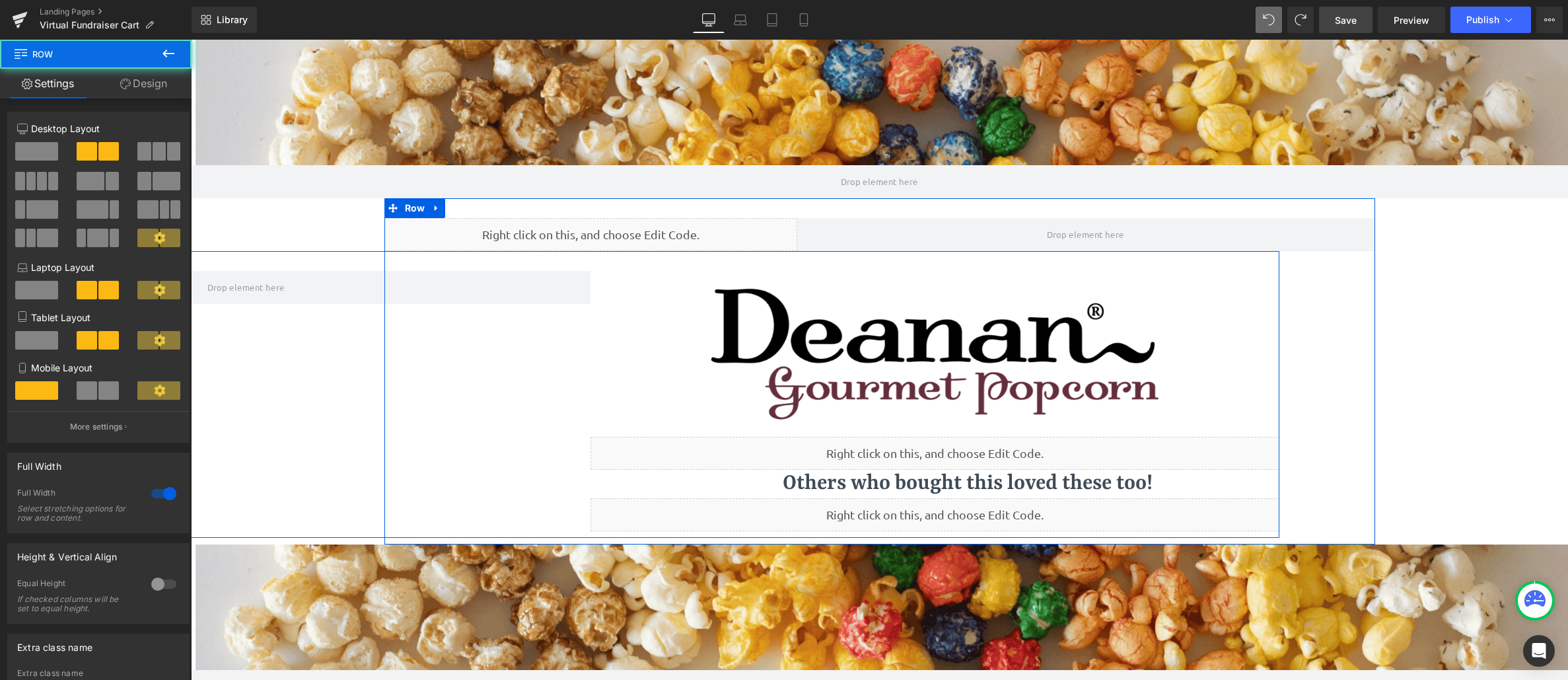
click at [266, 366] on div "Image Liquid Others who bought this loved these too! Heading Others who bought …" at bounding box center [590, 394] width 1378 height 287
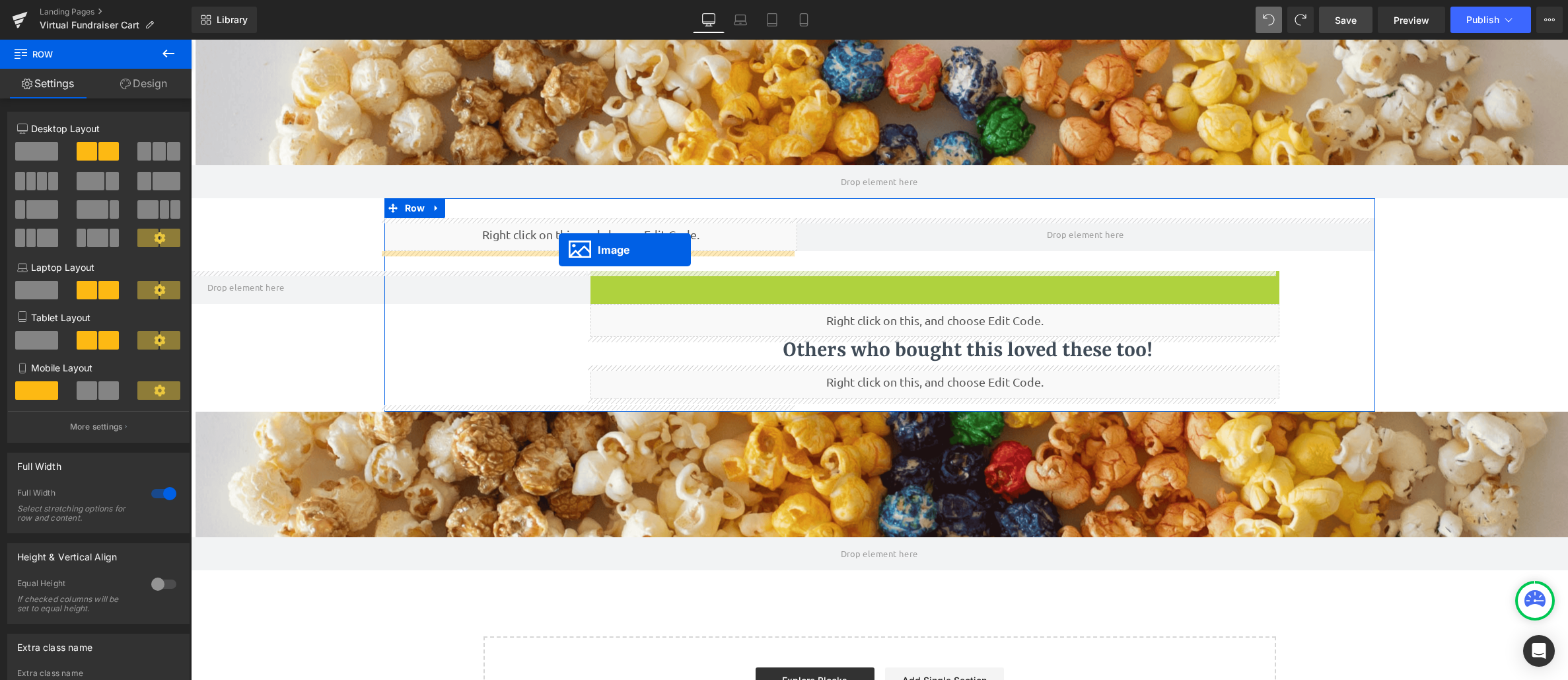
drag, startPoint x: 910, startPoint y: 352, endPoint x: 559, endPoint y: 249, distance: 365.8
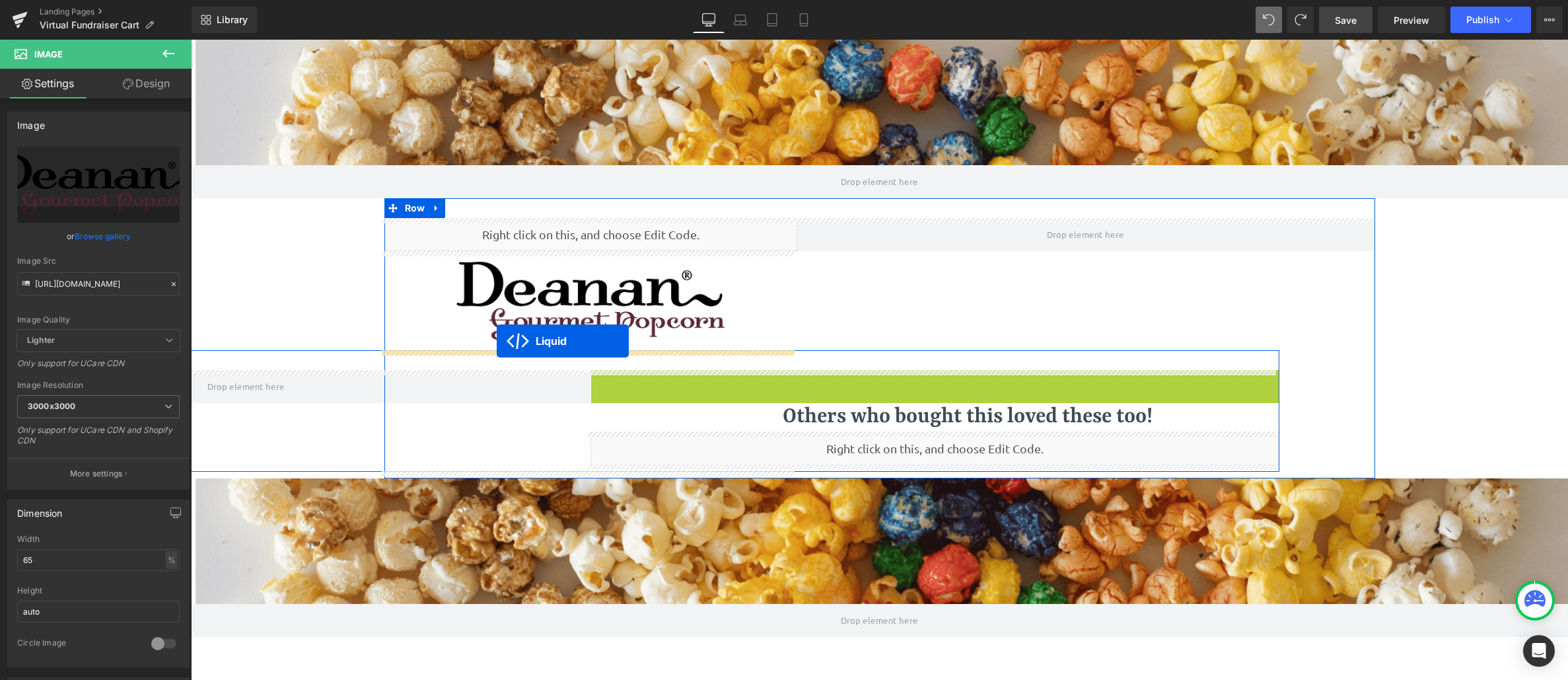
drag, startPoint x: 896, startPoint y: 377, endPoint x: 497, endPoint y: 341, distance: 400.6
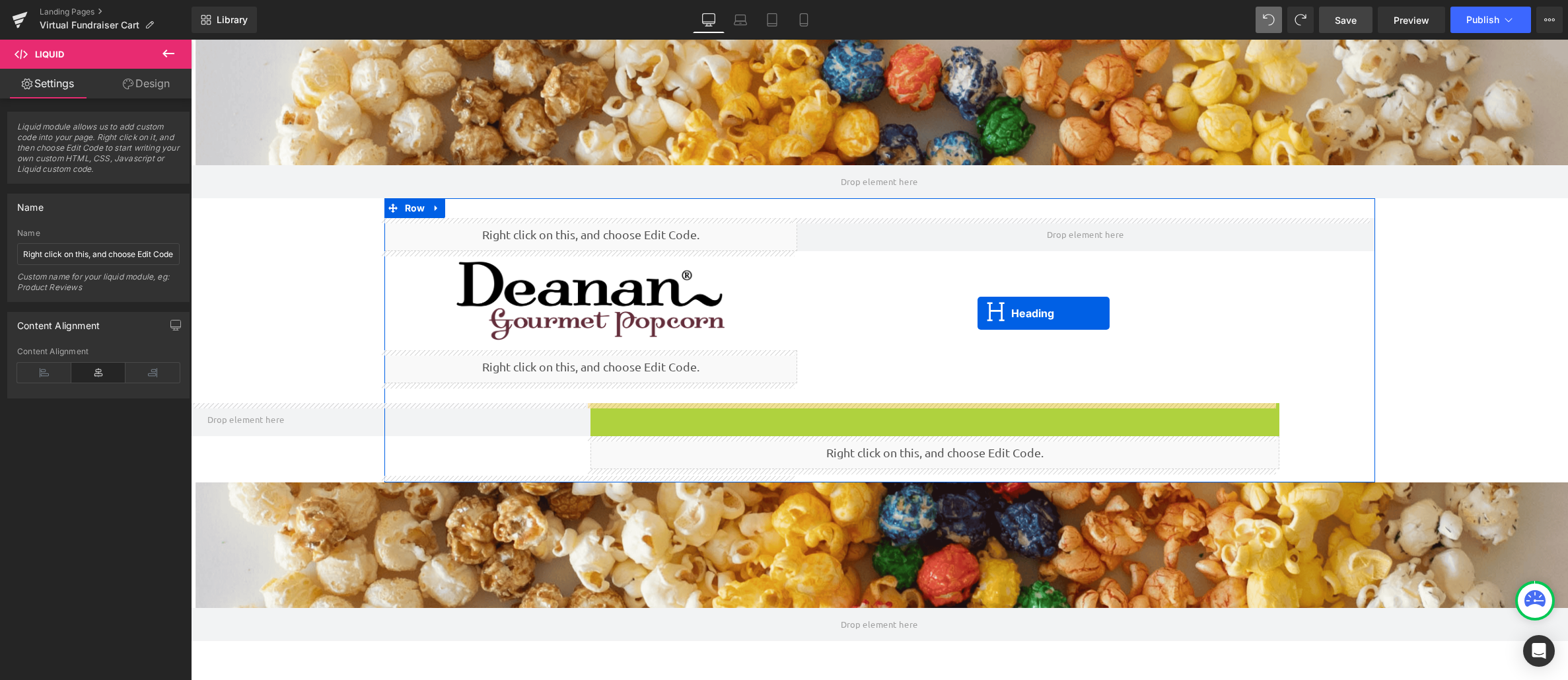
drag, startPoint x: 895, startPoint y: 415, endPoint x: 978, endPoint y: 313, distance: 131.5
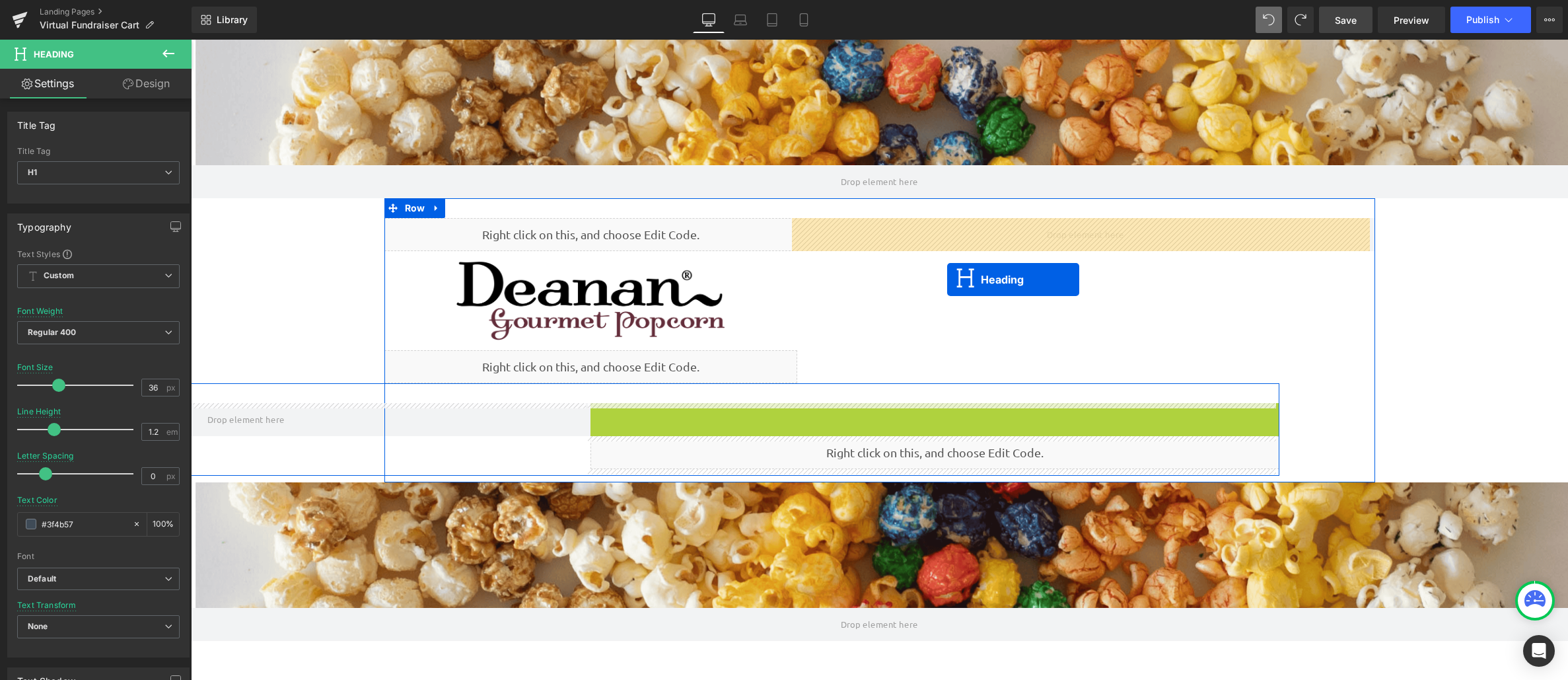
drag, startPoint x: 895, startPoint y: 414, endPoint x: 947, endPoint y: 279, distance: 144.7
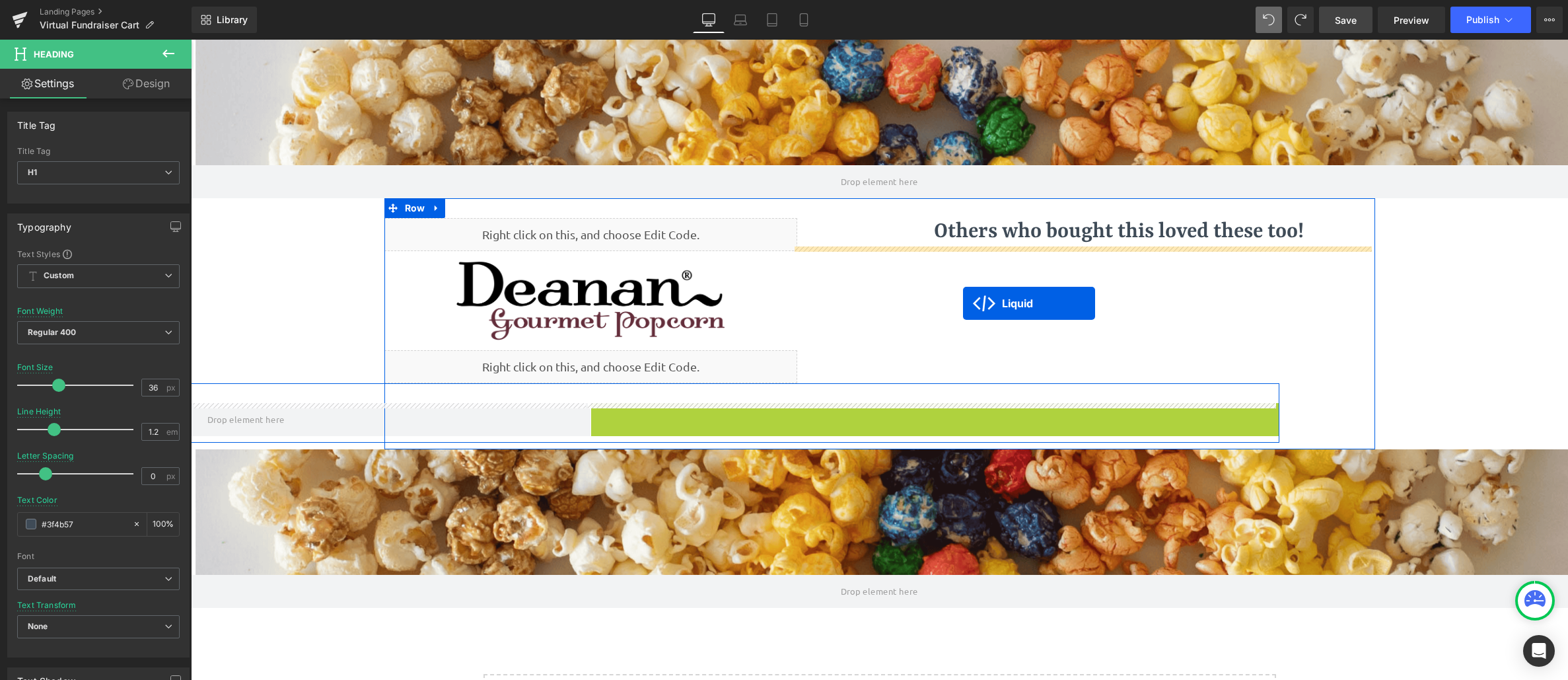
drag, startPoint x: 890, startPoint y: 411, endPoint x: 963, endPoint y: 303, distance: 130.4
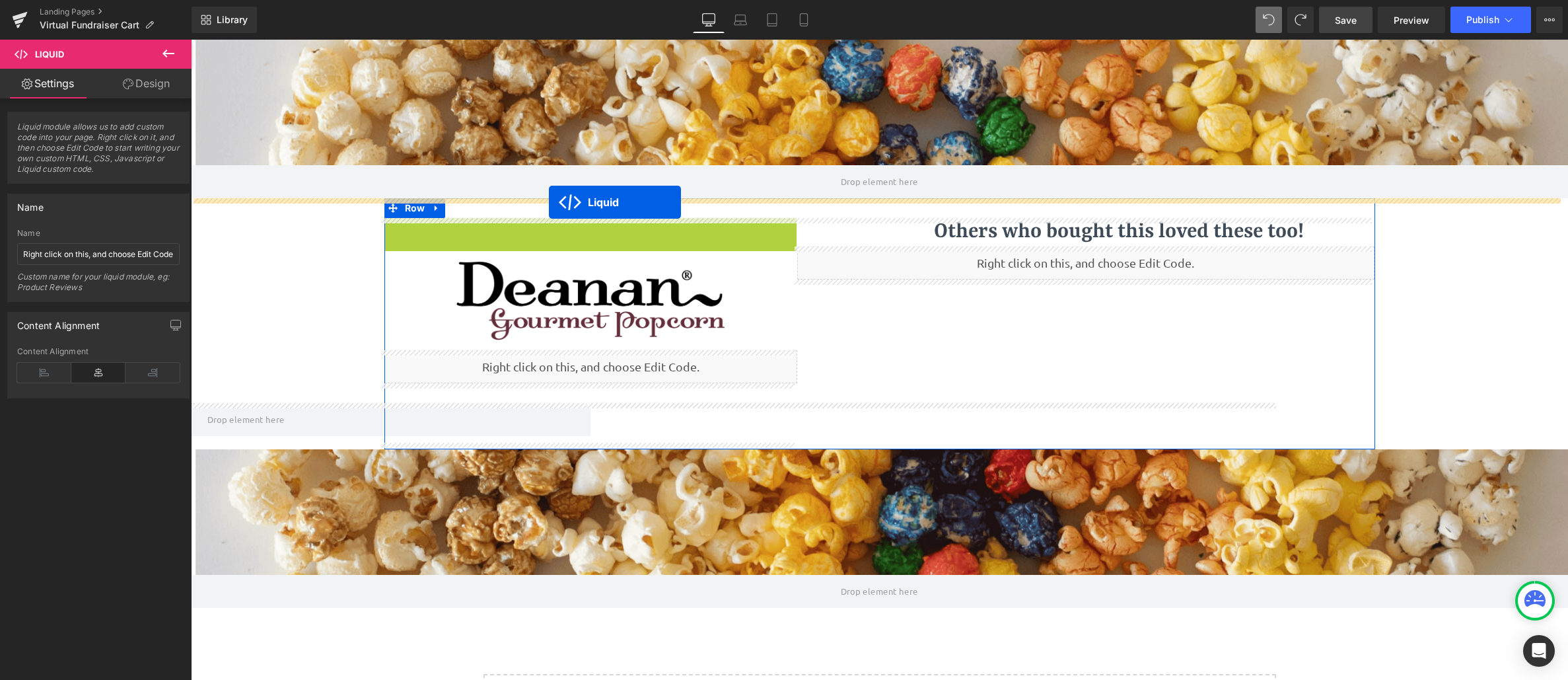
drag, startPoint x: 554, startPoint y: 232, endPoint x: 549, endPoint y: 202, distance: 30.4
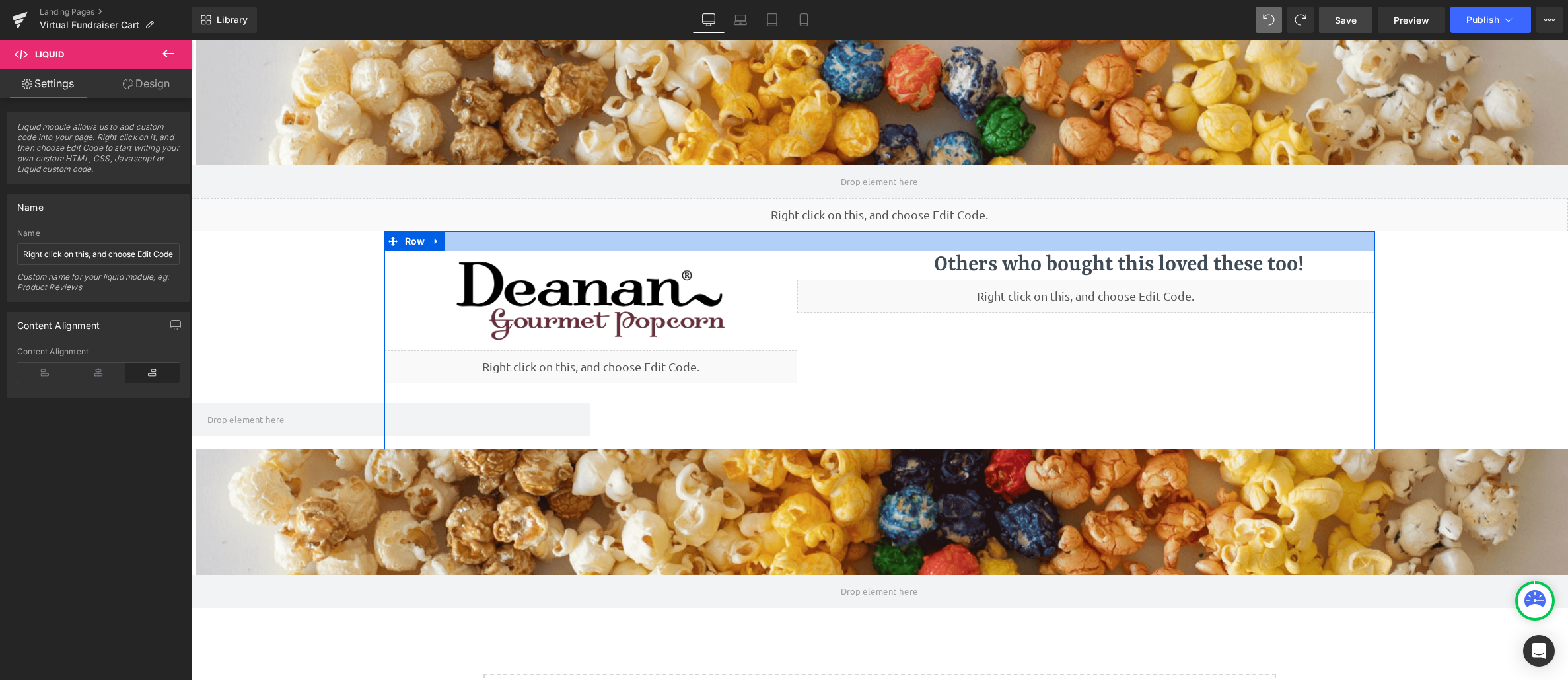
click at [471, 245] on div at bounding box center [880, 241] width 991 height 20
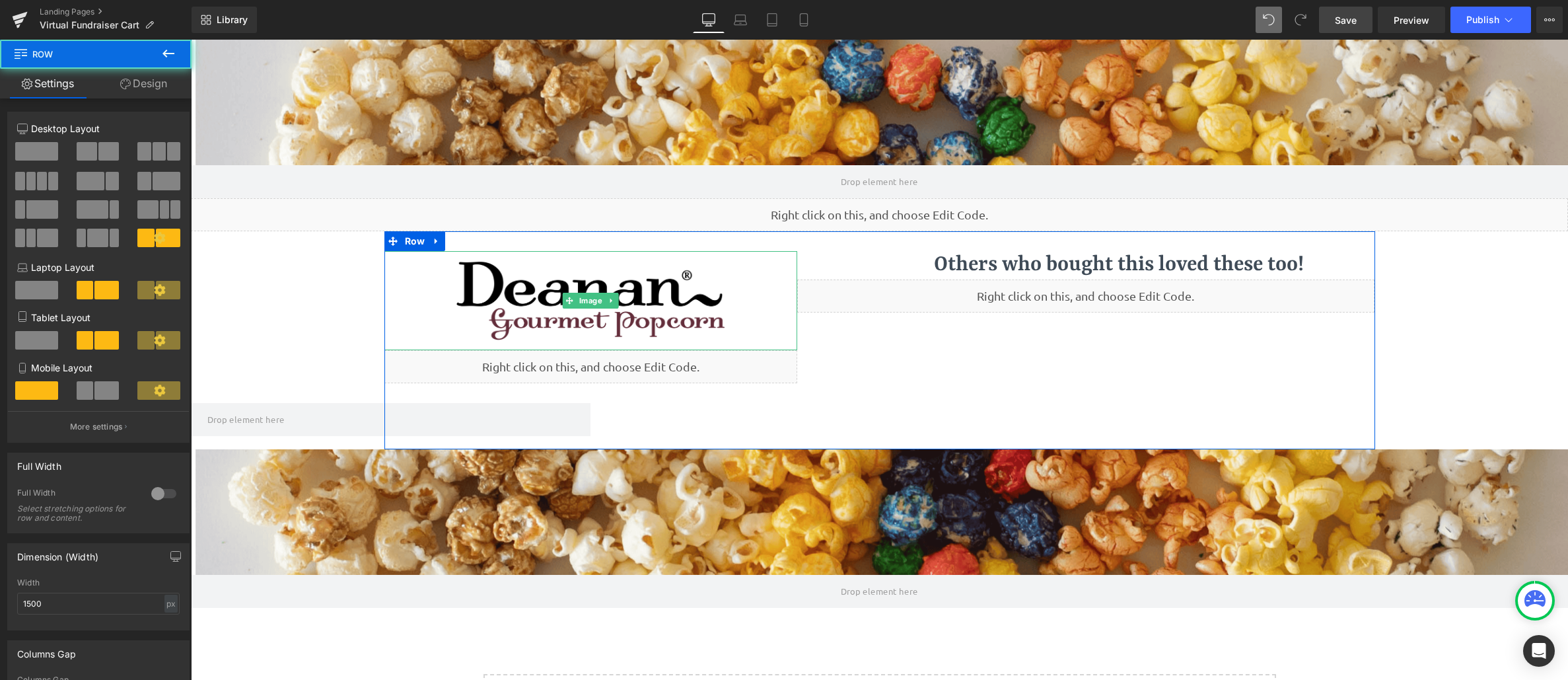
click at [407, 291] on div at bounding box center [590, 300] width 413 height 99
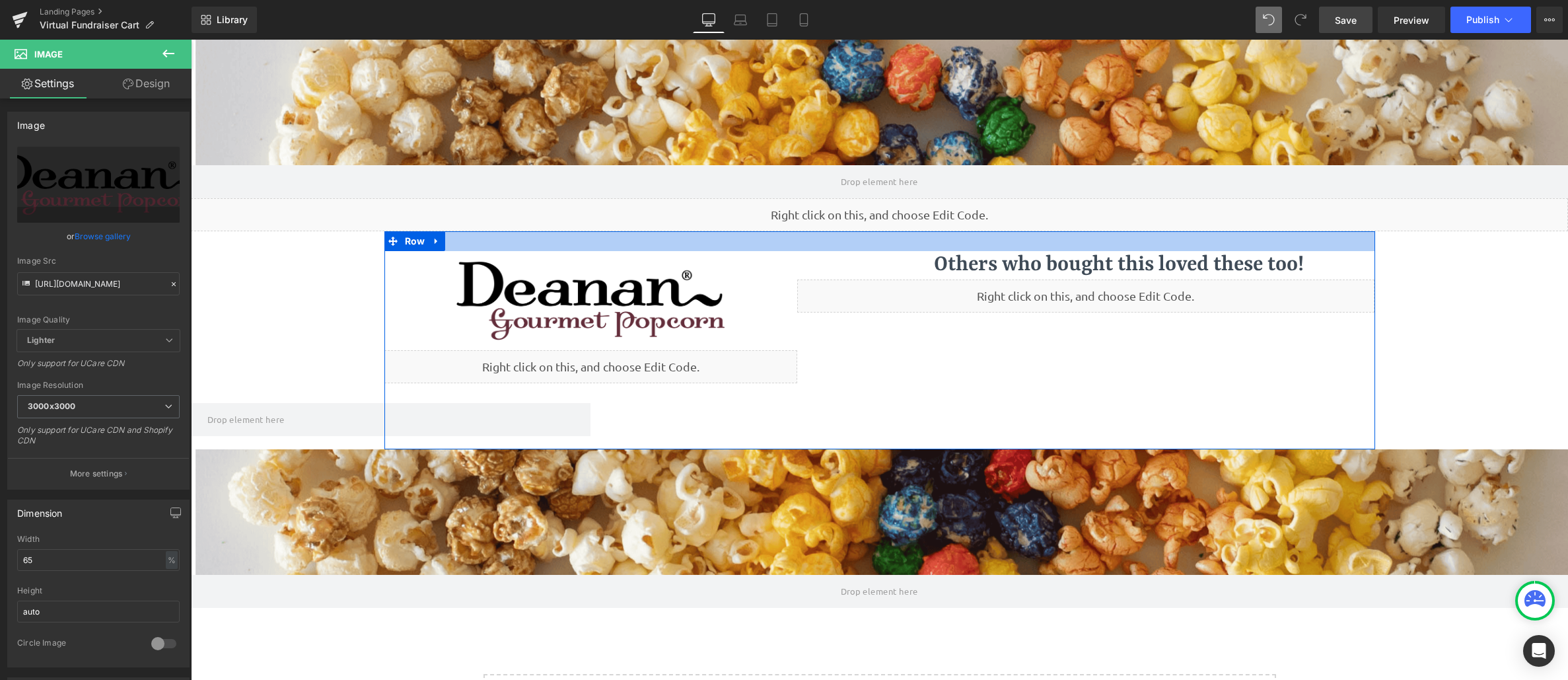
click at [474, 241] on div at bounding box center [880, 241] width 991 height 20
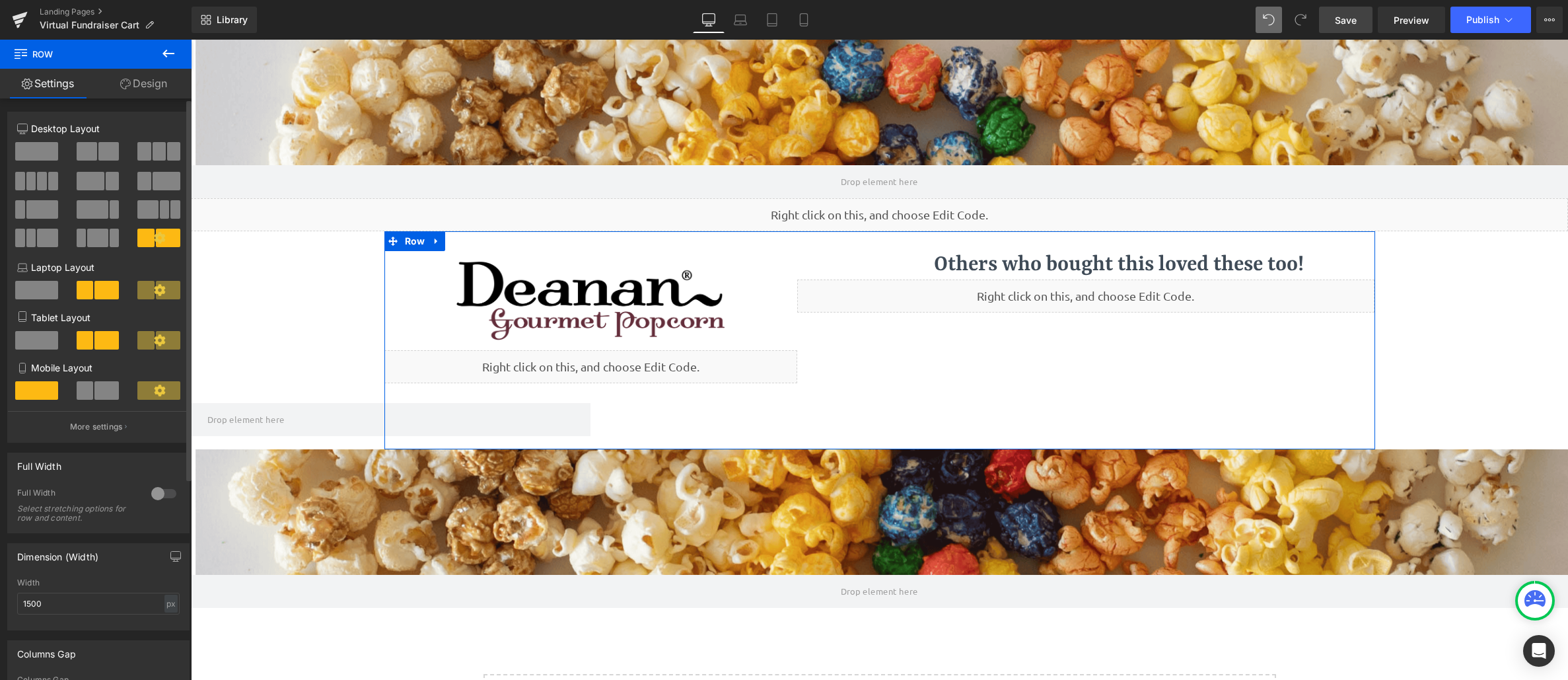
click at [96, 212] on span at bounding box center [92, 209] width 32 height 18
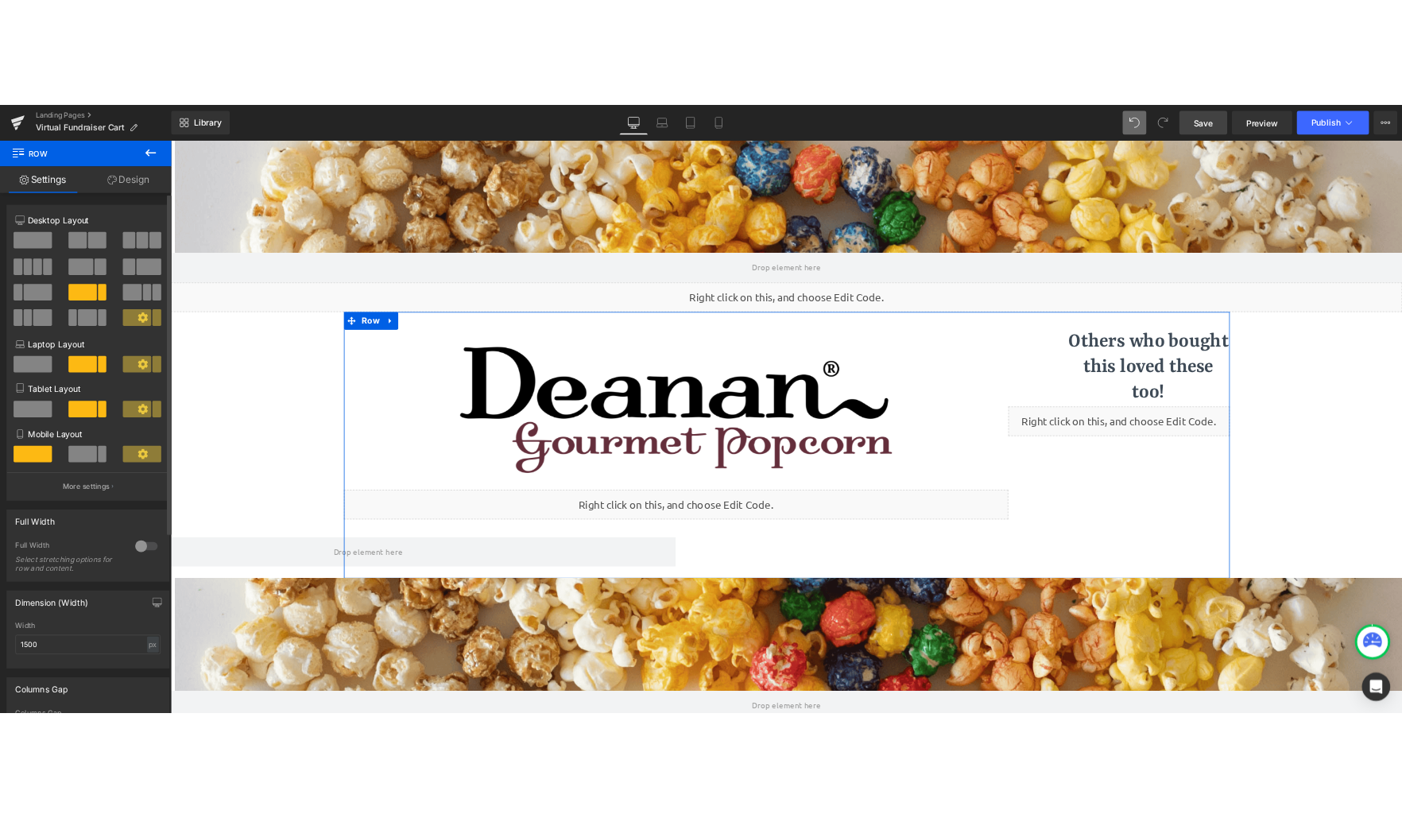
scroll to position [1012, 1645]
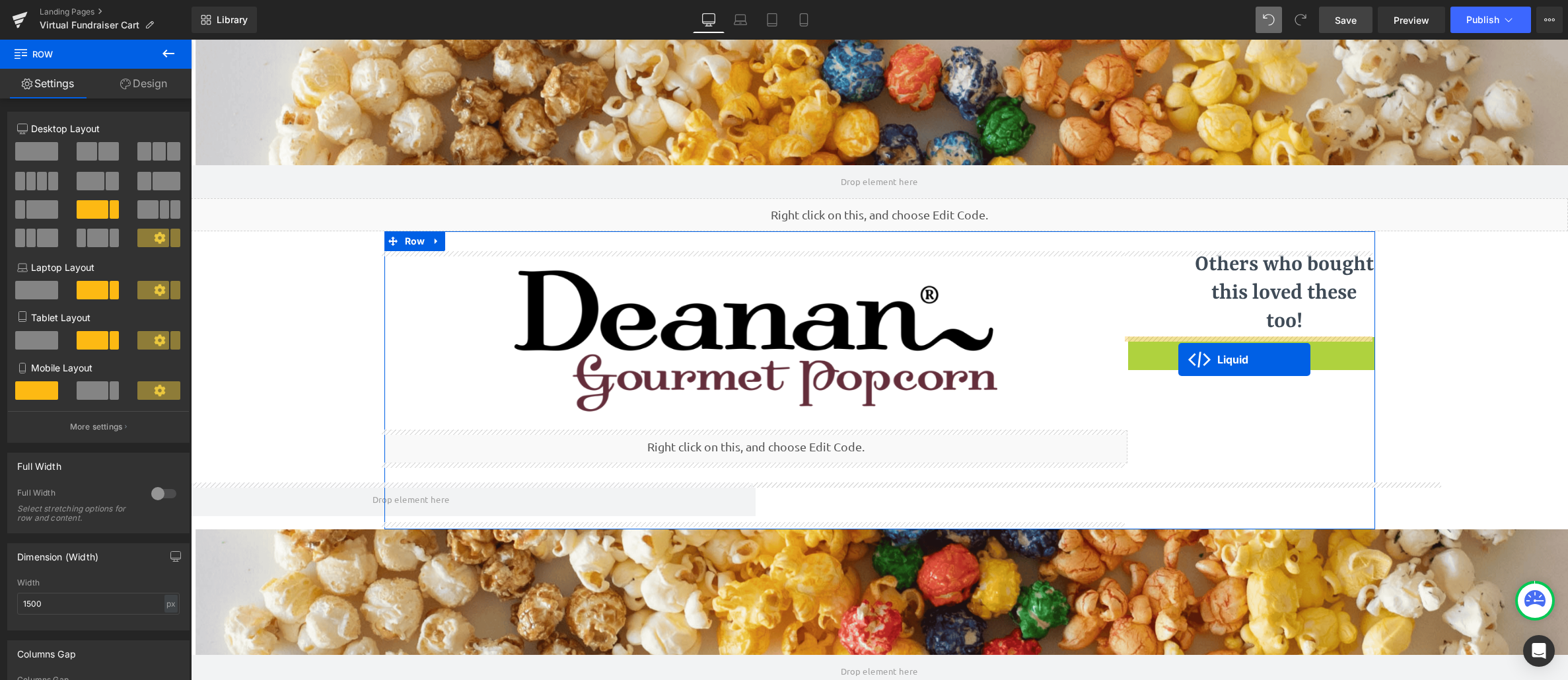
drag, startPoint x: 1212, startPoint y: 352, endPoint x: 1179, endPoint y: 359, distance: 33.7
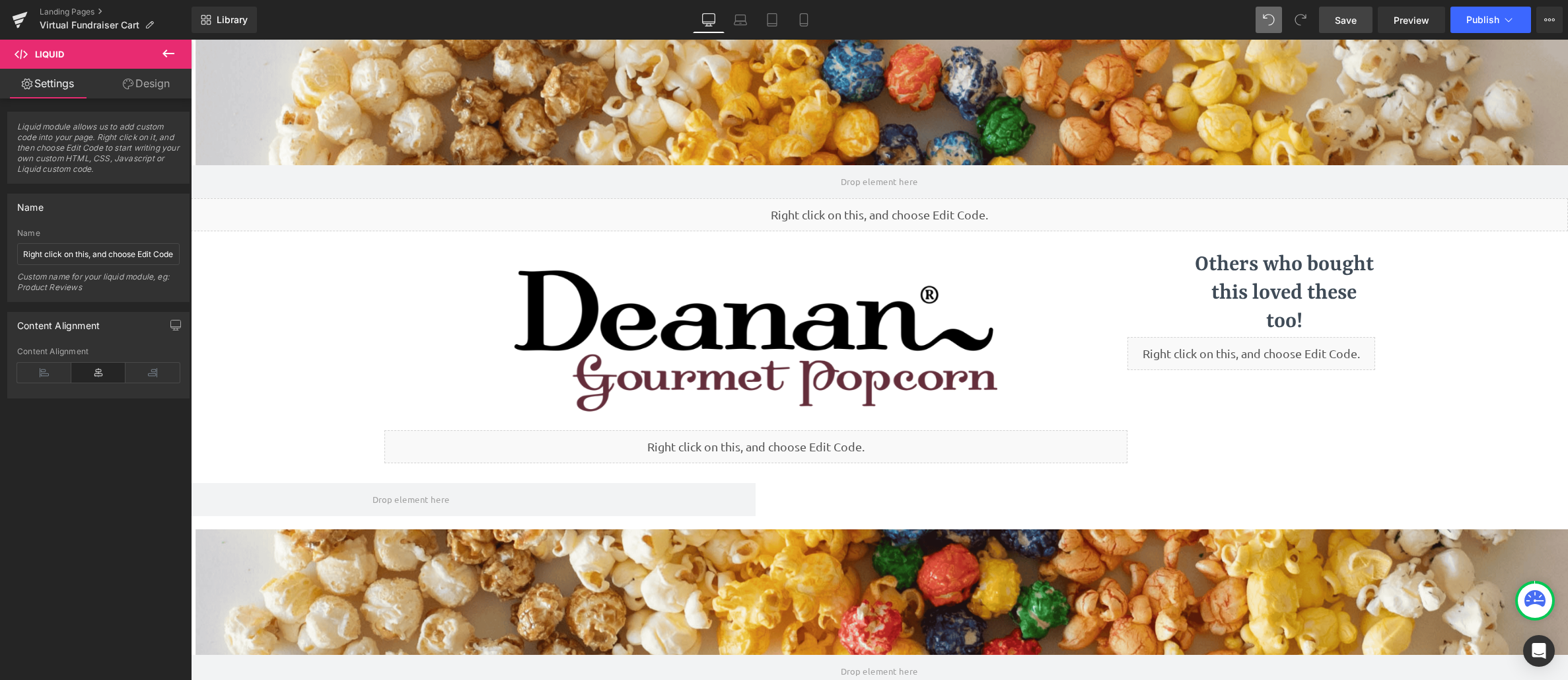
click at [1349, 27] on link "Save" at bounding box center [1346, 20] width 53 height 27
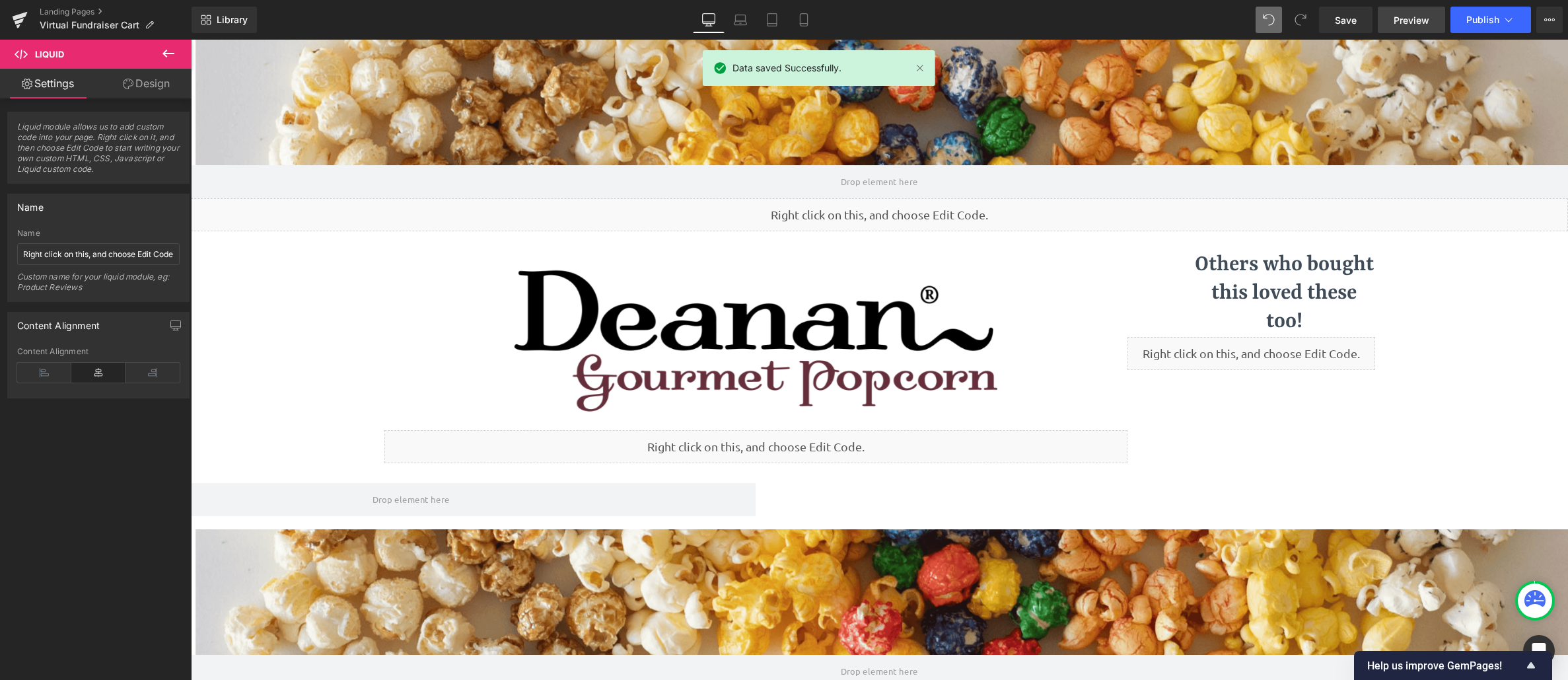
click at [1404, 29] on link "Preview" at bounding box center [1411, 20] width 67 height 27
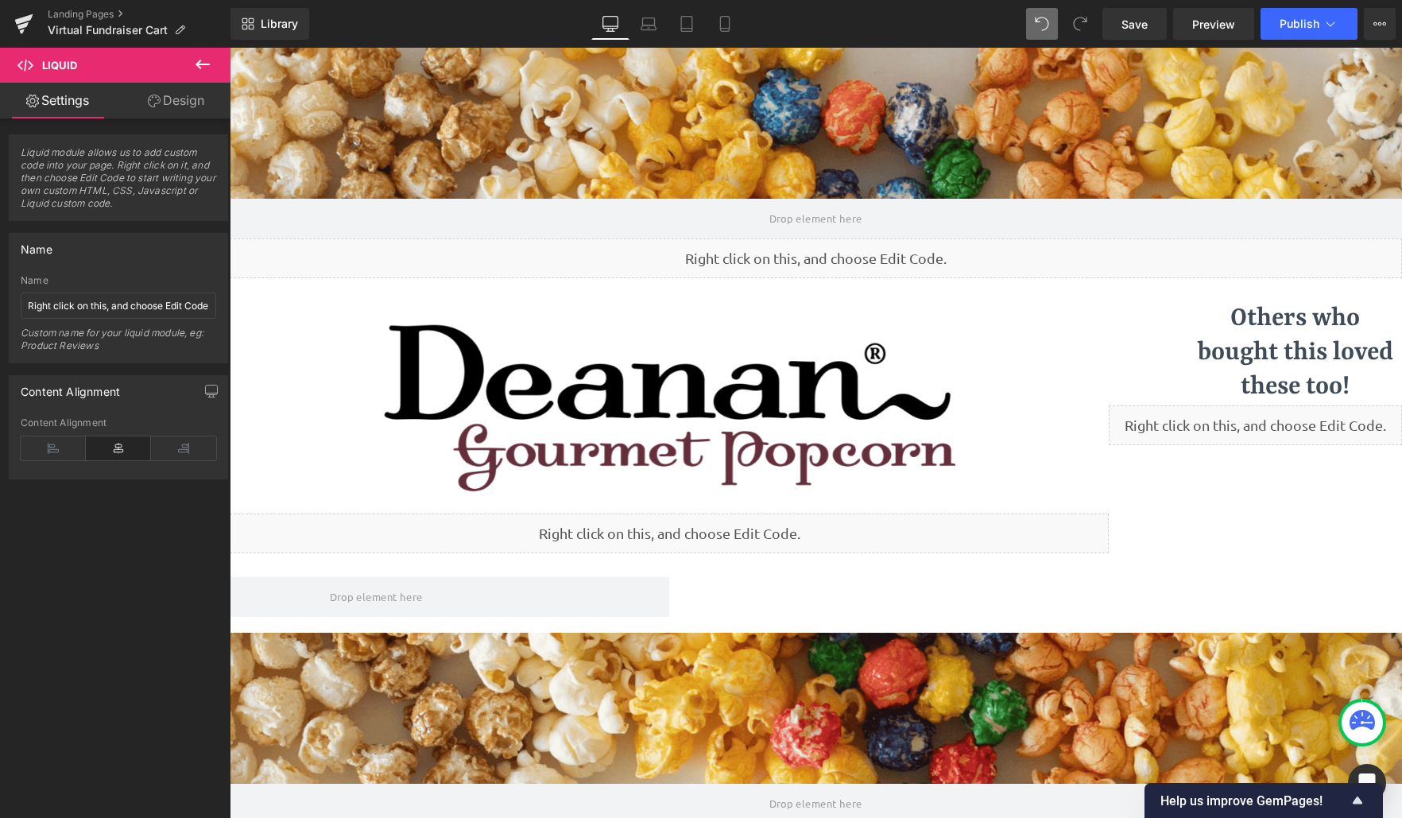
scroll to position [1008, 1160]
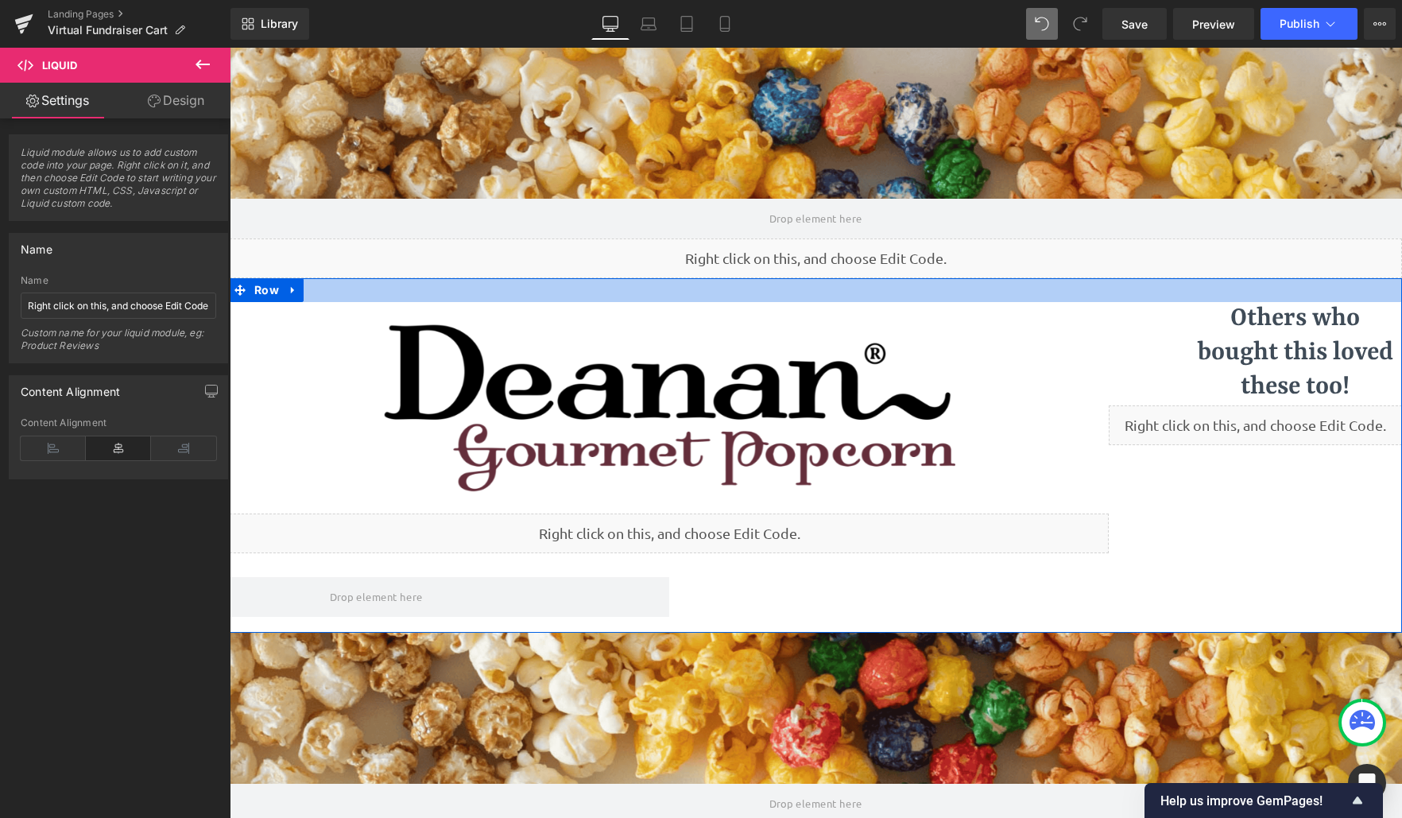
click at [324, 288] on div at bounding box center [816, 290] width 1172 height 24
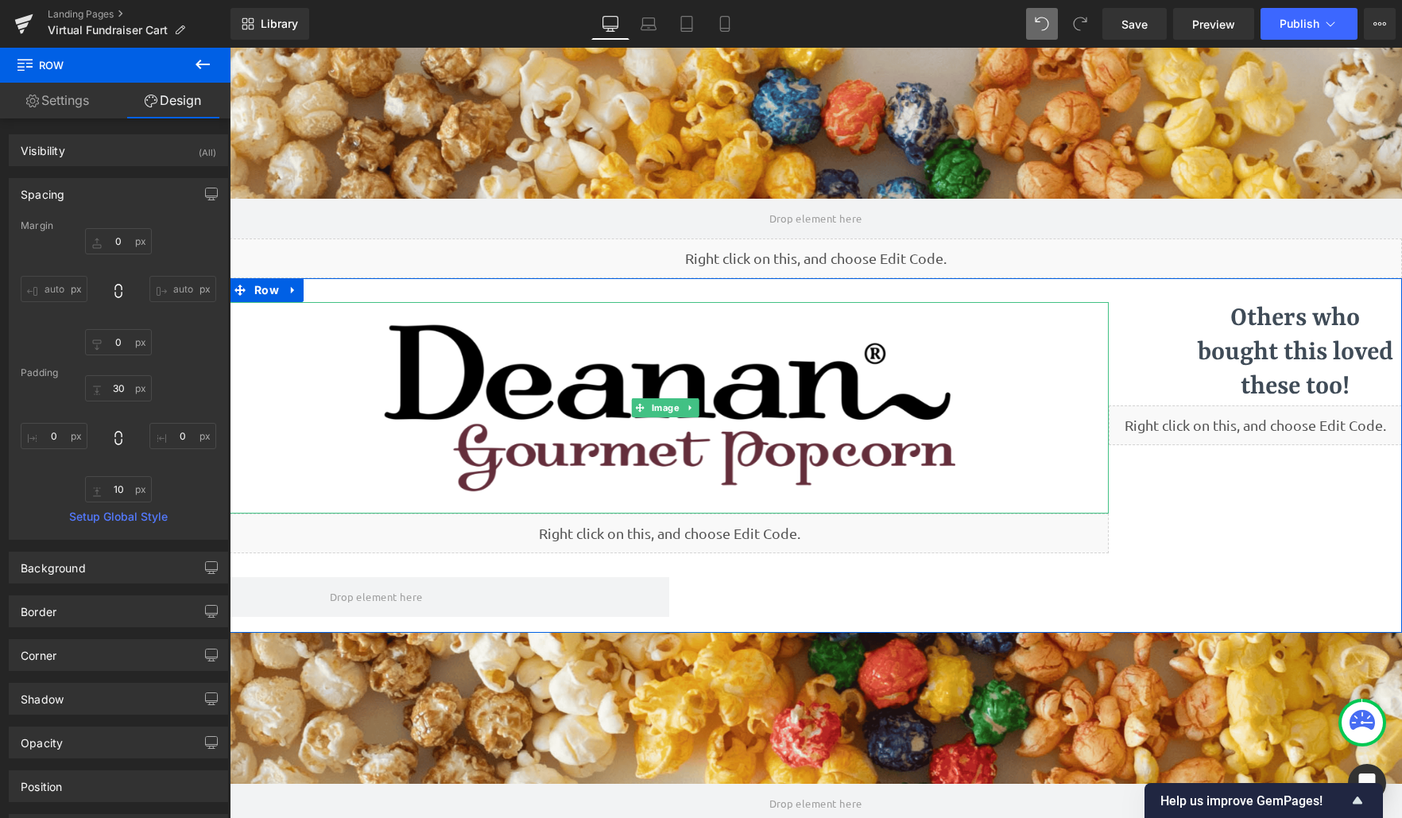
click at [263, 354] on div at bounding box center [669, 407] width 879 height 211
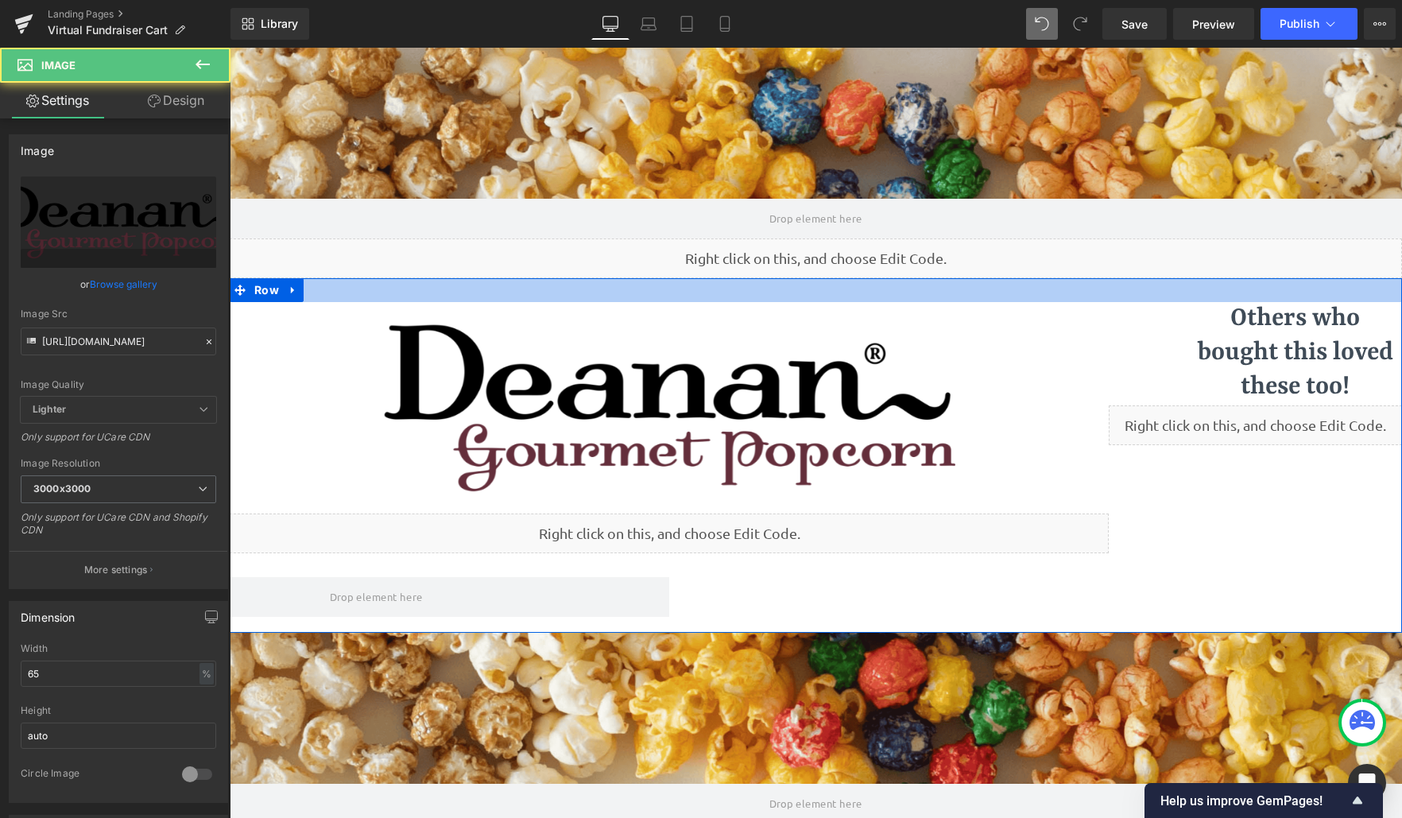
click at [362, 292] on div at bounding box center [816, 290] width 1172 height 24
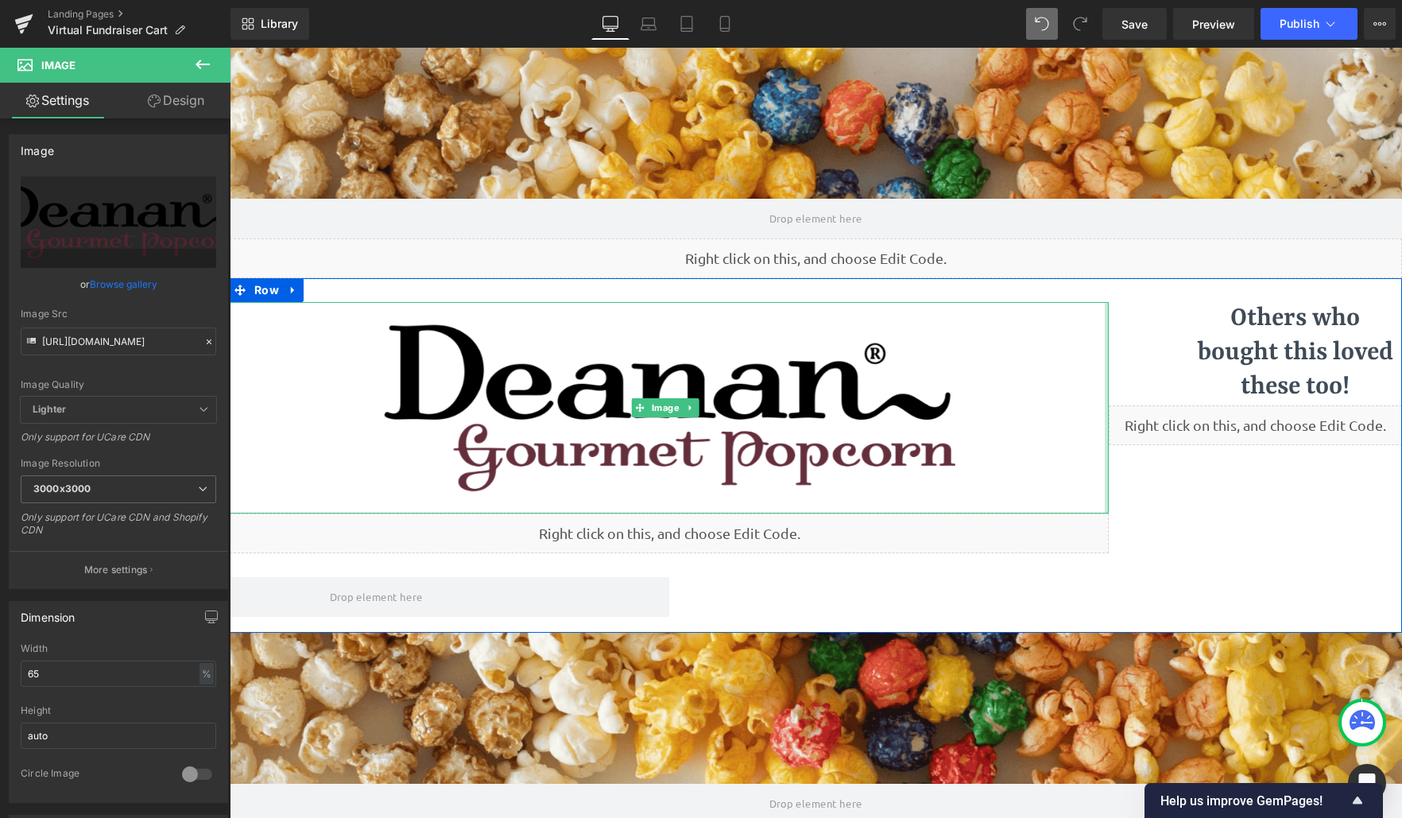
click at [1101, 335] on div "Image Liquid Others who bought this loved these too! Heading Row Others who bou…" at bounding box center [816, 455] width 1172 height 354
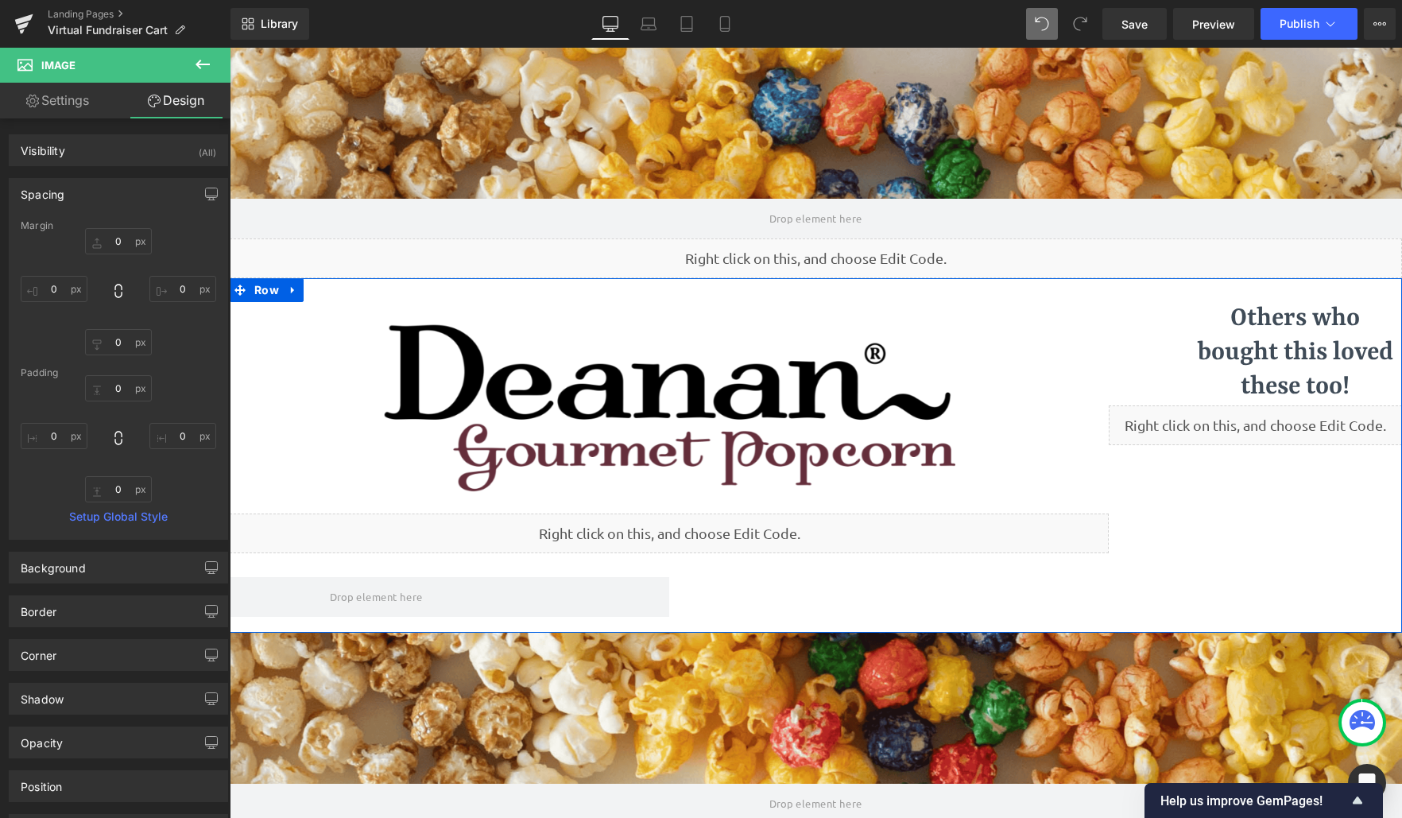
click at [336, 281] on div at bounding box center [816, 290] width 1172 height 24
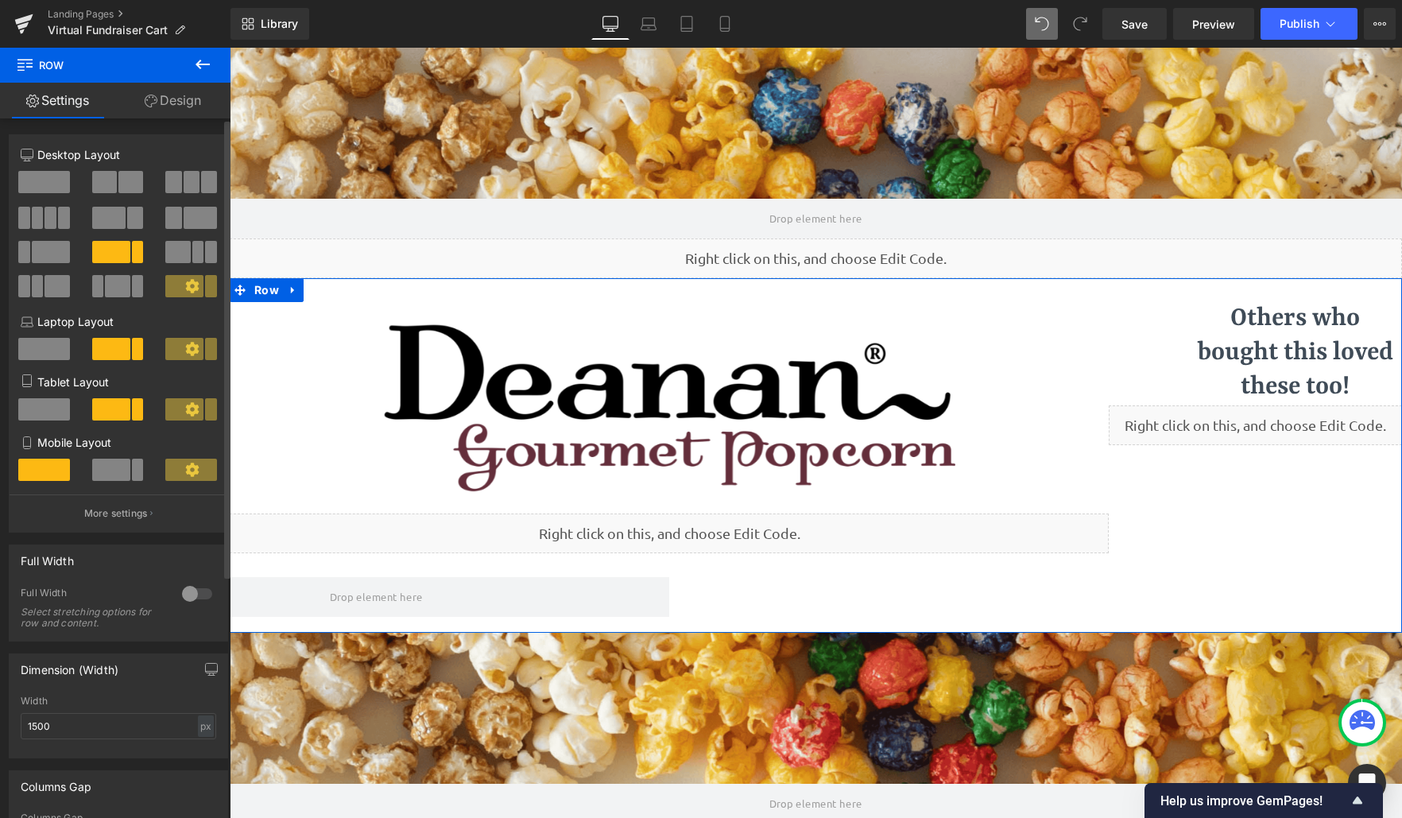
click at [120, 215] on span at bounding box center [108, 218] width 33 height 22
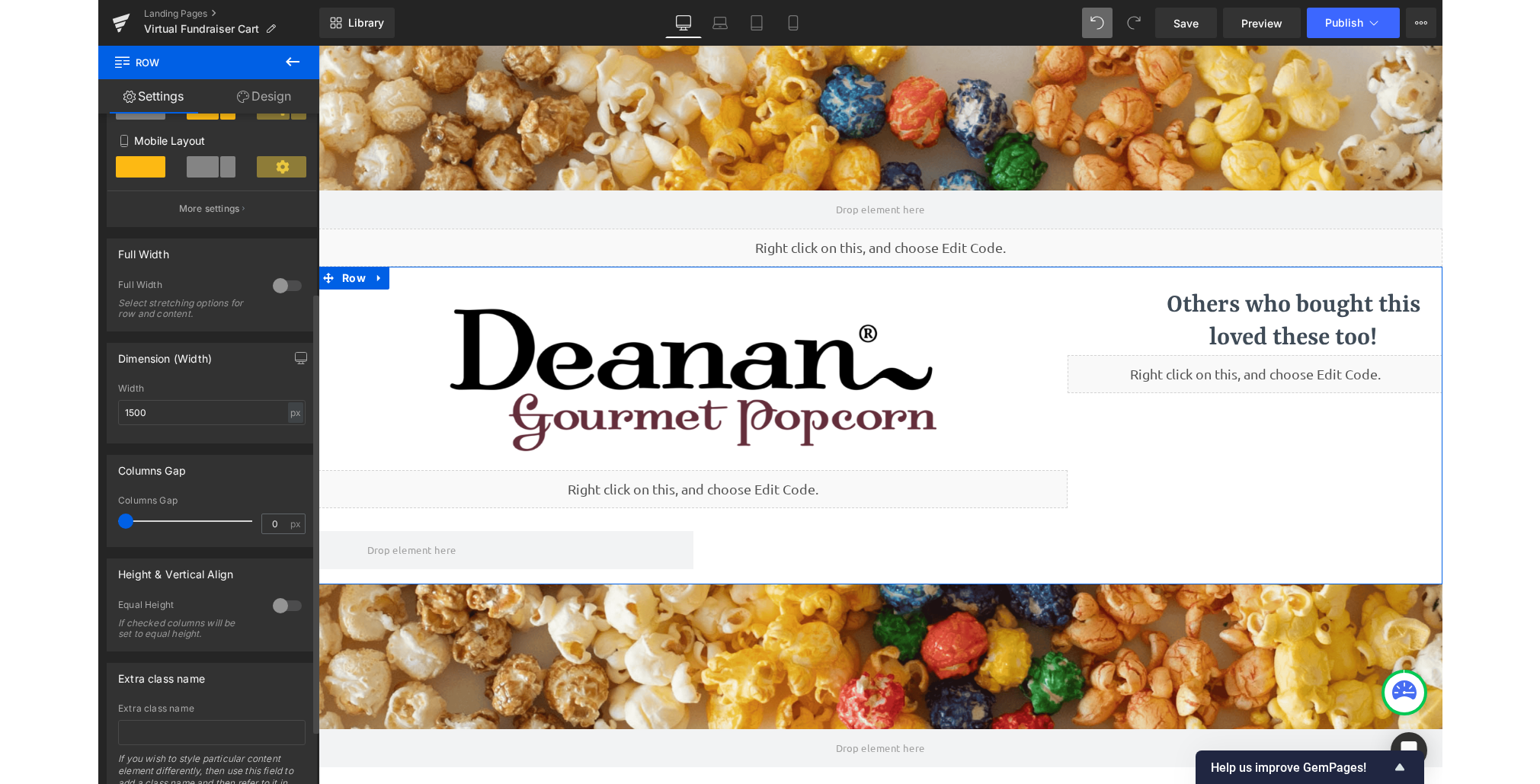
scroll to position [305, 0]
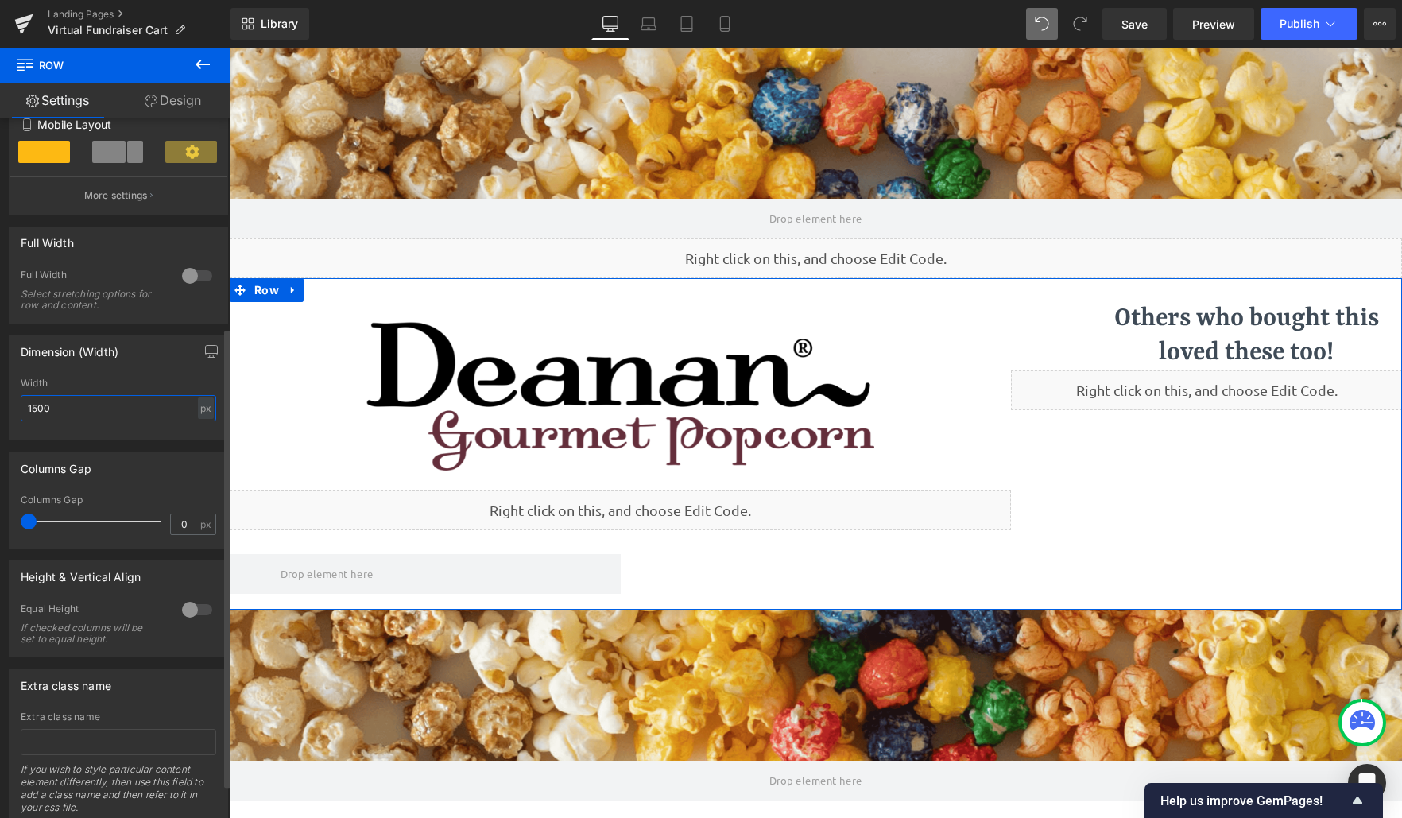
click at [79, 401] on input "1500" at bounding box center [118, 408] width 195 height 26
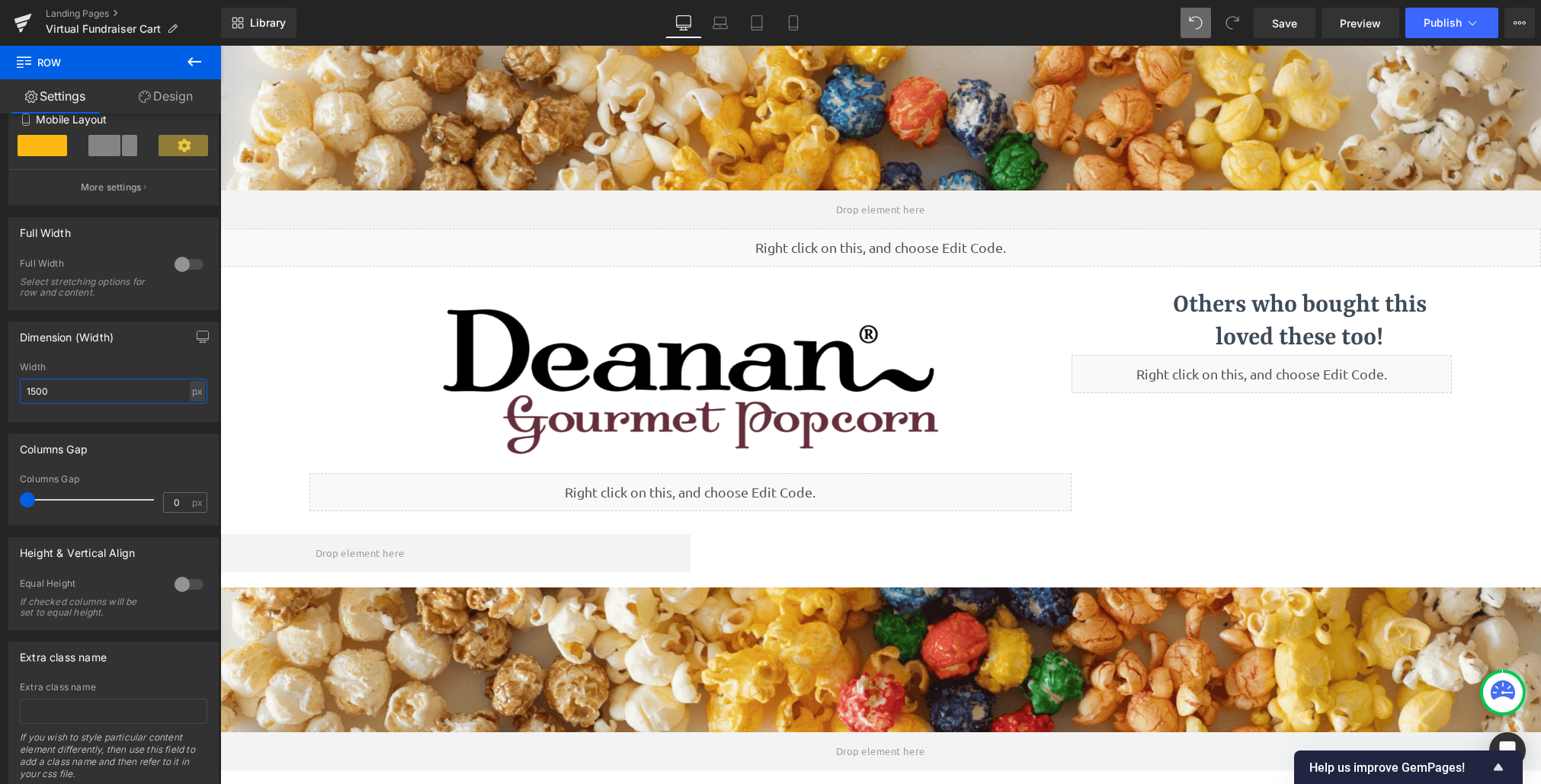
scroll to position [947, 1309]
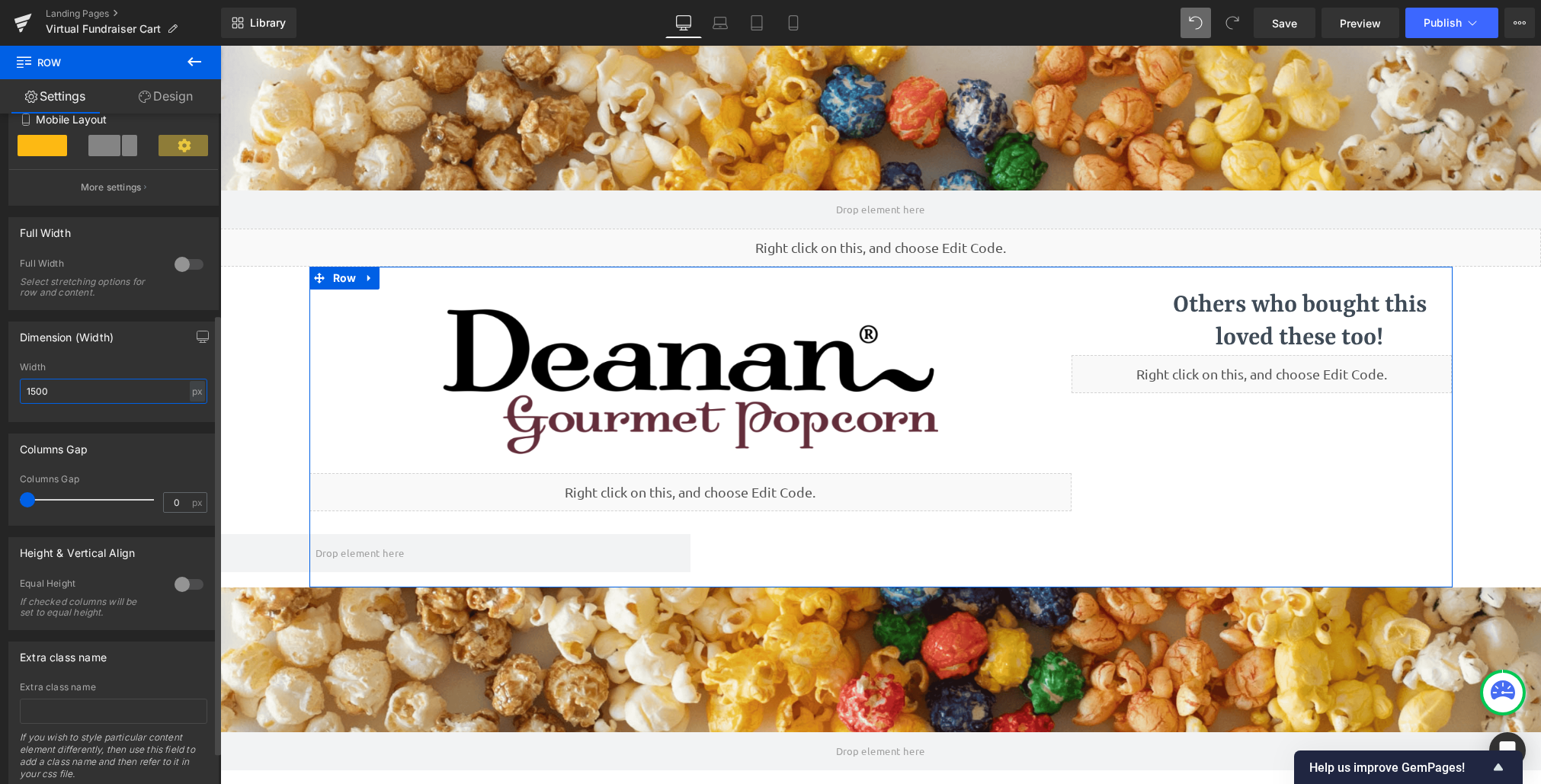
click at [110, 393] on input "1500" at bounding box center [113, 391] width 187 height 25
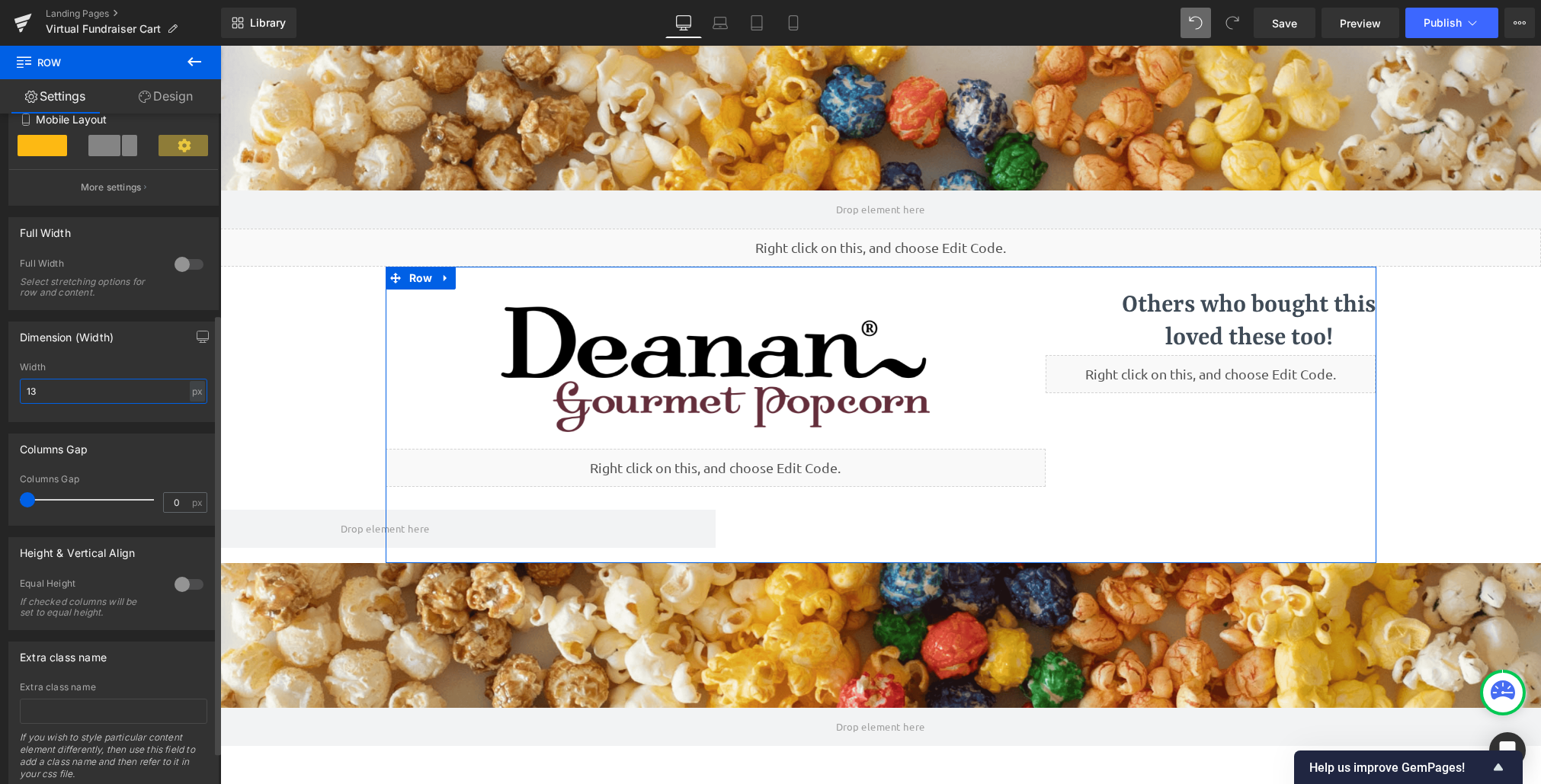
scroll to position [927, 1309]
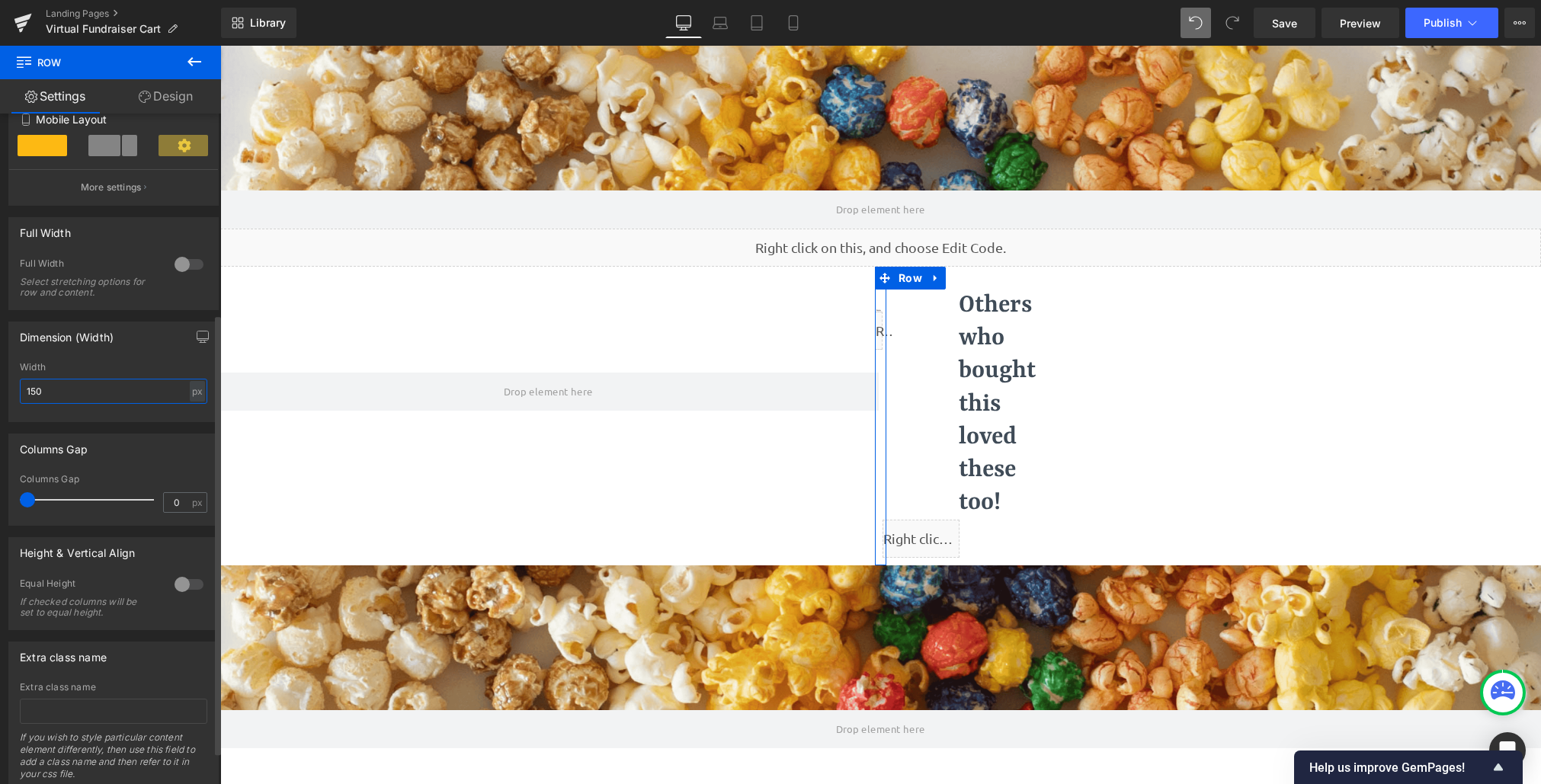
type input "1500"
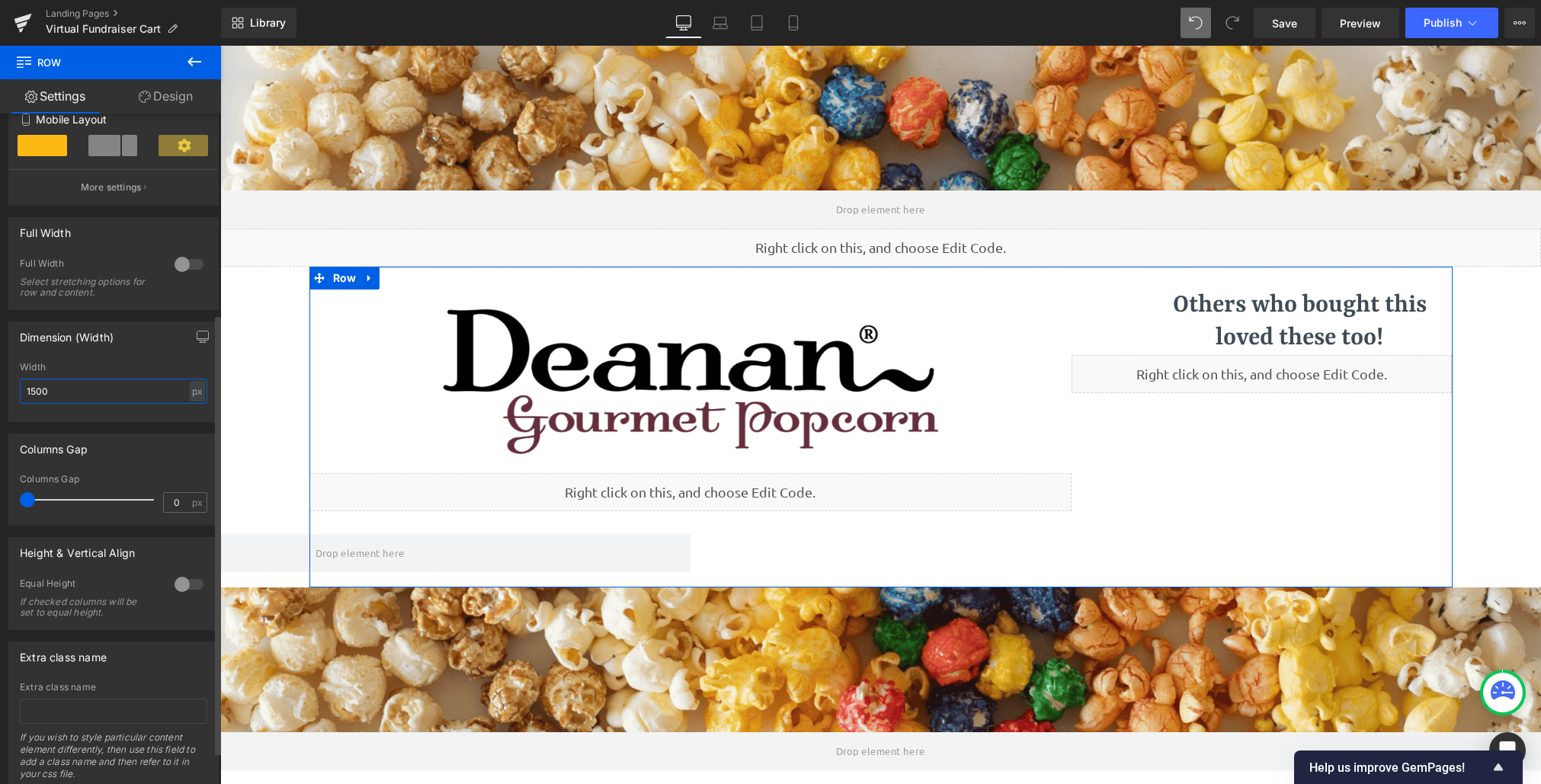
scroll to position [947, 1309]
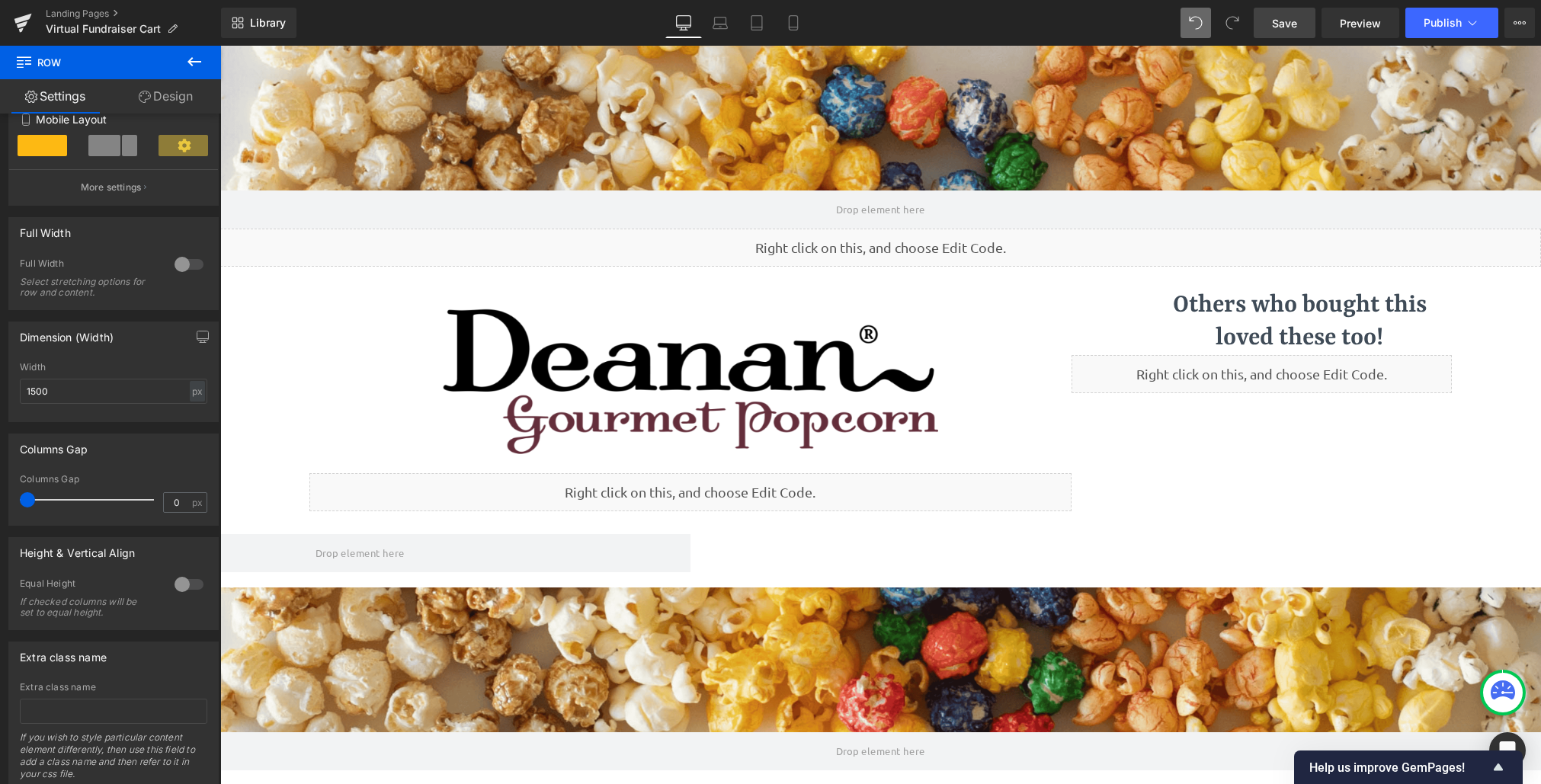
click at [1309, 35] on link "Save" at bounding box center [1284, 23] width 61 height 31
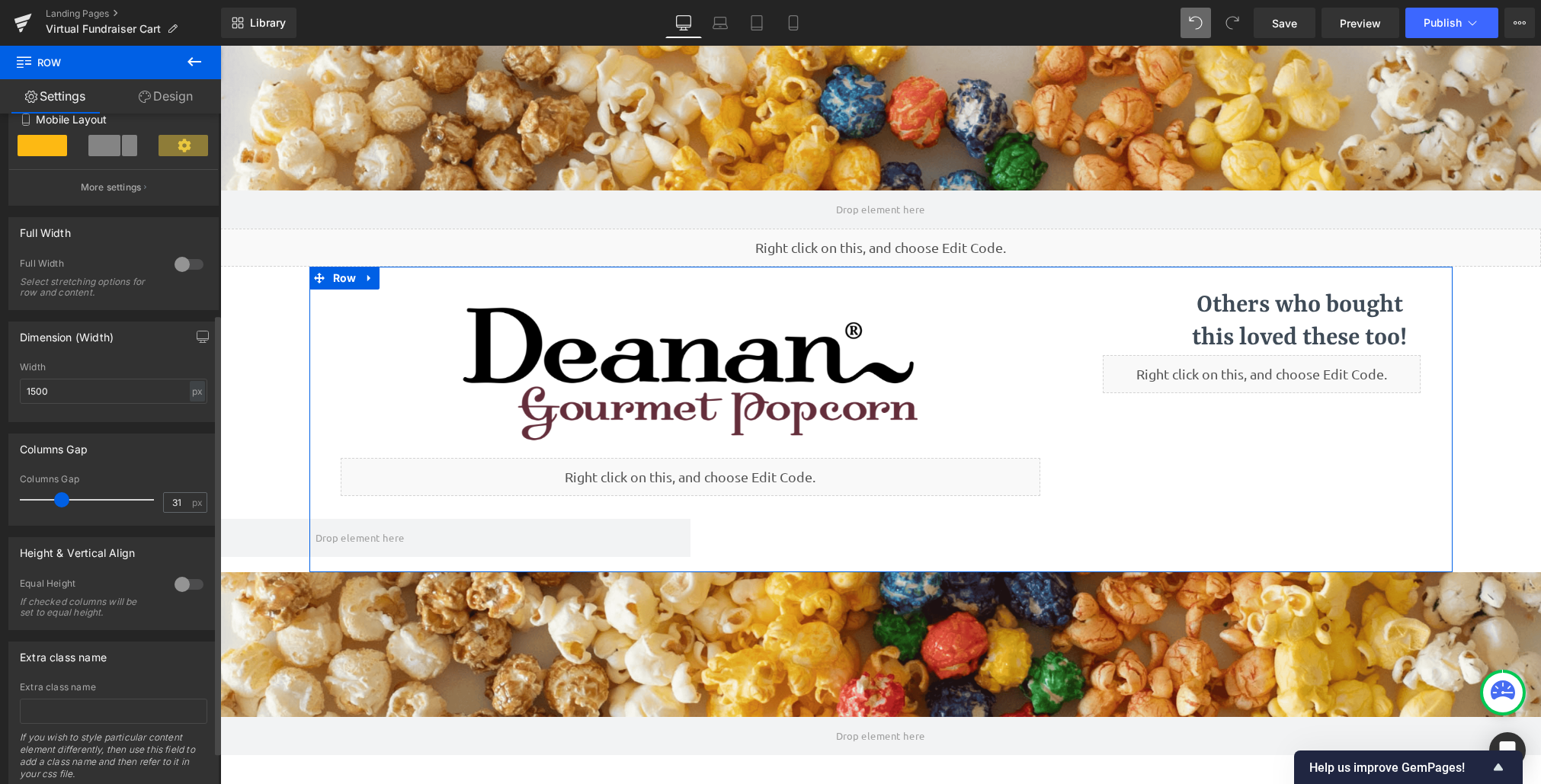
scroll to position [936, 1309]
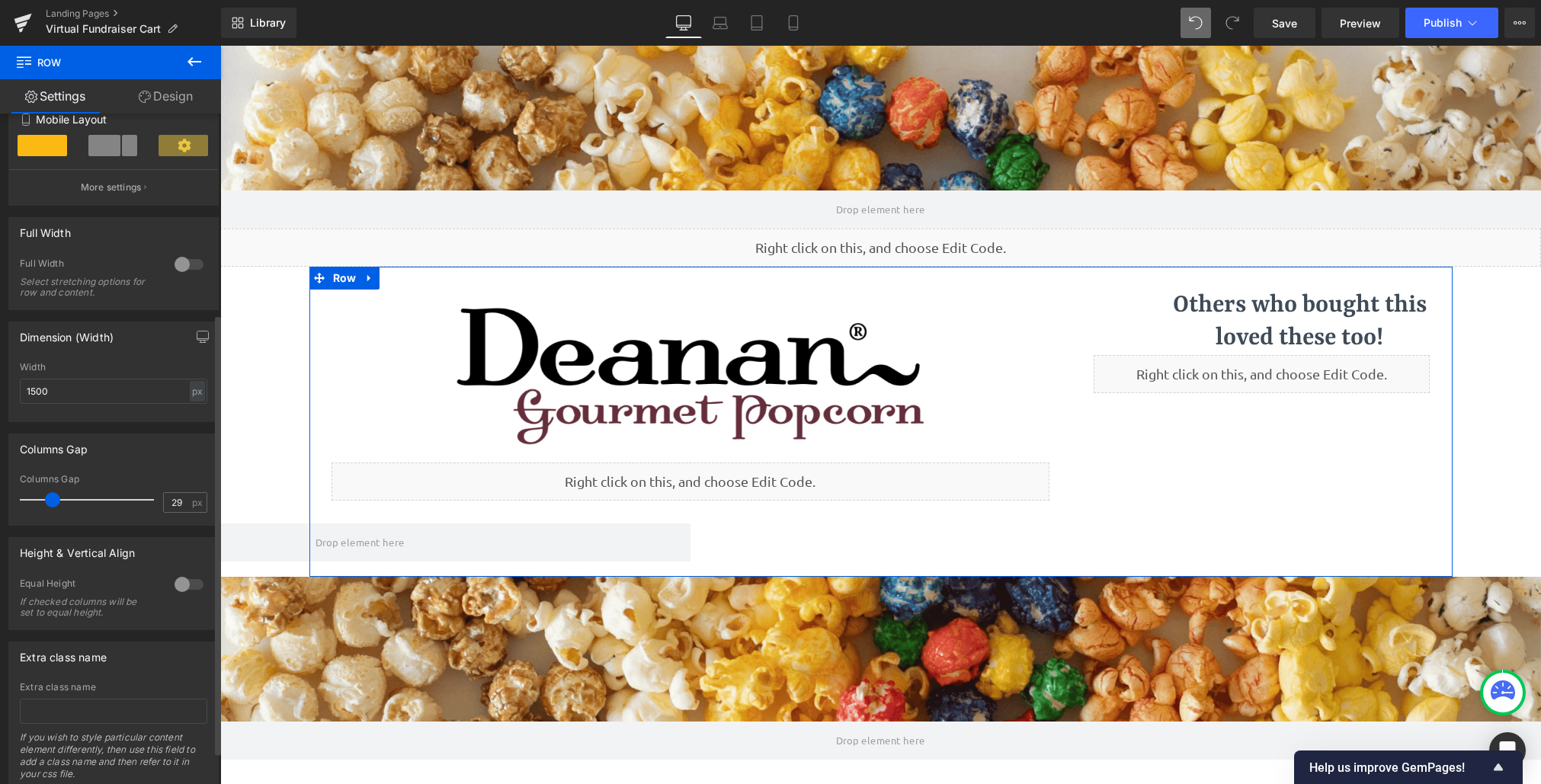
type input "28"
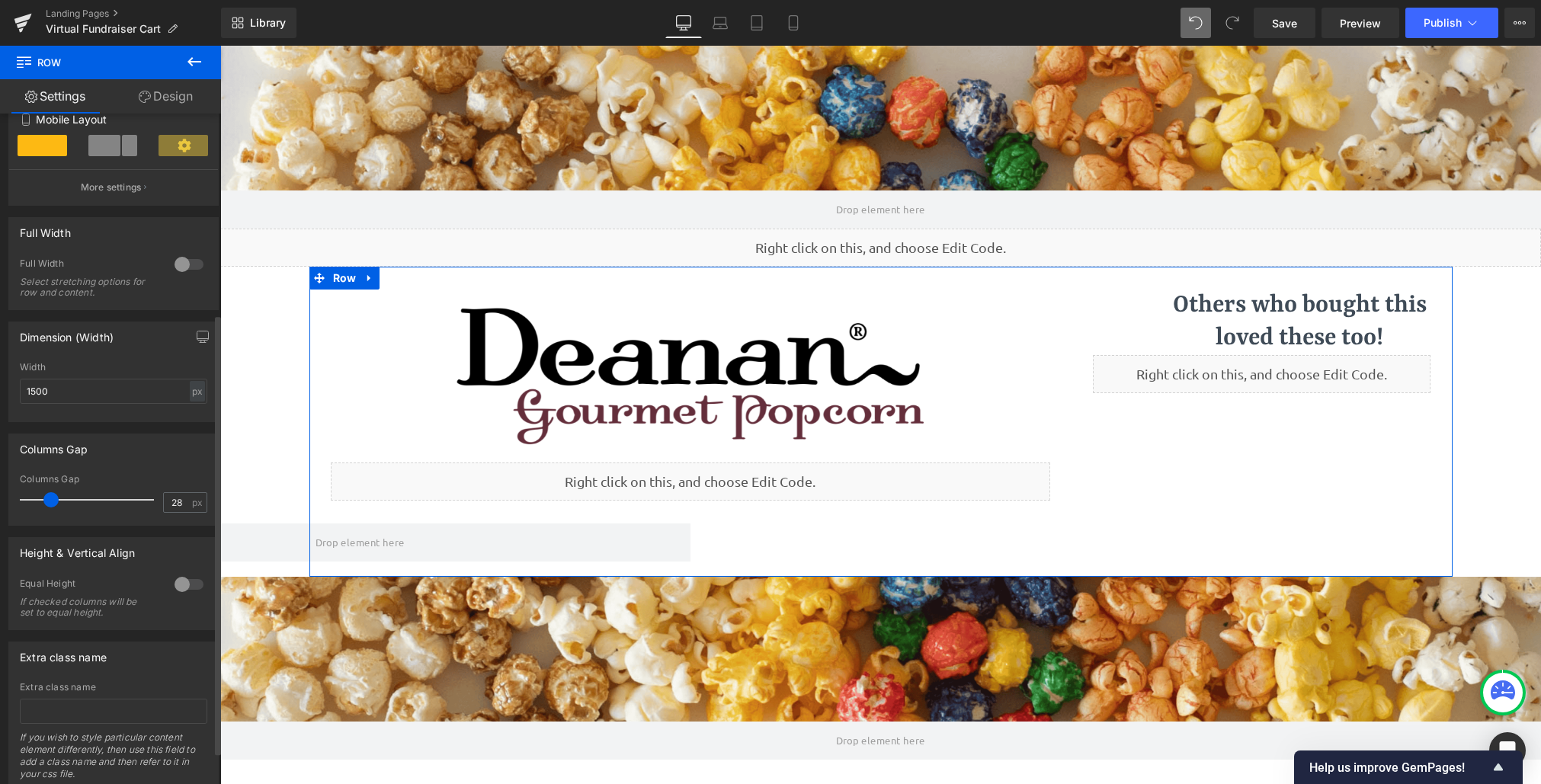
drag, startPoint x: 28, startPoint y: 495, endPoint x: 50, endPoint y: 497, distance: 22.1
click at [50, 497] on span at bounding box center [51, 499] width 15 height 15
click at [1311, 324] on h1 "Others who bought this loved these too!" at bounding box center [1299, 322] width 262 height 65
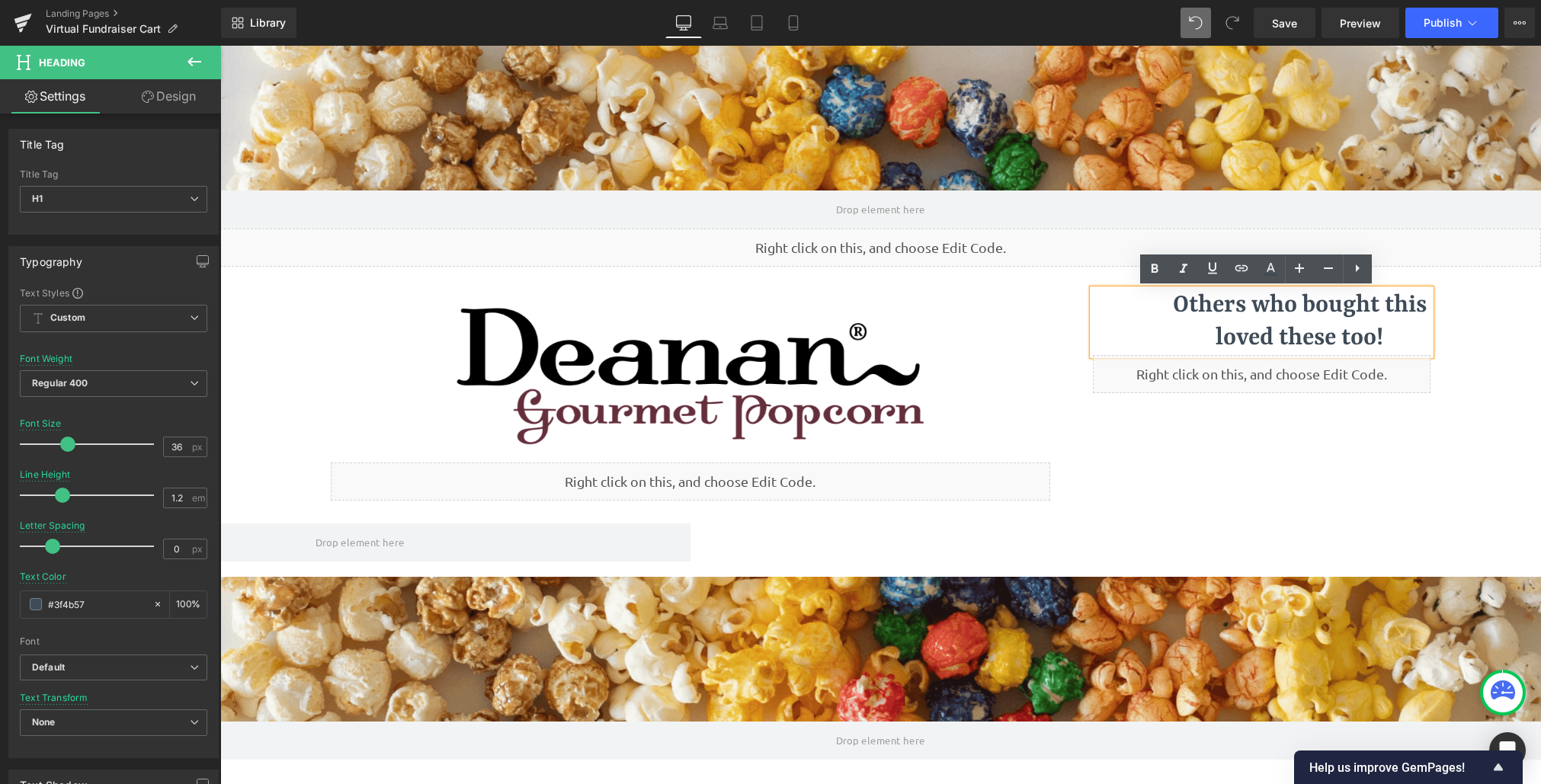
click at [1174, 294] on h1 "Others who bought this loved these too!" at bounding box center [1299, 322] width 262 height 65
click at [1108, 289] on div "Others who bought this loved these too!" at bounding box center [1261, 322] width 339 height 65
click at [1133, 319] on div "Others who bought this loved these too!" at bounding box center [1261, 322] width 339 height 65
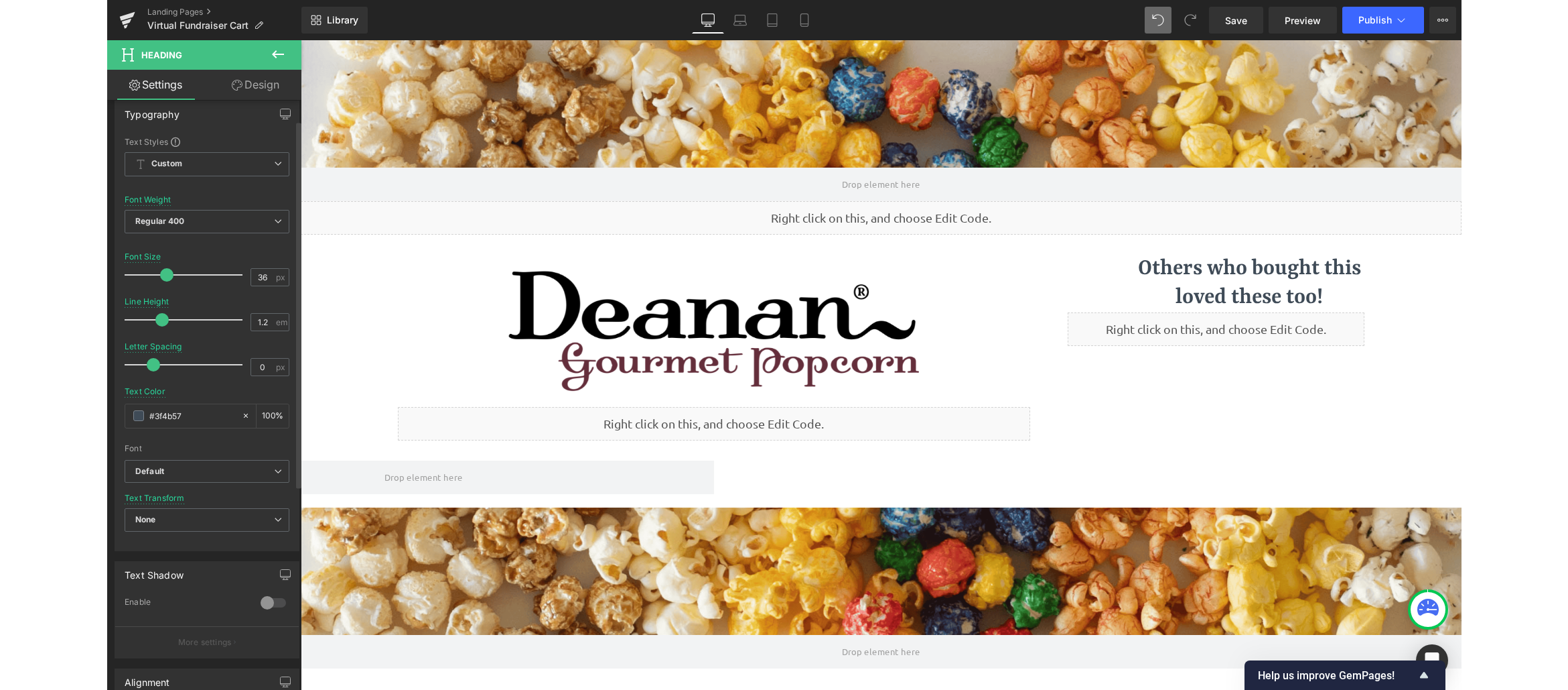
scroll to position [201, 0]
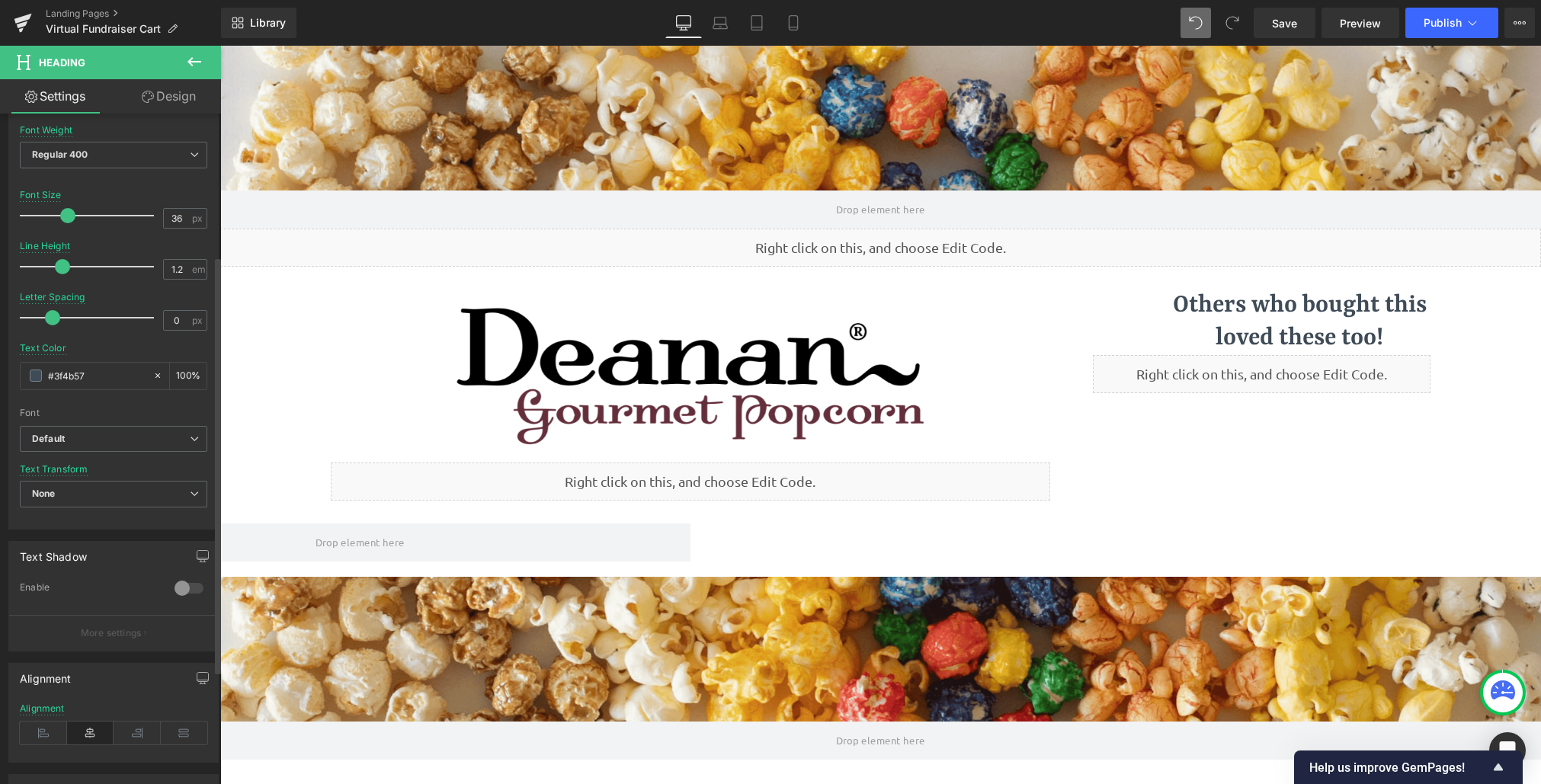
click at [93, 729] on icon at bounding box center [90, 732] width 47 height 23
click at [92, 728] on icon at bounding box center [90, 732] width 47 height 23
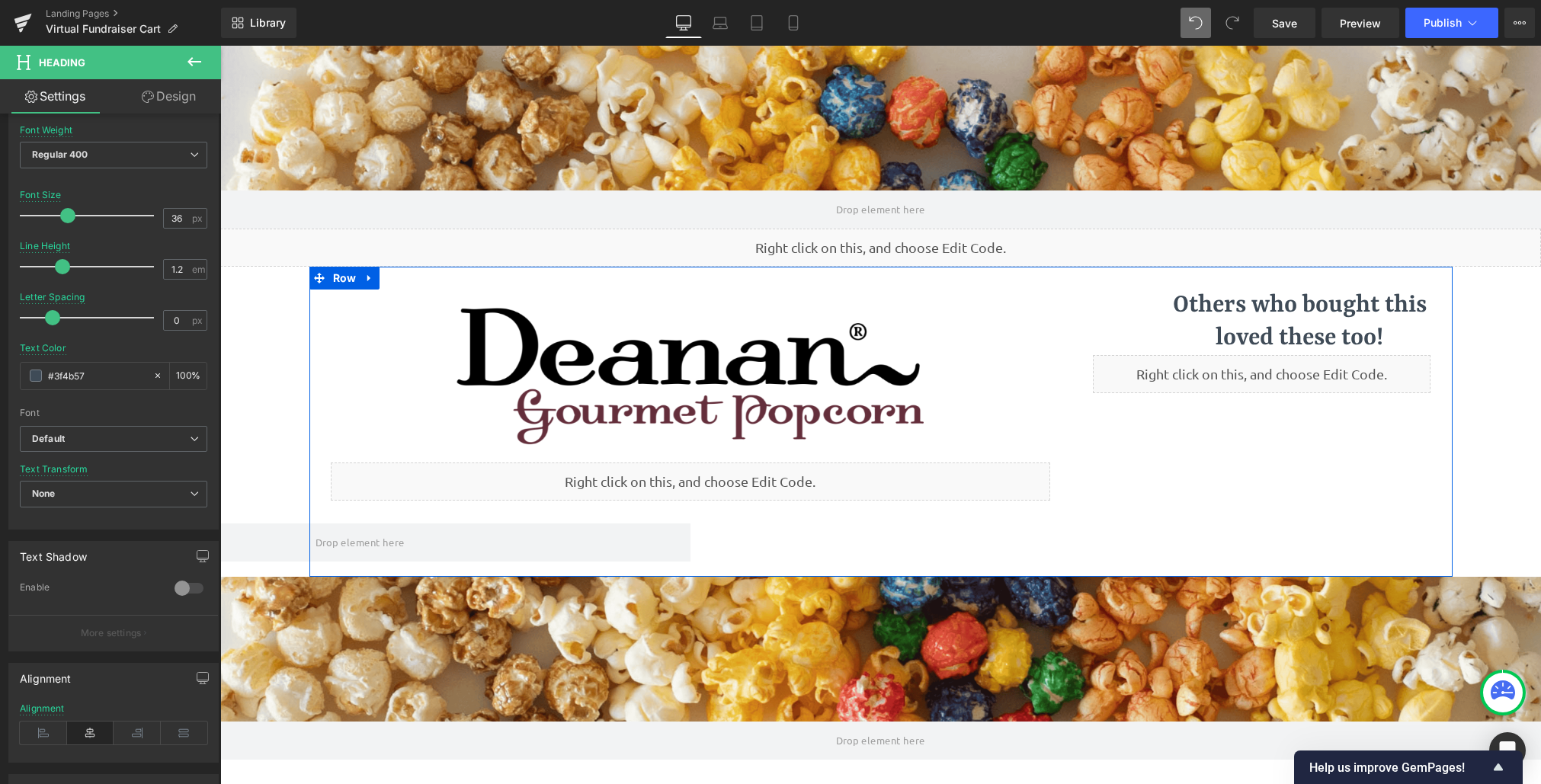
click at [1366, 399] on div "Image Liquid Others who bought this loved these too! Heading Row Others who bou…" at bounding box center [881, 421] width 1143 height 310
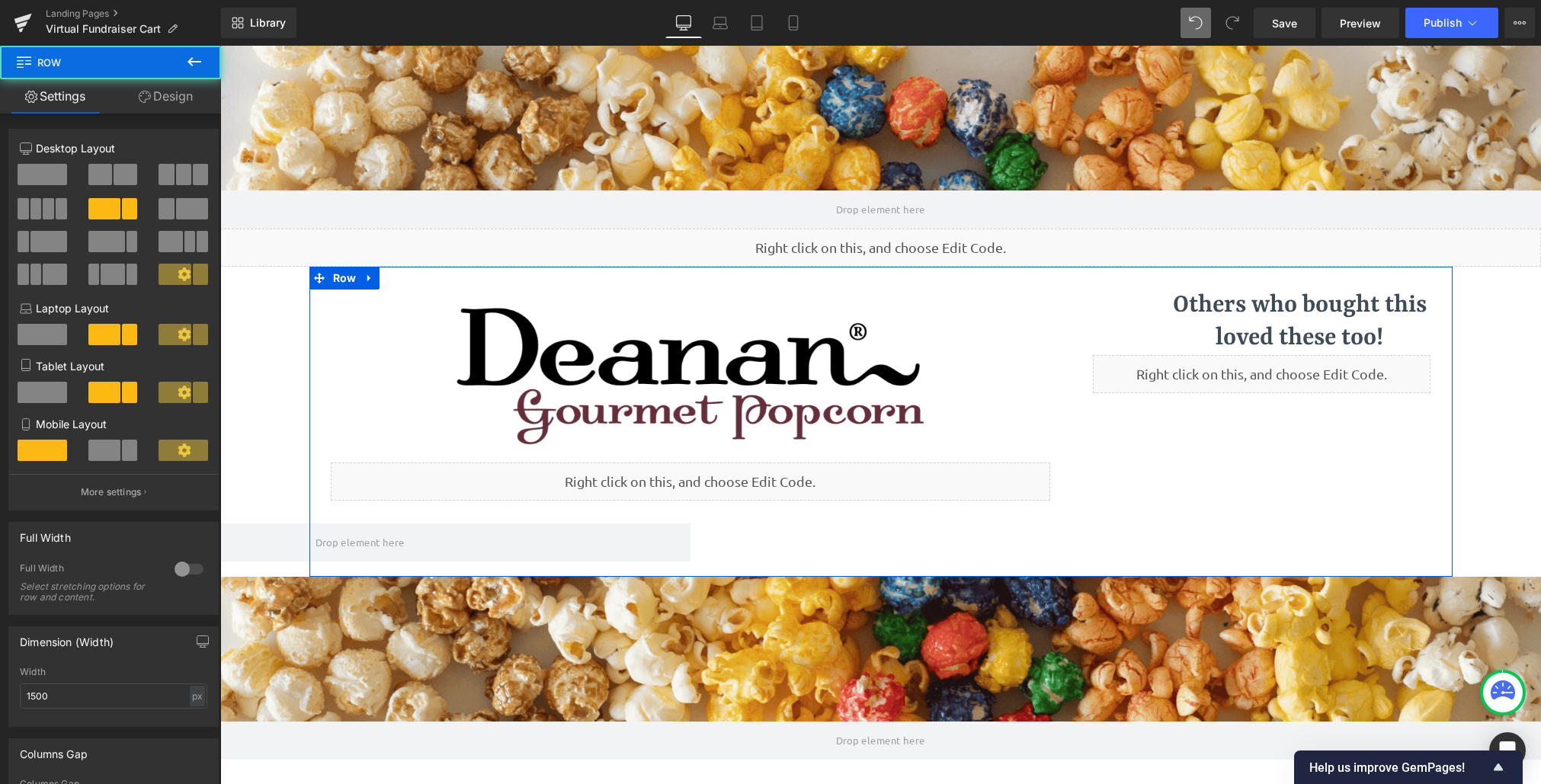
click at [1378, 321] on h1 "Others who bought this loved these too!" at bounding box center [1299, 322] width 262 height 65
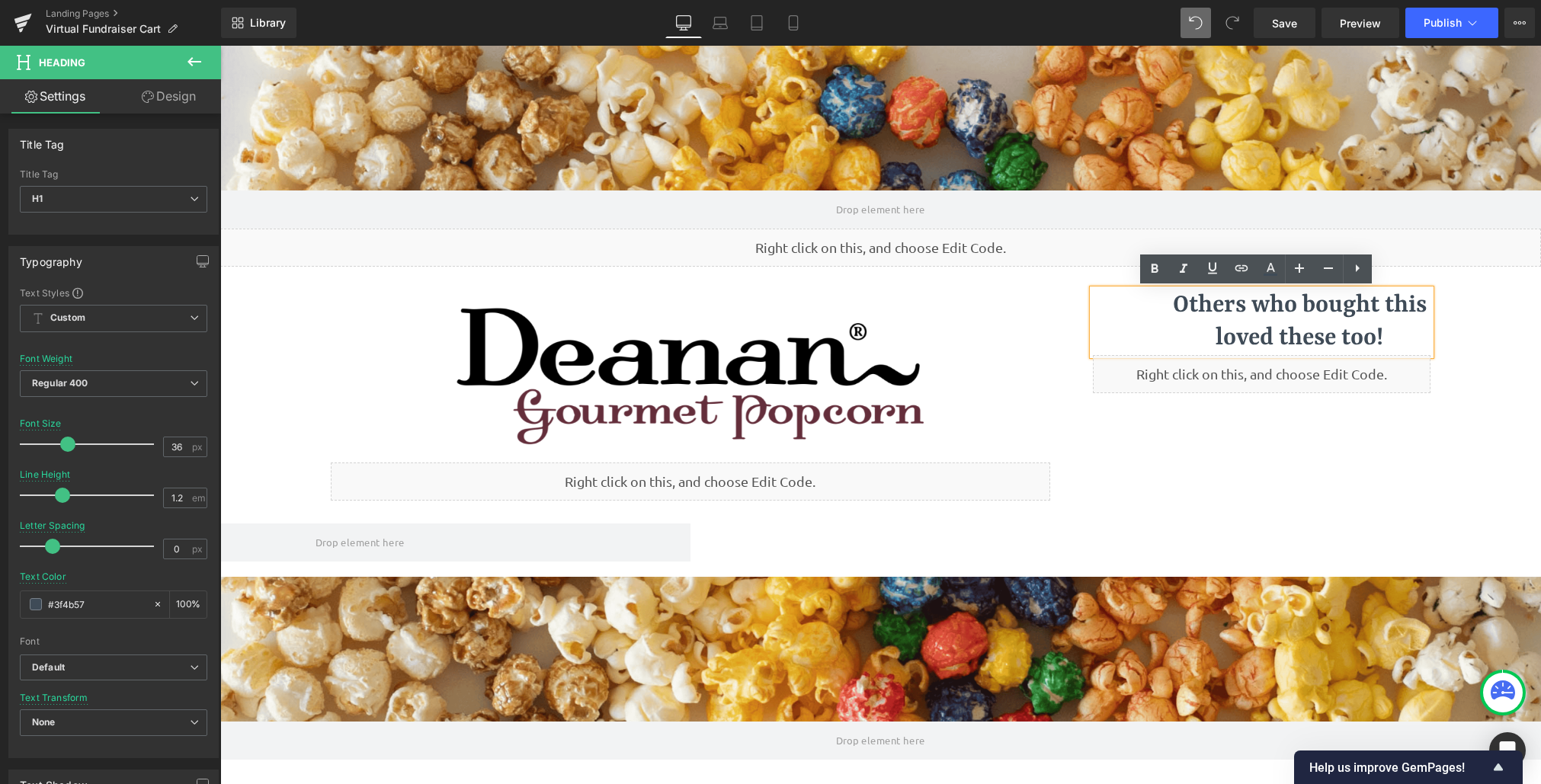
click at [1493, 286] on div "Parallax Row Liquid Image Liquid Others who bought this loved these too! Headin…" at bounding box center [880, 503] width 1320 height 914
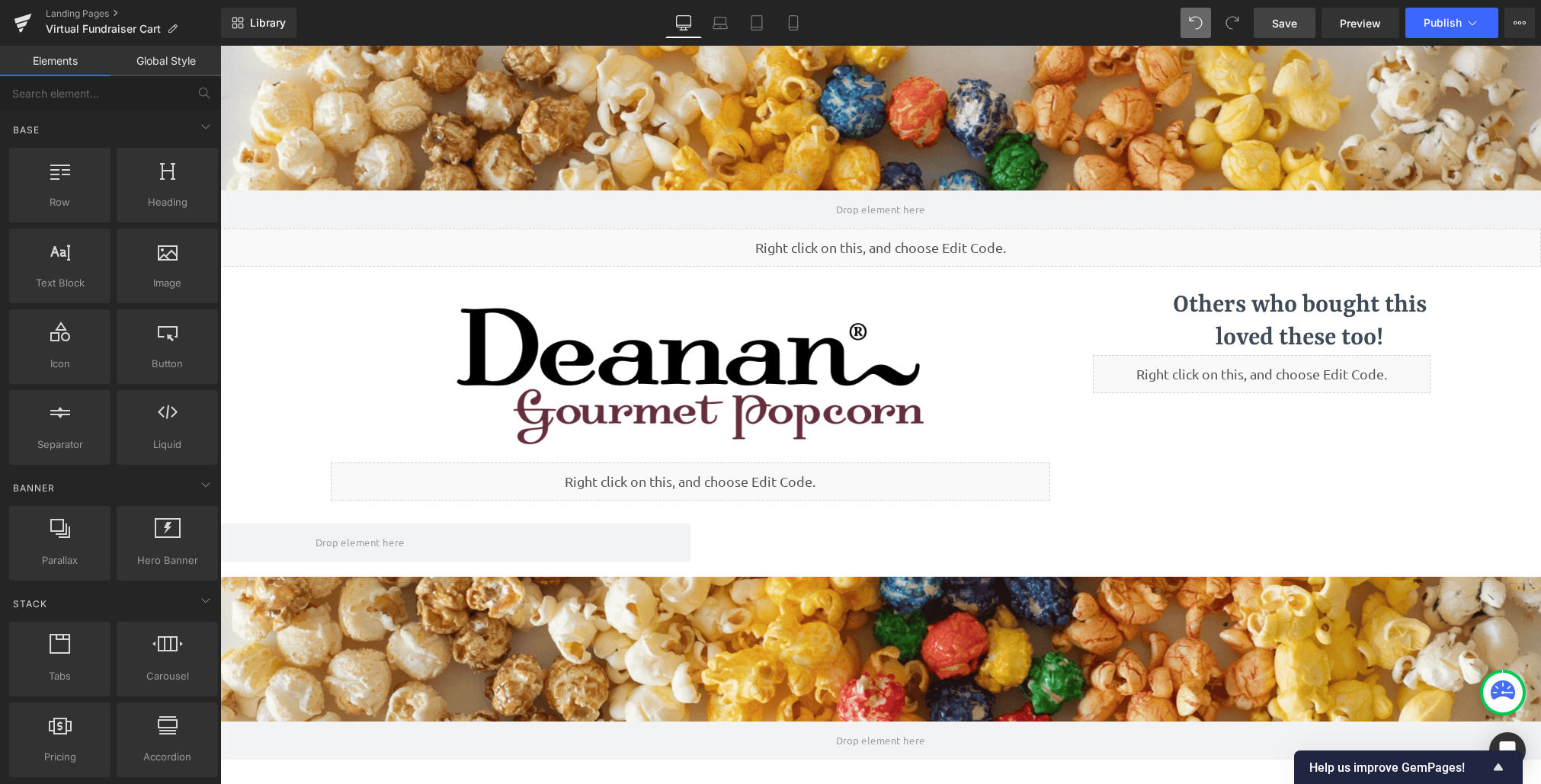
click at [1259, 9] on link "Save" at bounding box center [1284, 23] width 61 height 31
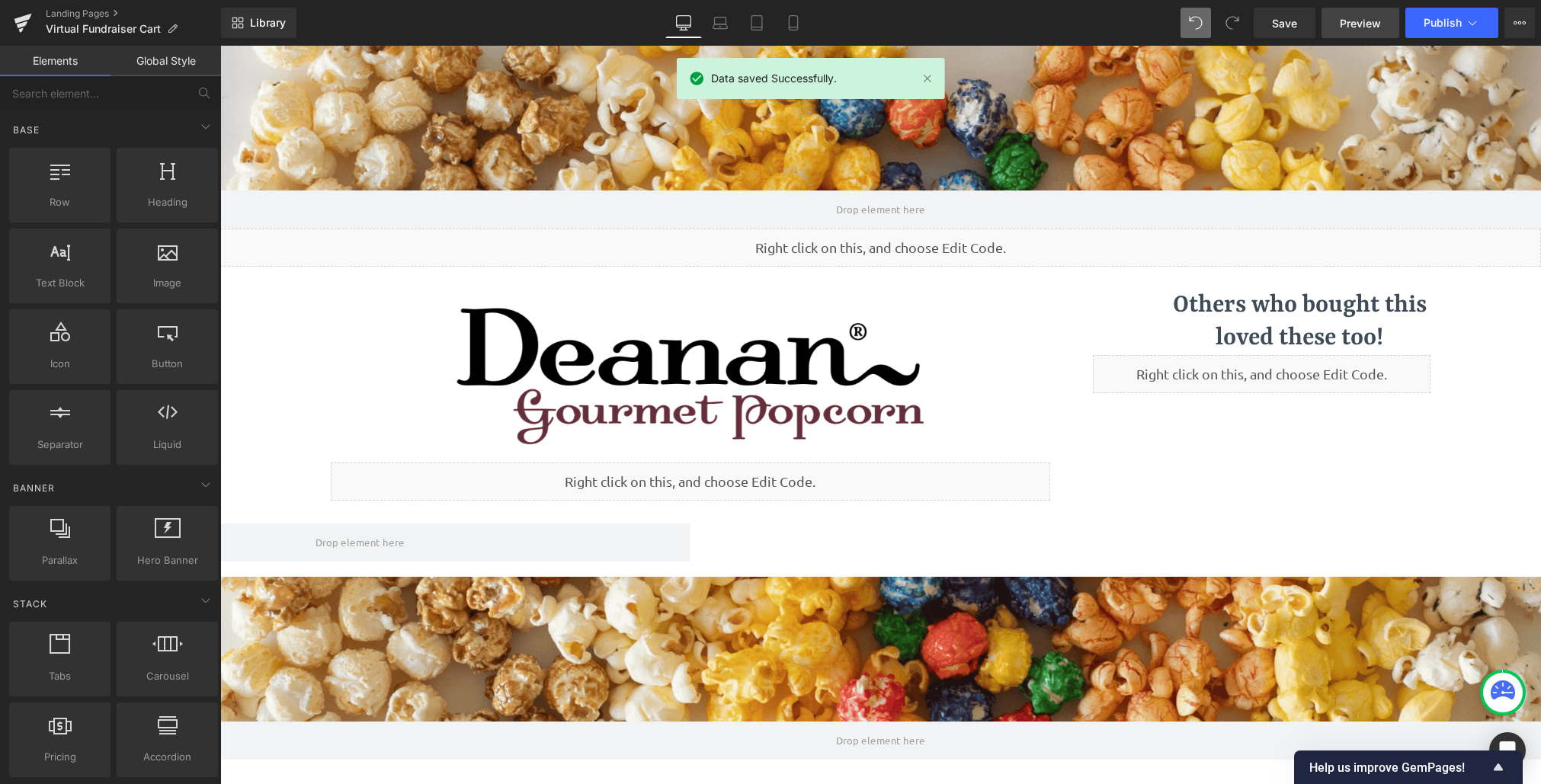
click at [1352, 31] on span "Preview" at bounding box center [1360, 23] width 41 height 16
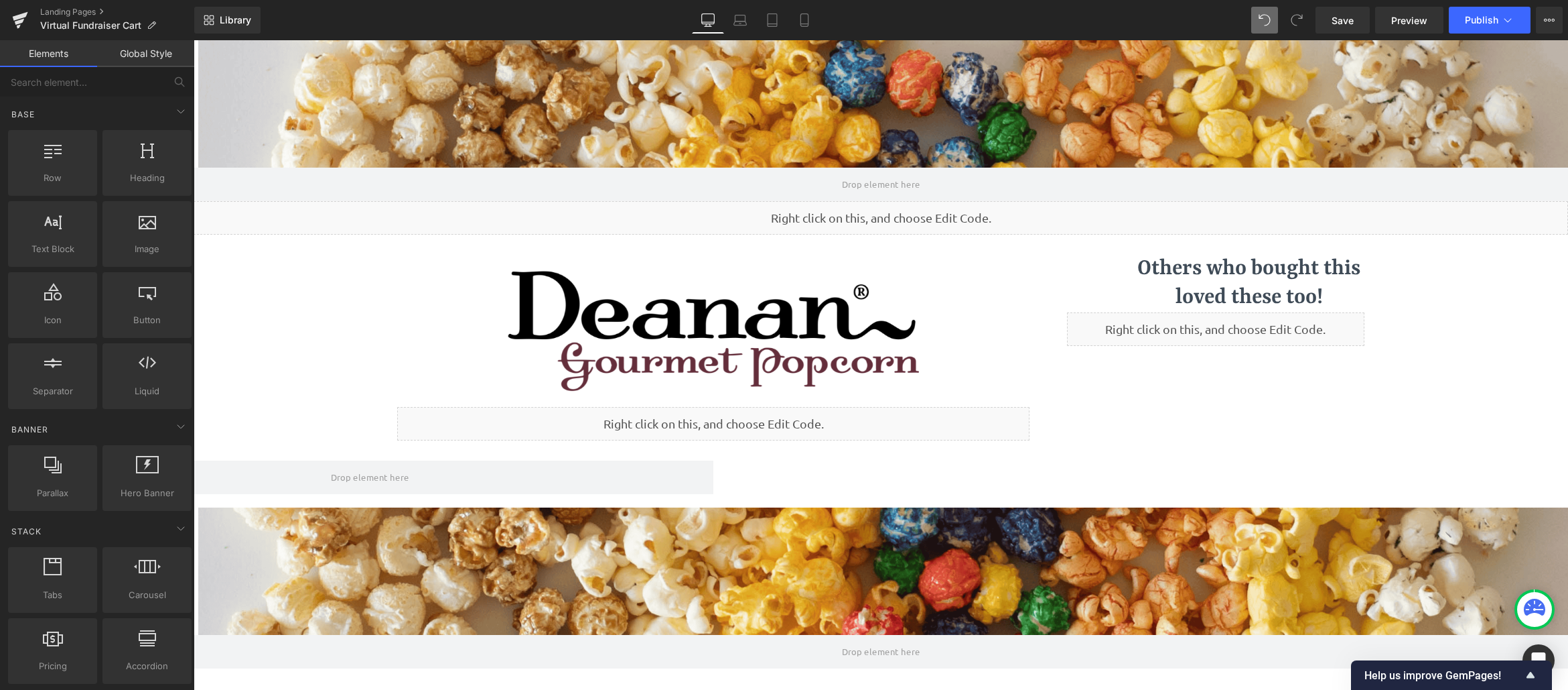
scroll to position [825, 1365]
click at [1424, 21] on span "Publish" at bounding box center [1482, 19] width 34 height 11
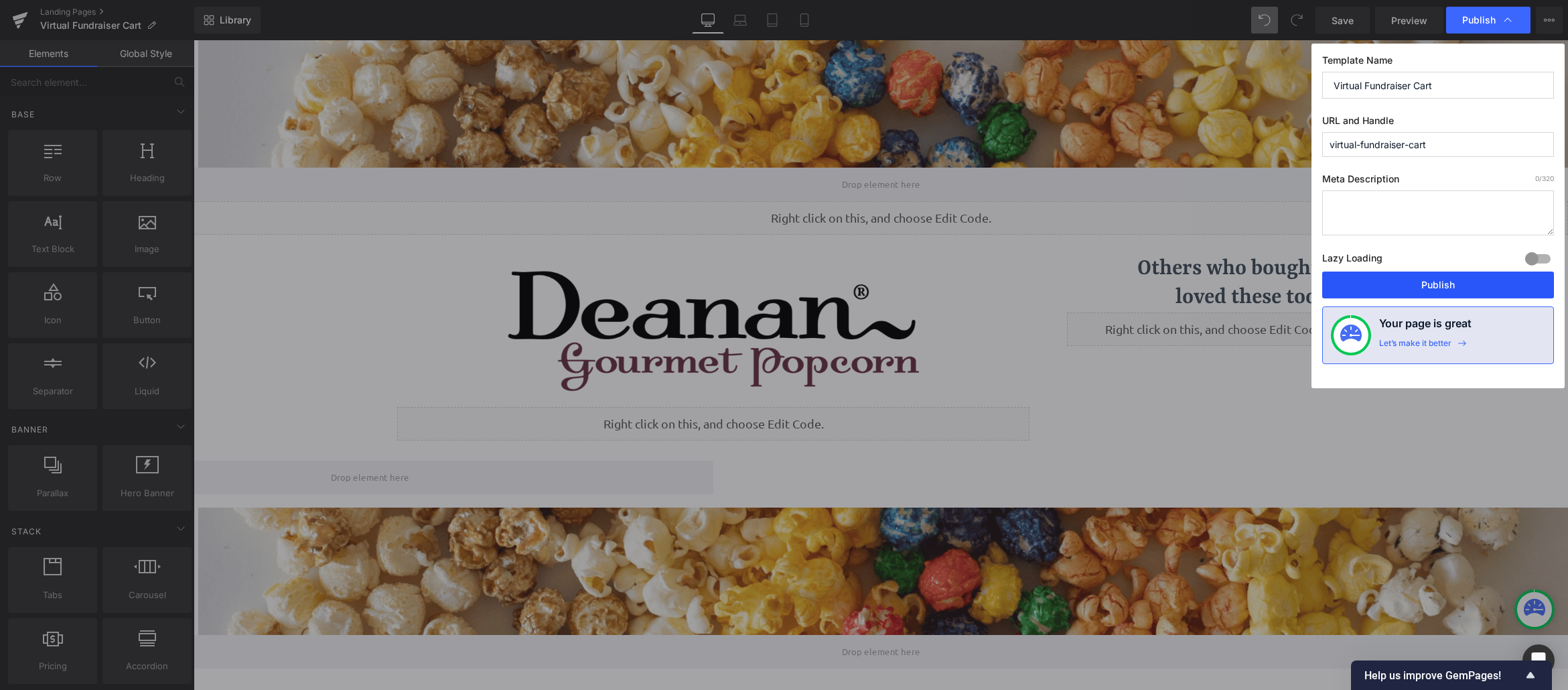
click at [1424, 278] on button "Publish" at bounding box center [1437, 285] width 232 height 27
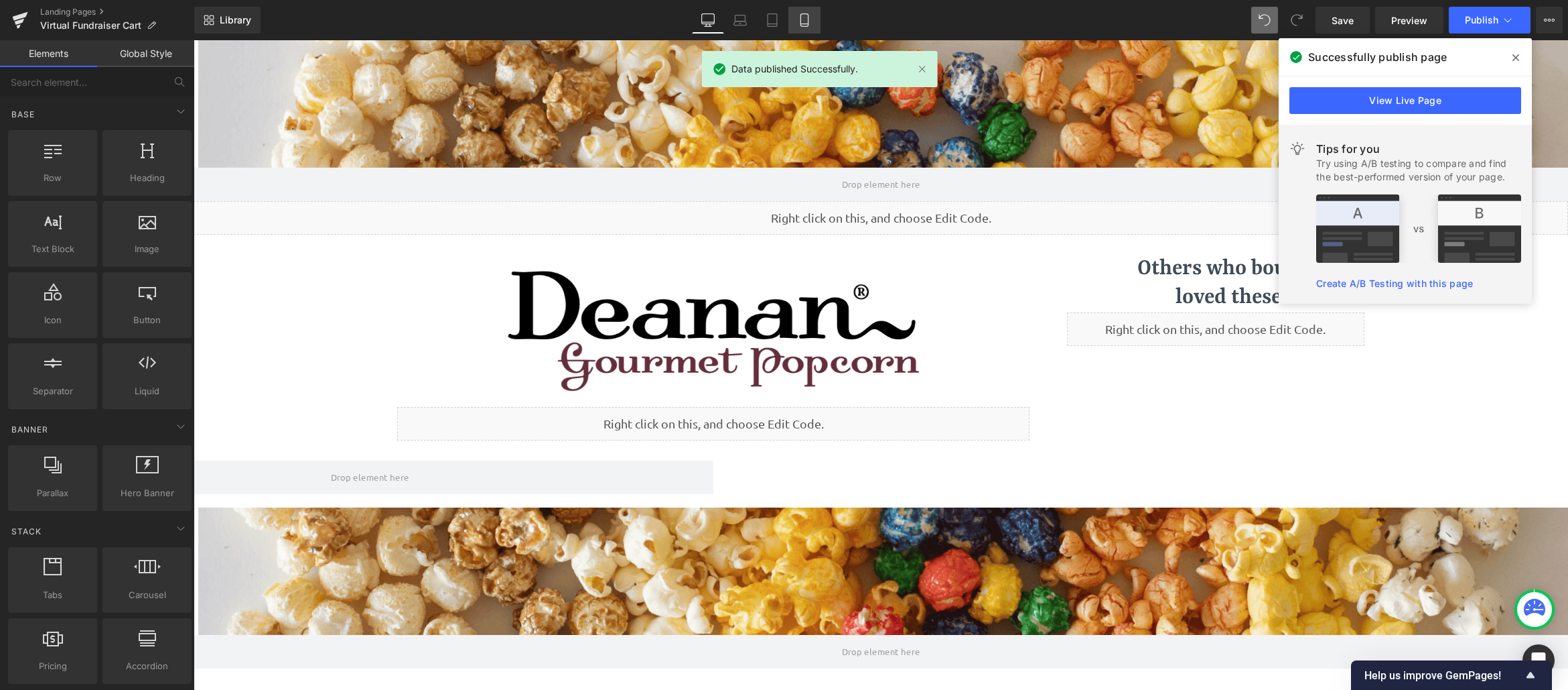
click at [796, 25] on link "Mobile" at bounding box center [804, 20] width 32 height 27
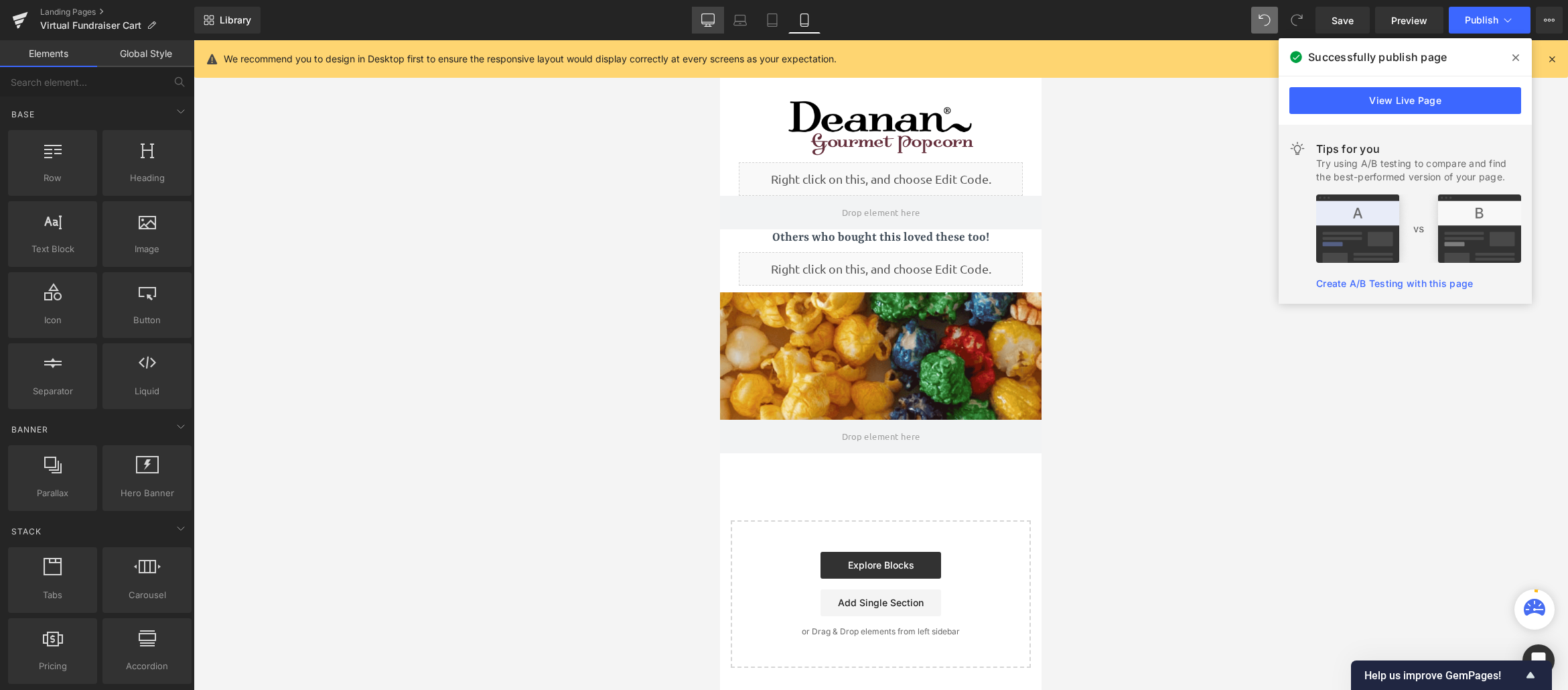
click at [706, 27] on link "Desktop" at bounding box center [708, 20] width 32 height 27
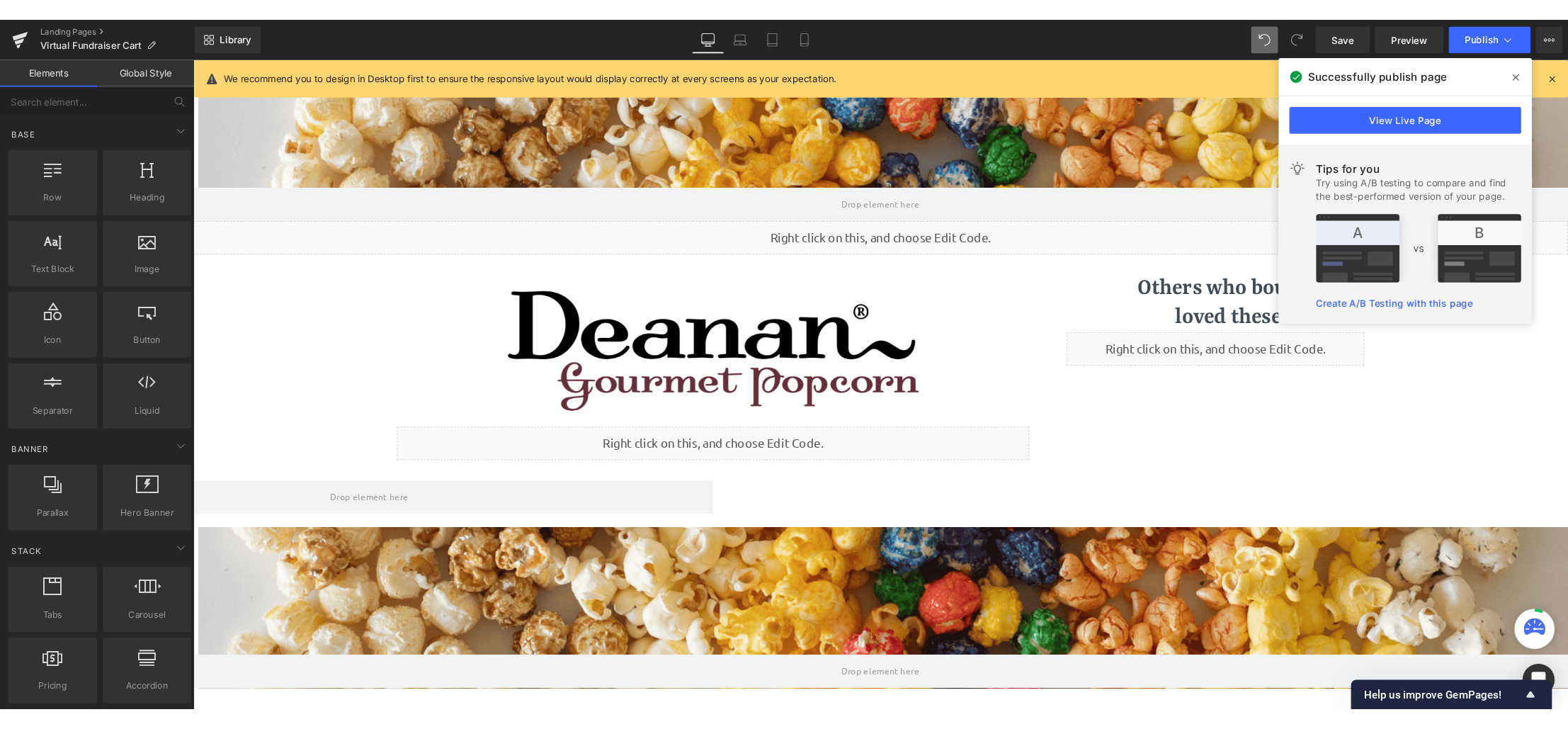
scroll to position [872, 1443]
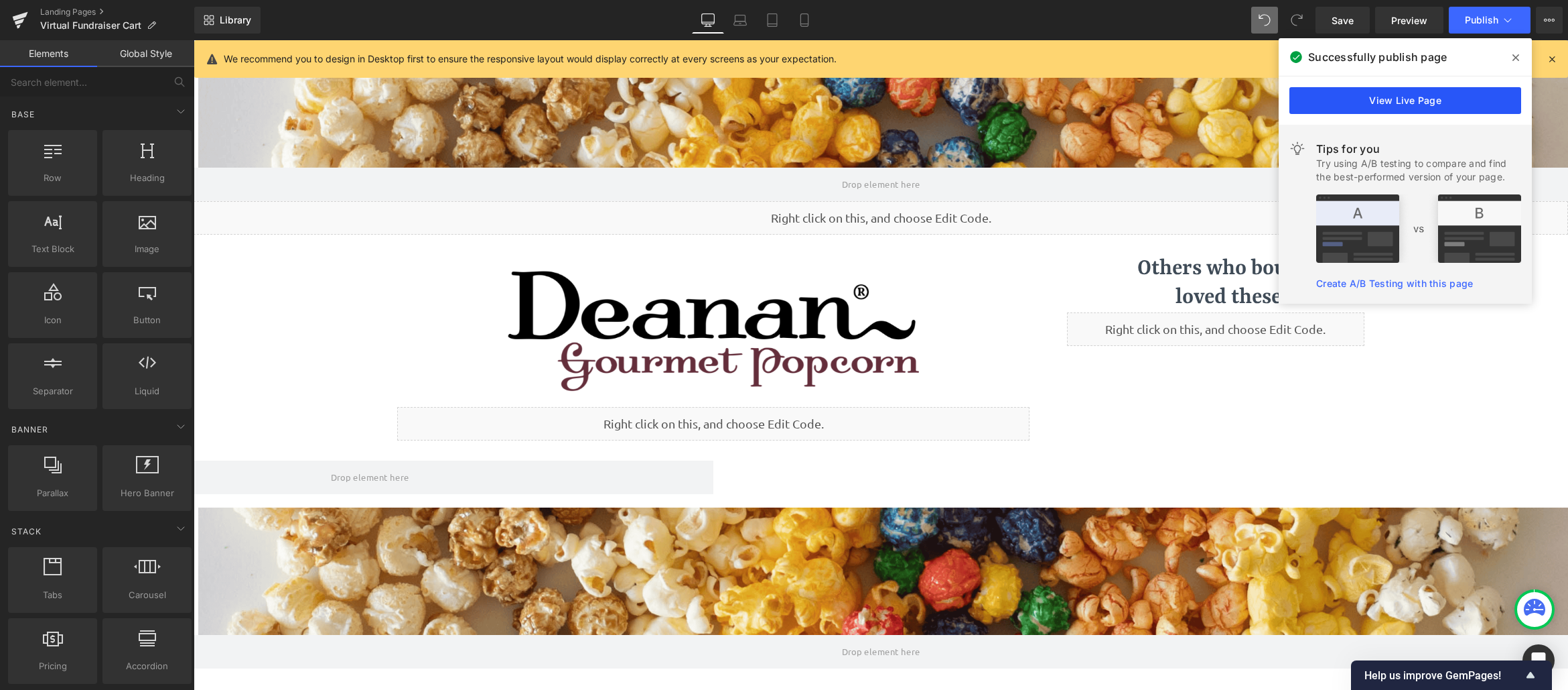
click at [1411, 98] on link "View Live Page" at bounding box center [1405, 100] width 232 height 27
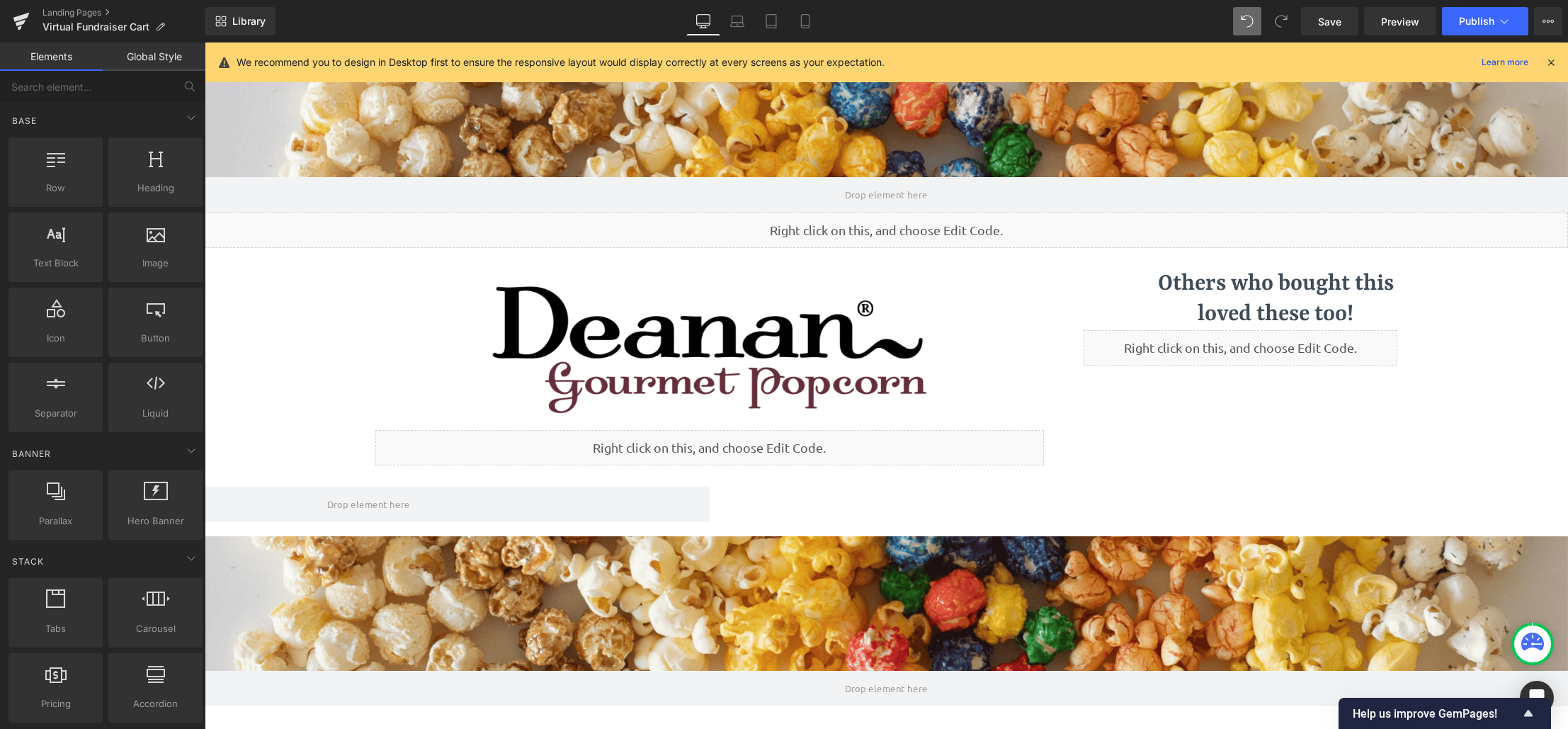
scroll to position [872, 1353]
